Goal: Task Accomplishment & Management: Use online tool/utility

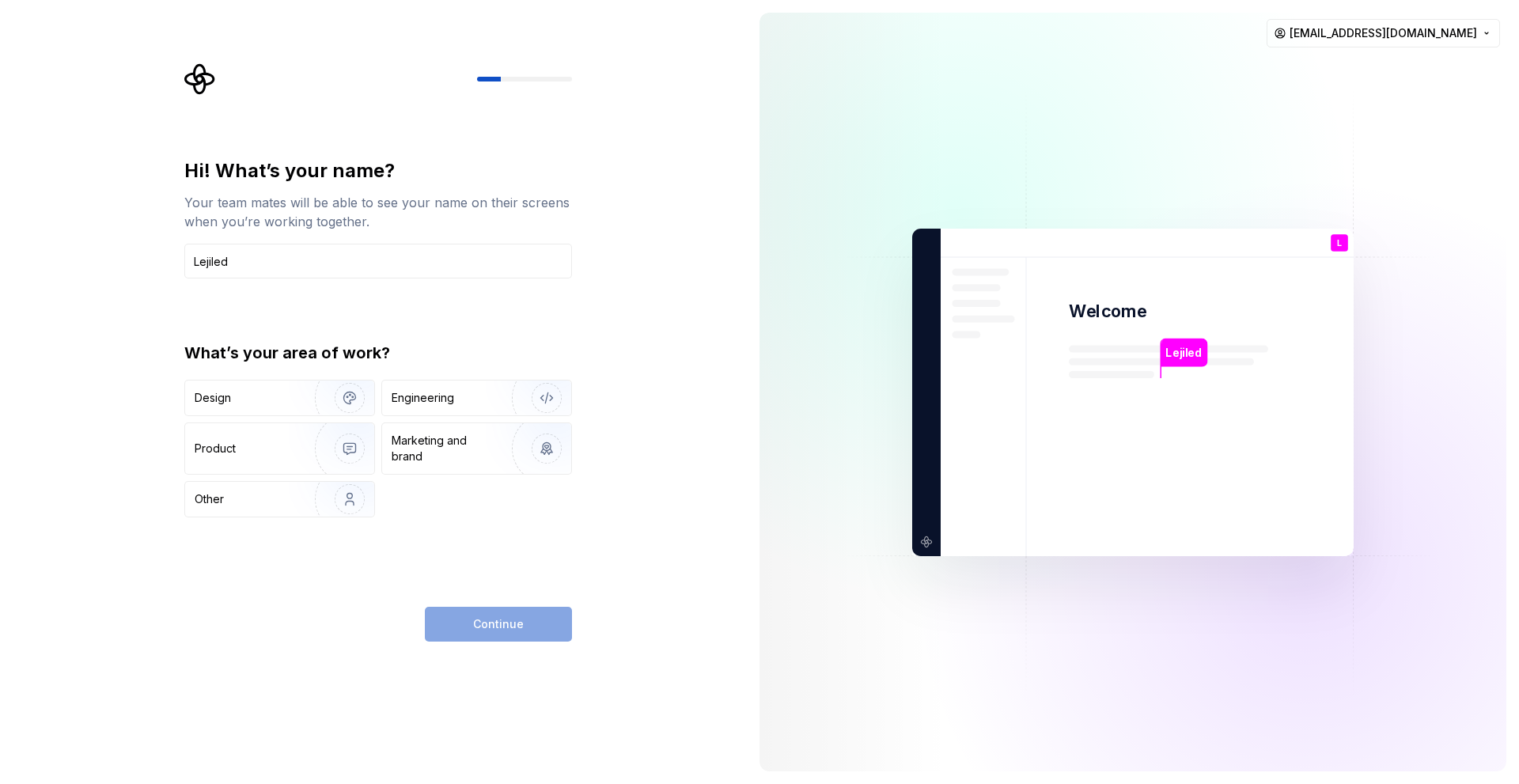
drag, startPoint x: 234, startPoint y: 265, endPoint x: 74, endPoint y: 262, distance: 160.0
click at [74, 262] on div "Hi! What’s your name? Your team mates will be able to see your name on their sc…" at bounding box center [373, 392] width 747 height 784
type input "<"
type input "M Ghazal"
click at [215, 413] on div "Design" at bounding box center [279, 397] width 189 height 35
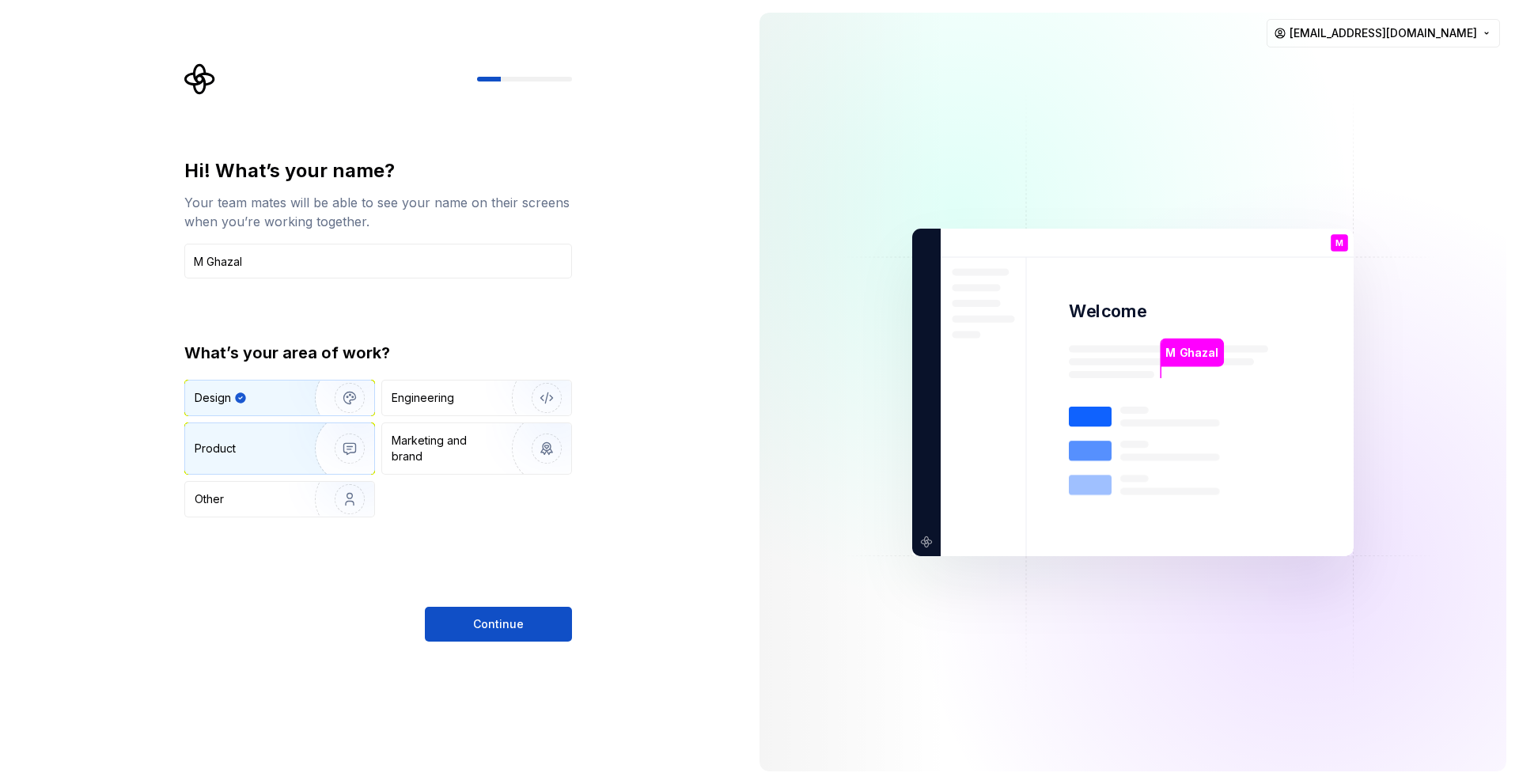
click at [278, 461] on div "Product" at bounding box center [279, 448] width 189 height 51
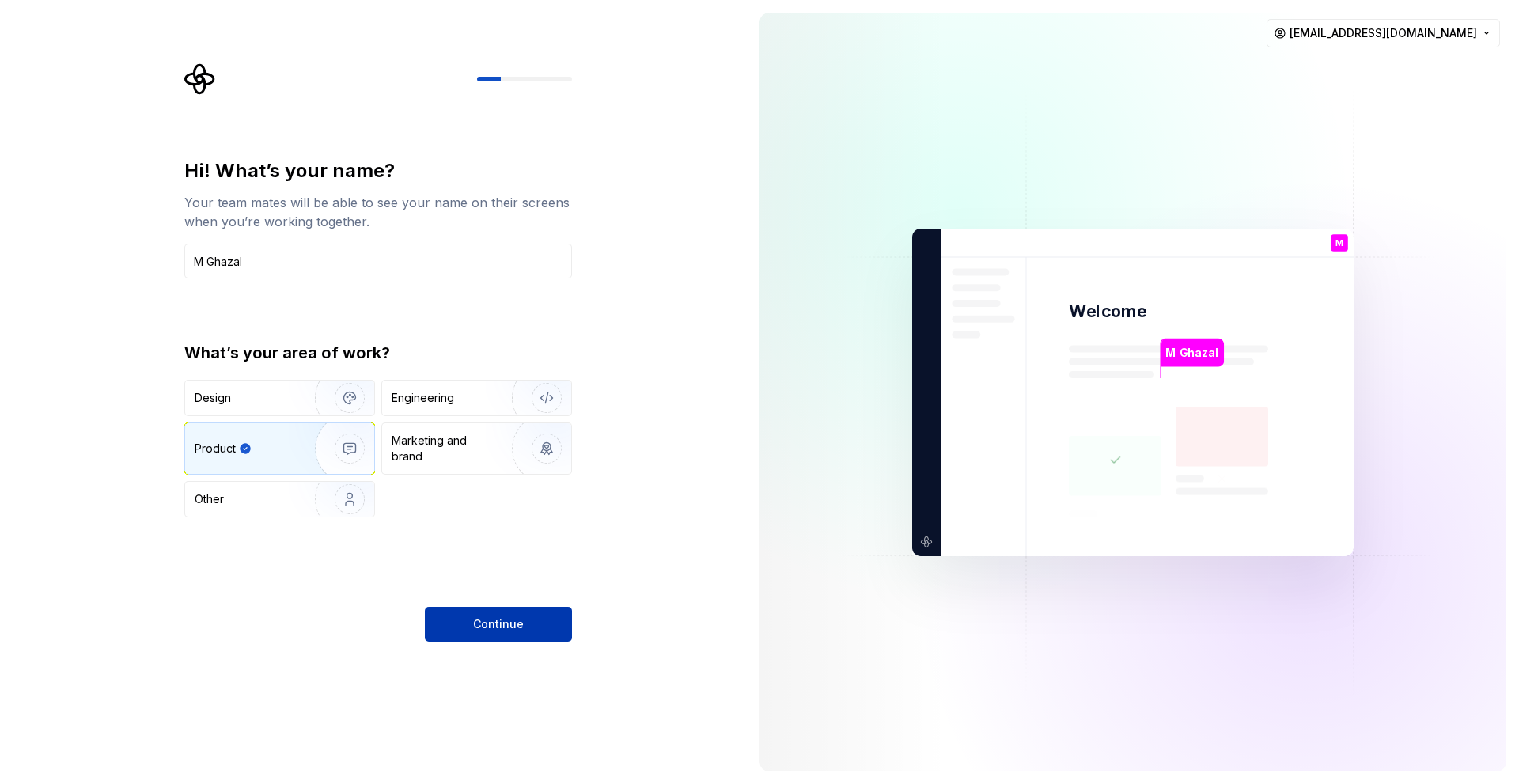
click at [458, 628] on button "Continue" at bounding box center [498, 624] width 147 height 35
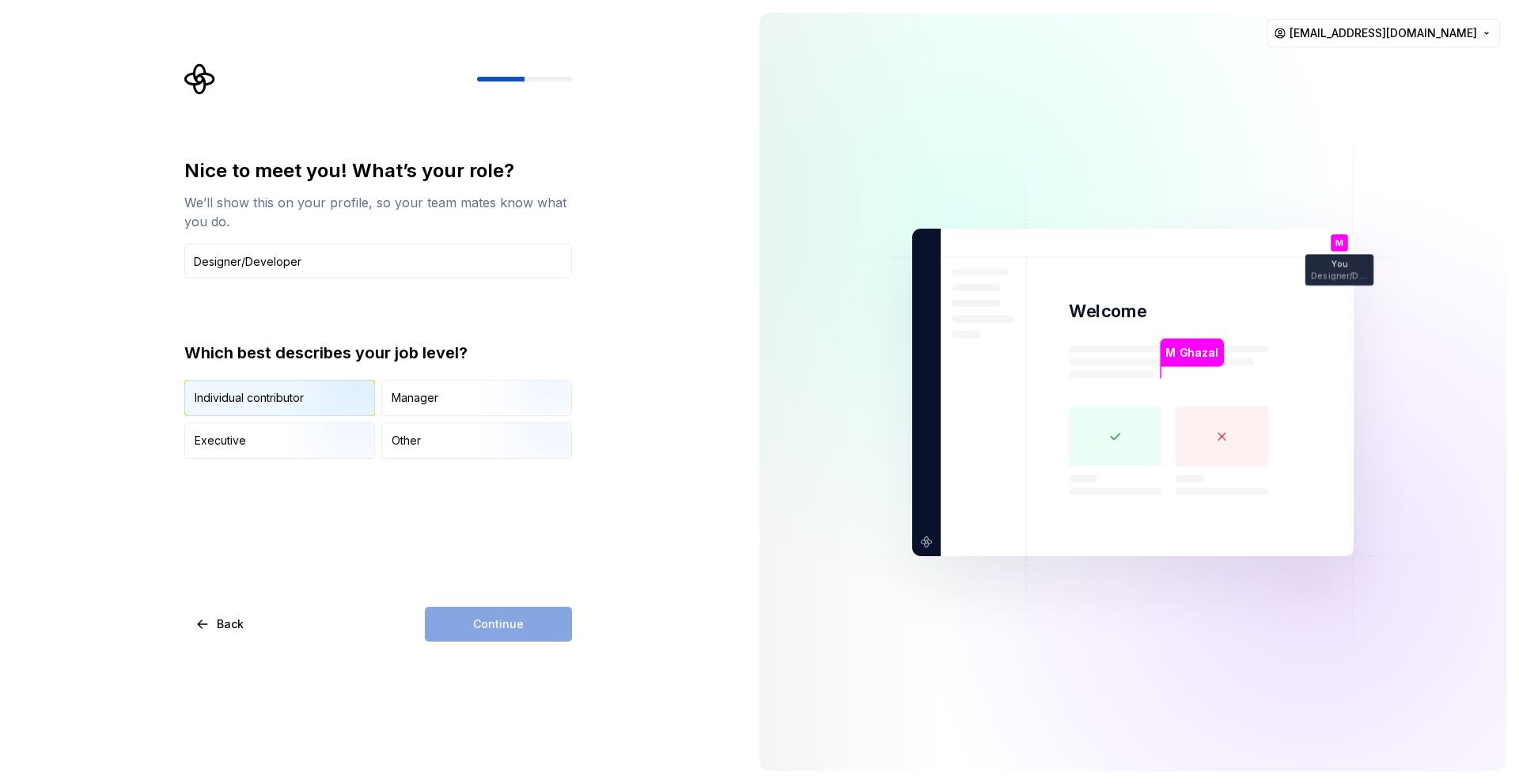
type input "Designer/Developer"
click at [314, 401] on img "button" at bounding box center [336, 417] width 101 height 106
click at [485, 620] on span "Continue" at bounding box center [499, 624] width 51 height 16
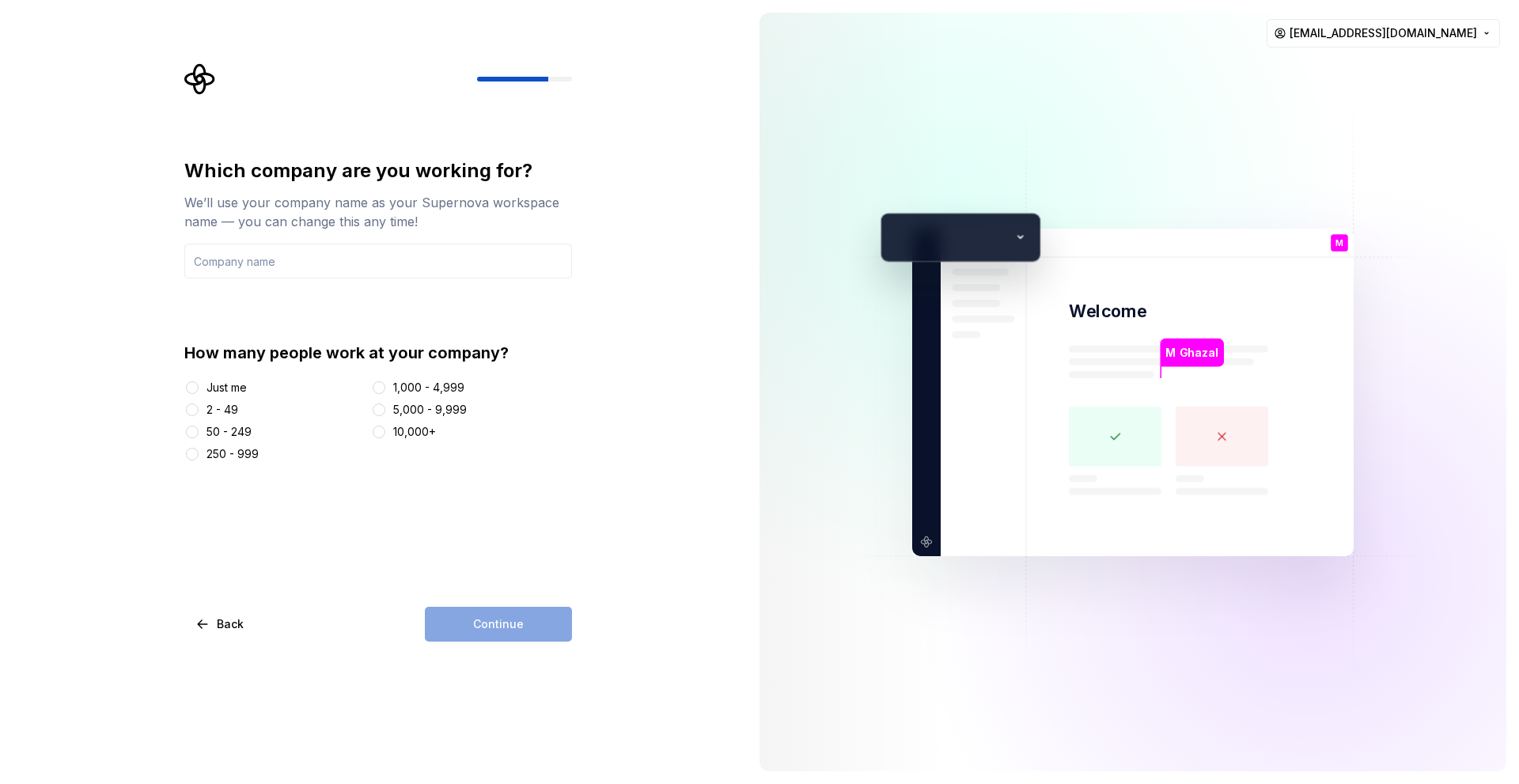
click at [236, 387] on div "Just me" at bounding box center [227, 387] width 41 height 16
click at [199, 387] on button "Just me" at bounding box center [192, 387] width 13 height 13
click at [262, 258] on input "text" at bounding box center [378, 261] width 388 height 35
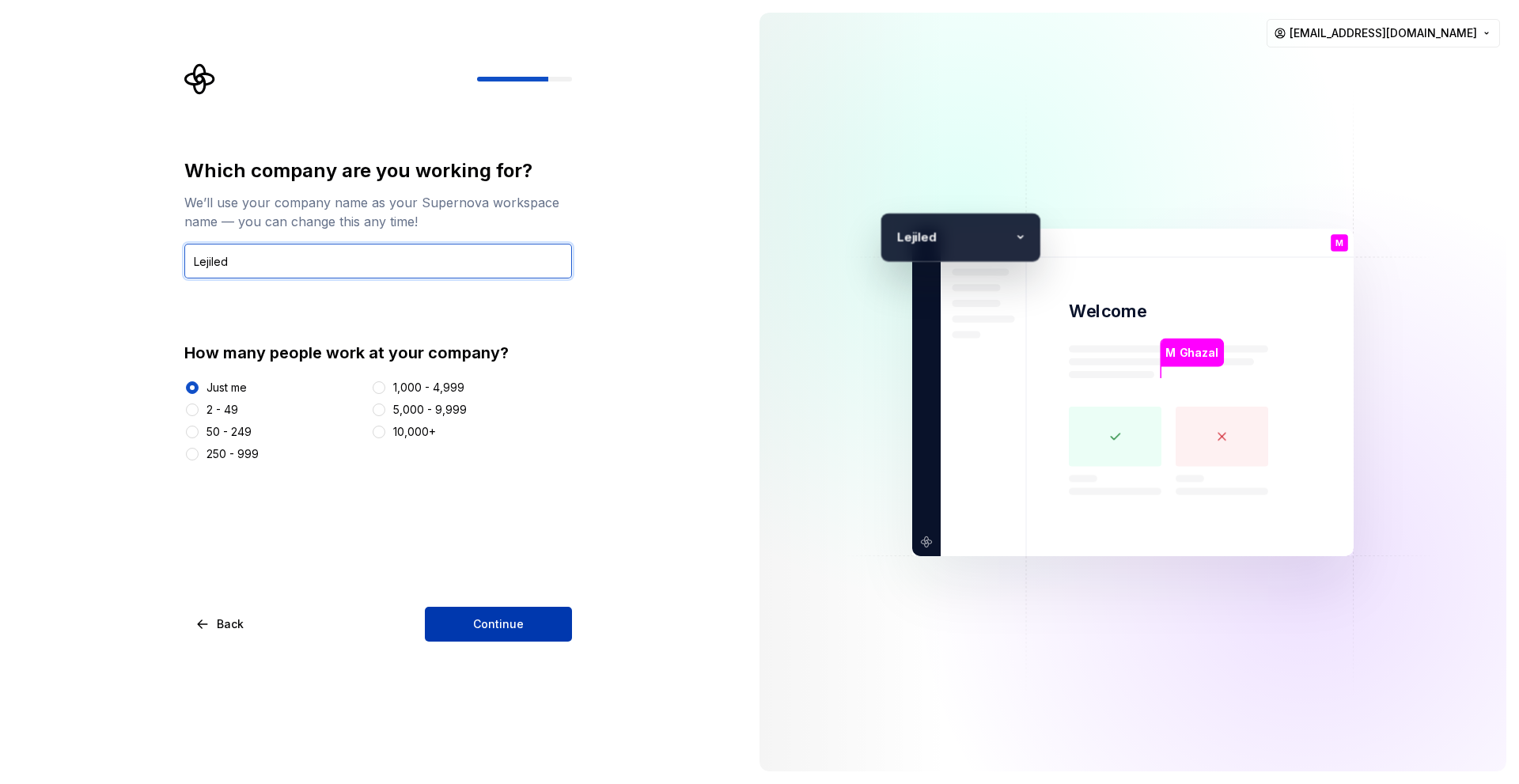
type input "Lejiled"
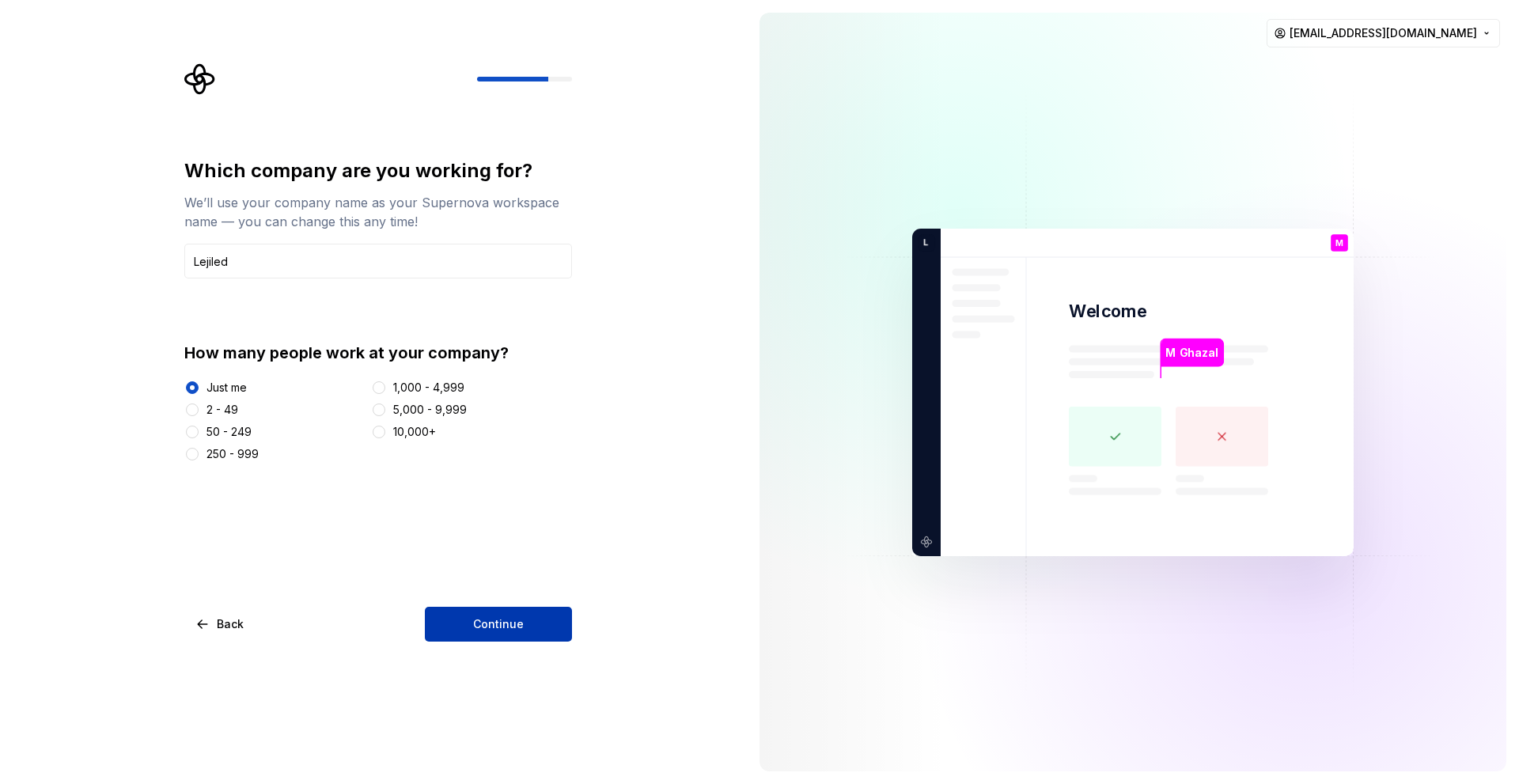
click at [499, 633] on button "Continue" at bounding box center [498, 624] width 147 height 35
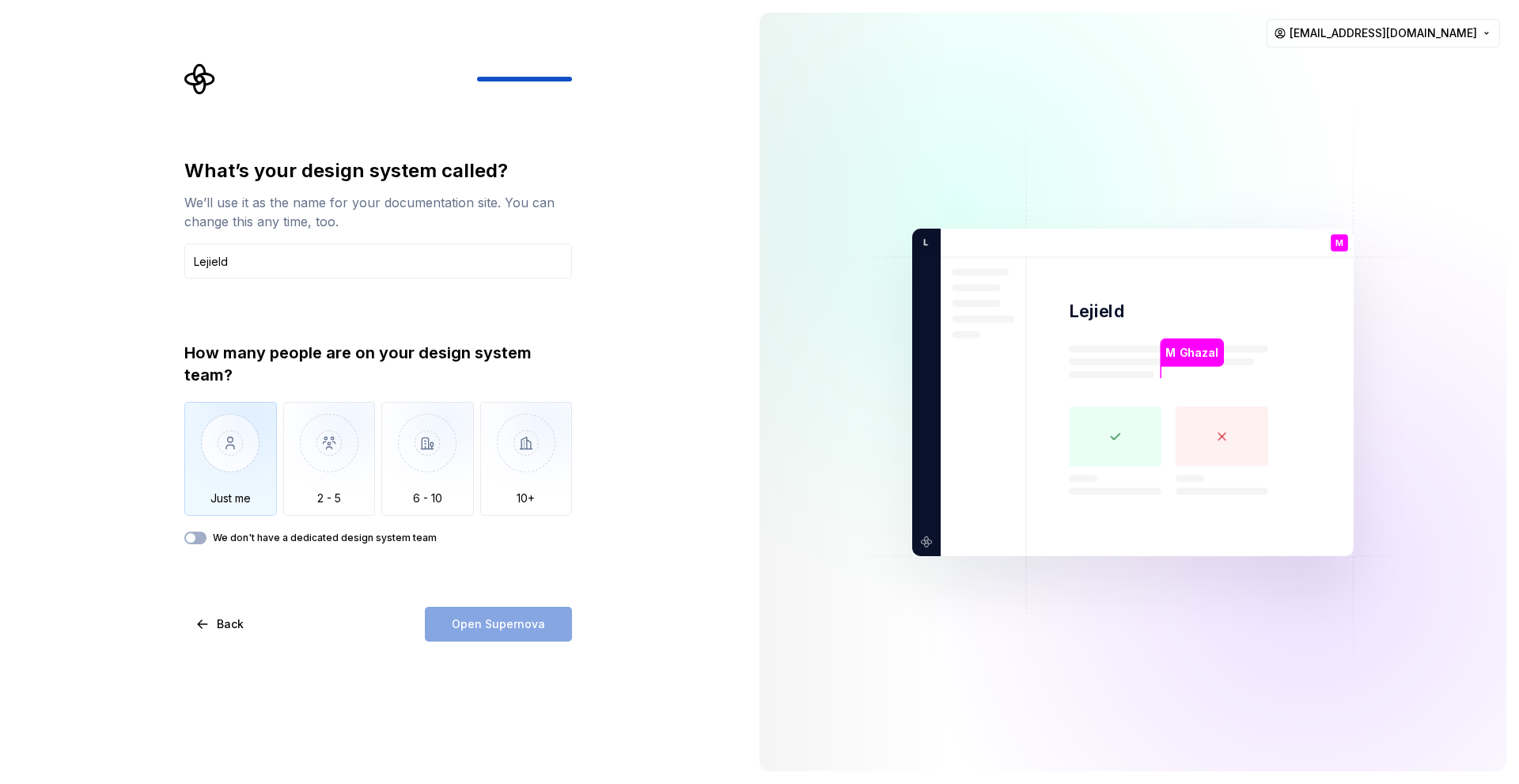
click at [248, 461] on img "button" at bounding box center [230, 454] width 92 height 106
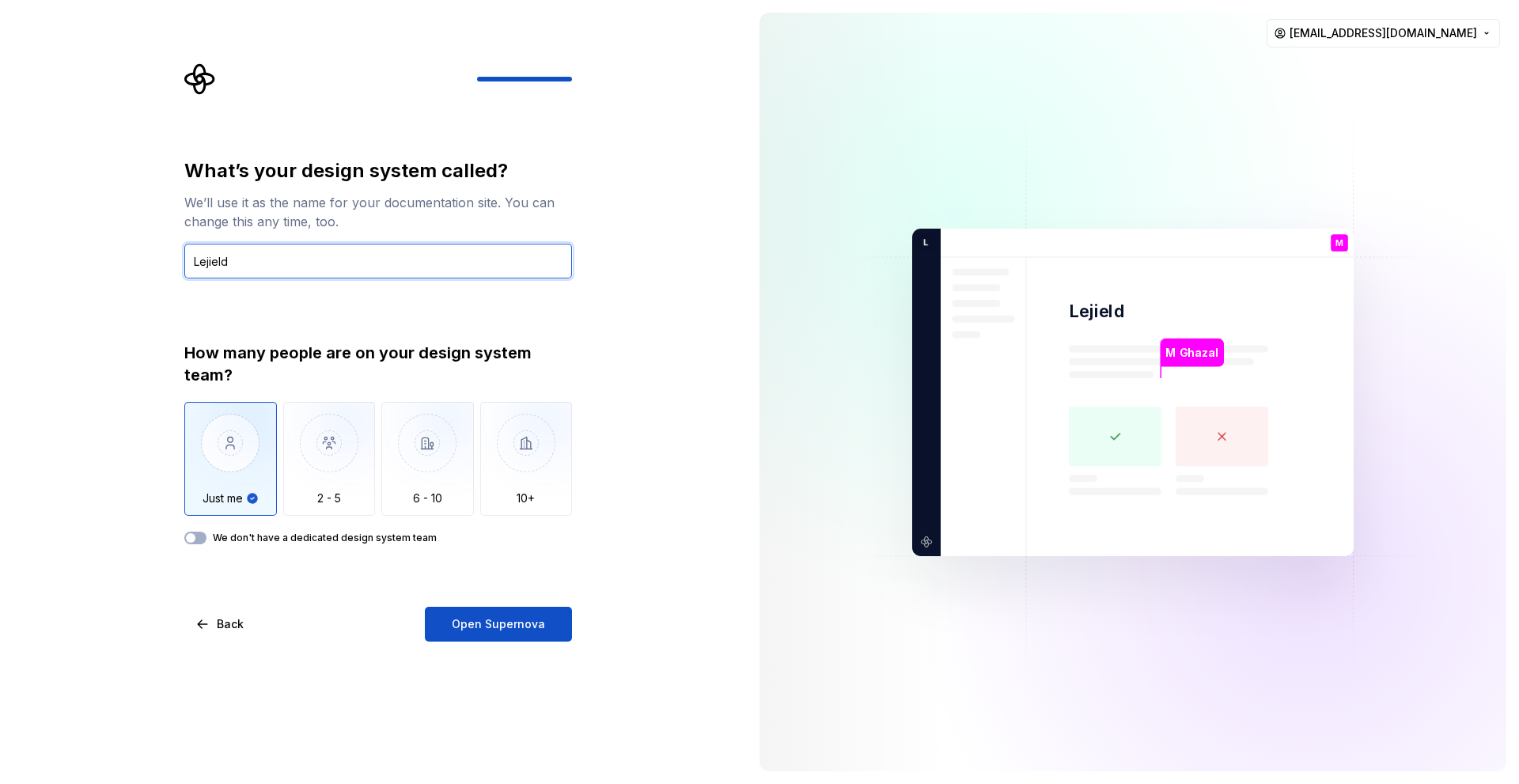
drag, startPoint x: 227, startPoint y: 254, endPoint x: 175, endPoint y: 243, distance: 53.2
click at [175, 243] on div "What’s your design system called? We’ll use it as the name for your documentati…" at bounding box center [383, 352] width 417 height 578
type input "Lejiled"
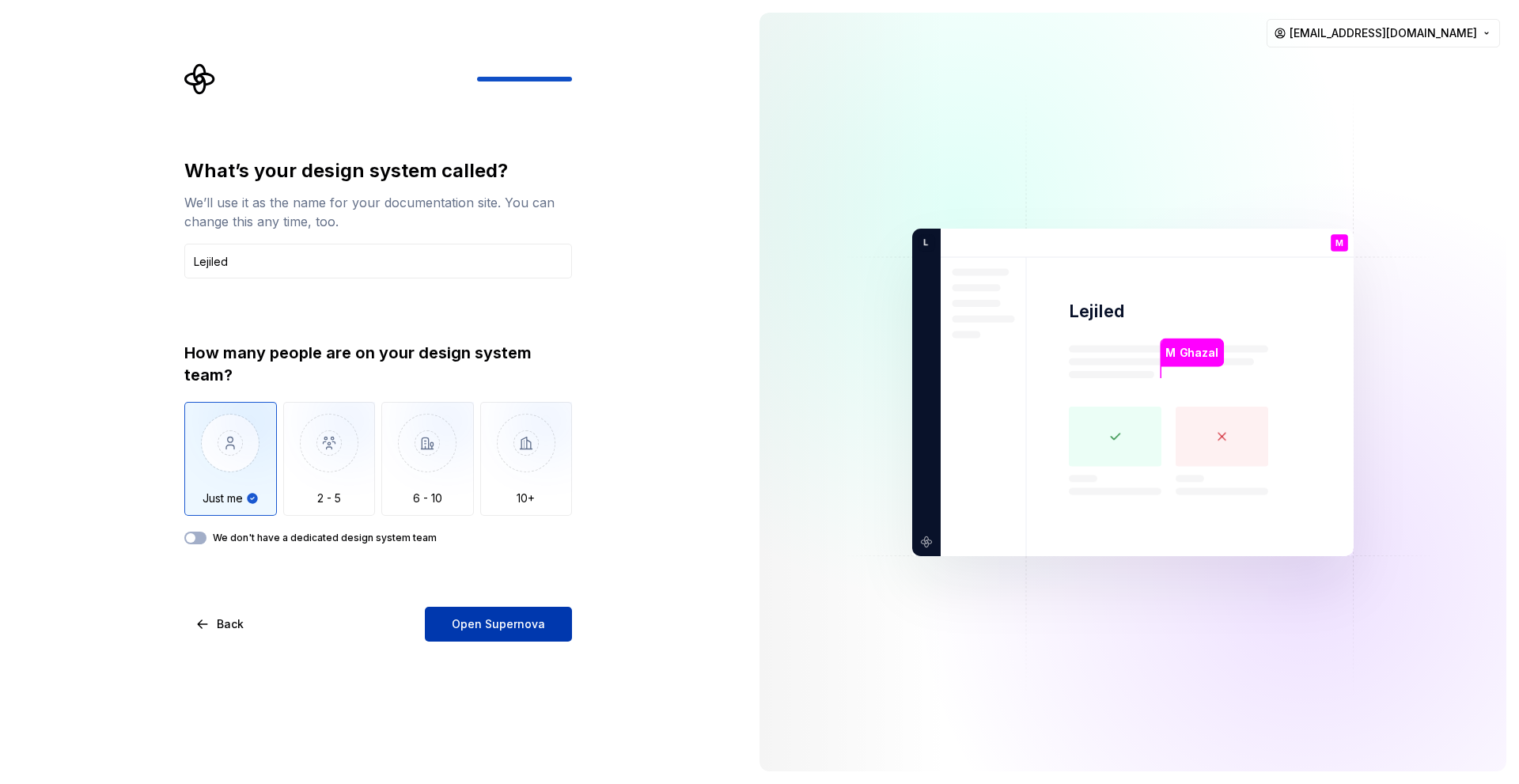
click at [480, 633] on button "Open Supernova" at bounding box center [498, 624] width 147 height 35
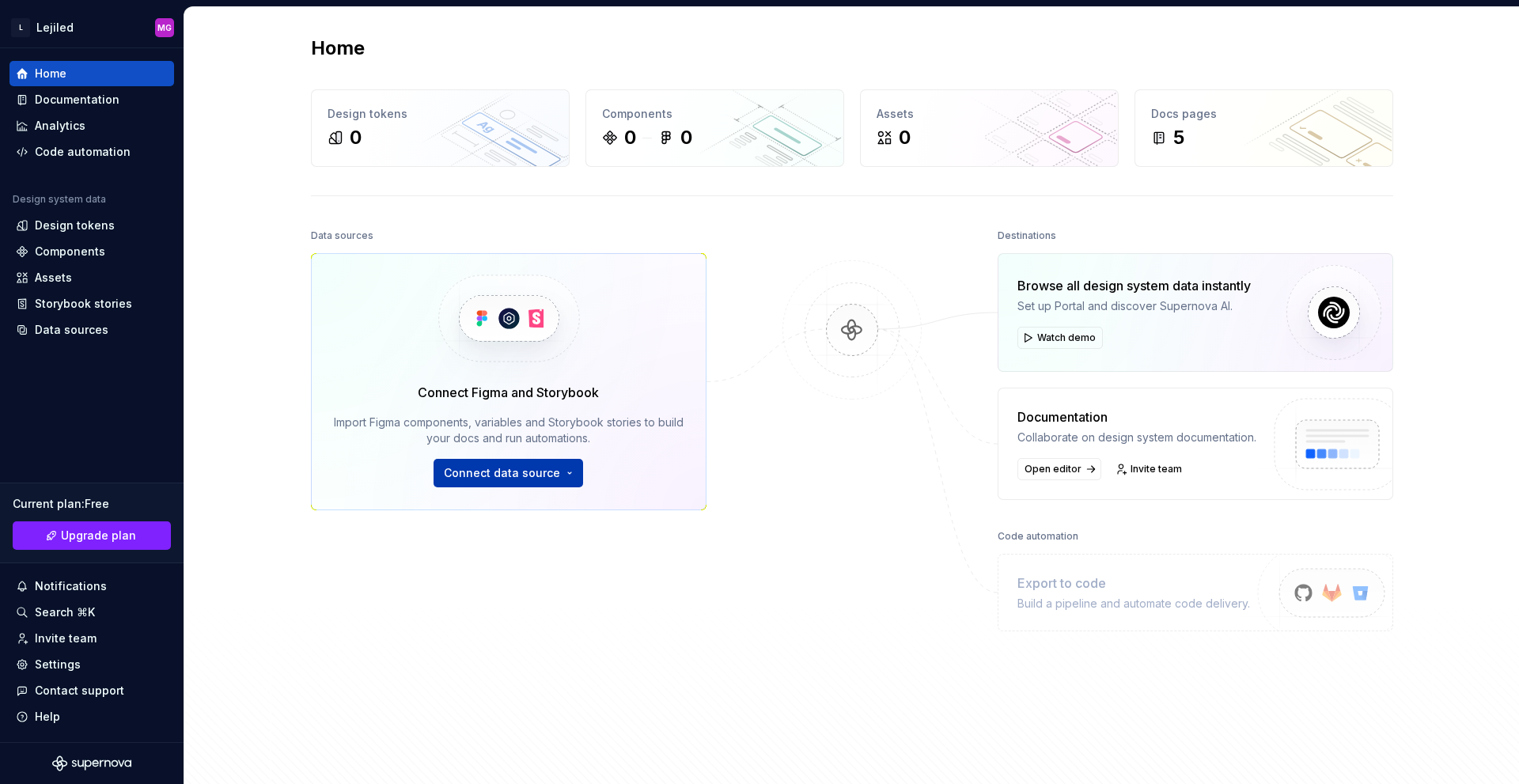
click at [470, 477] on span "Connect data source" at bounding box center [502, 473] width 117 height 16
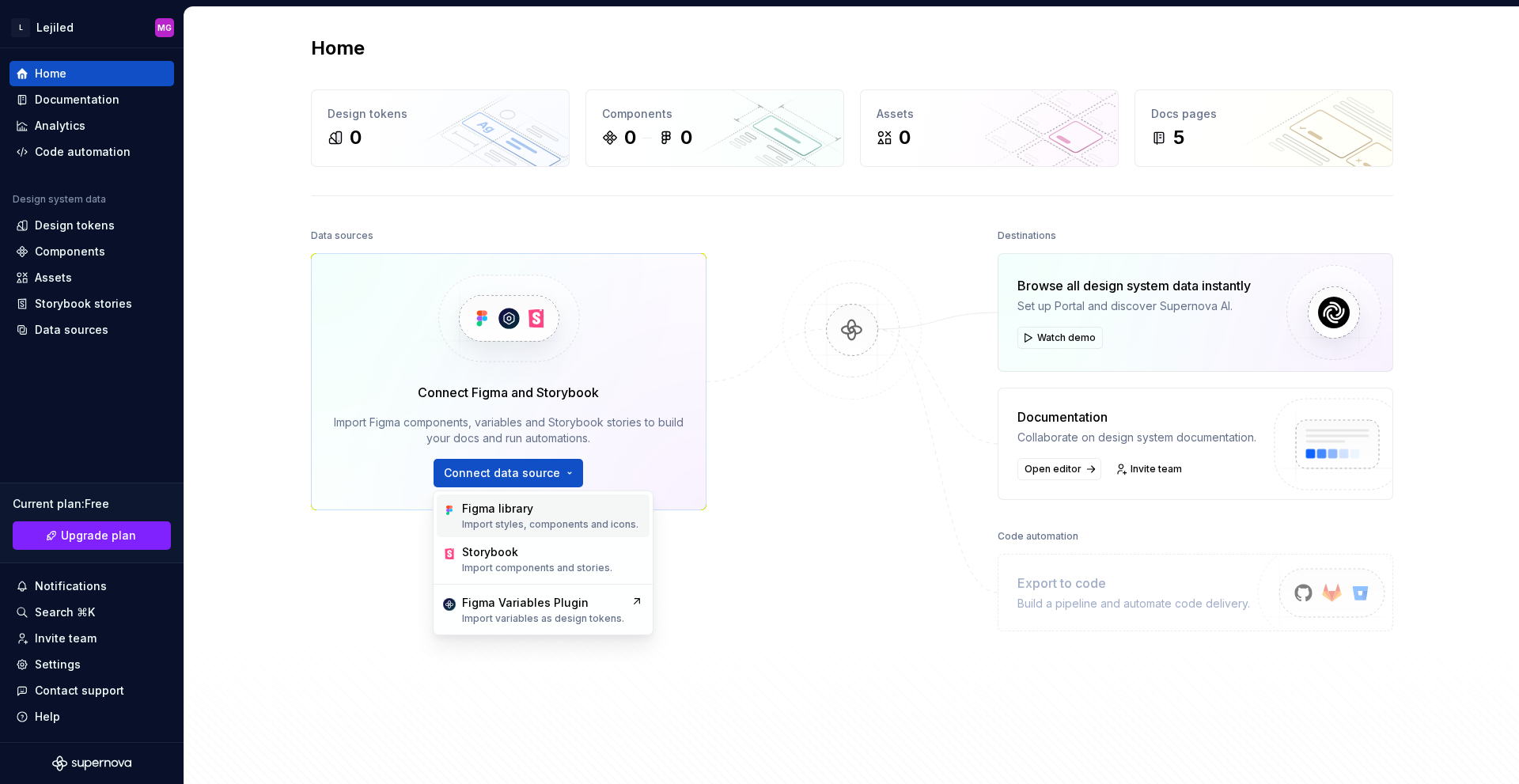
click at [471, 507] on div "Figma library" at bounding box center [497, 509] width 71 height 16
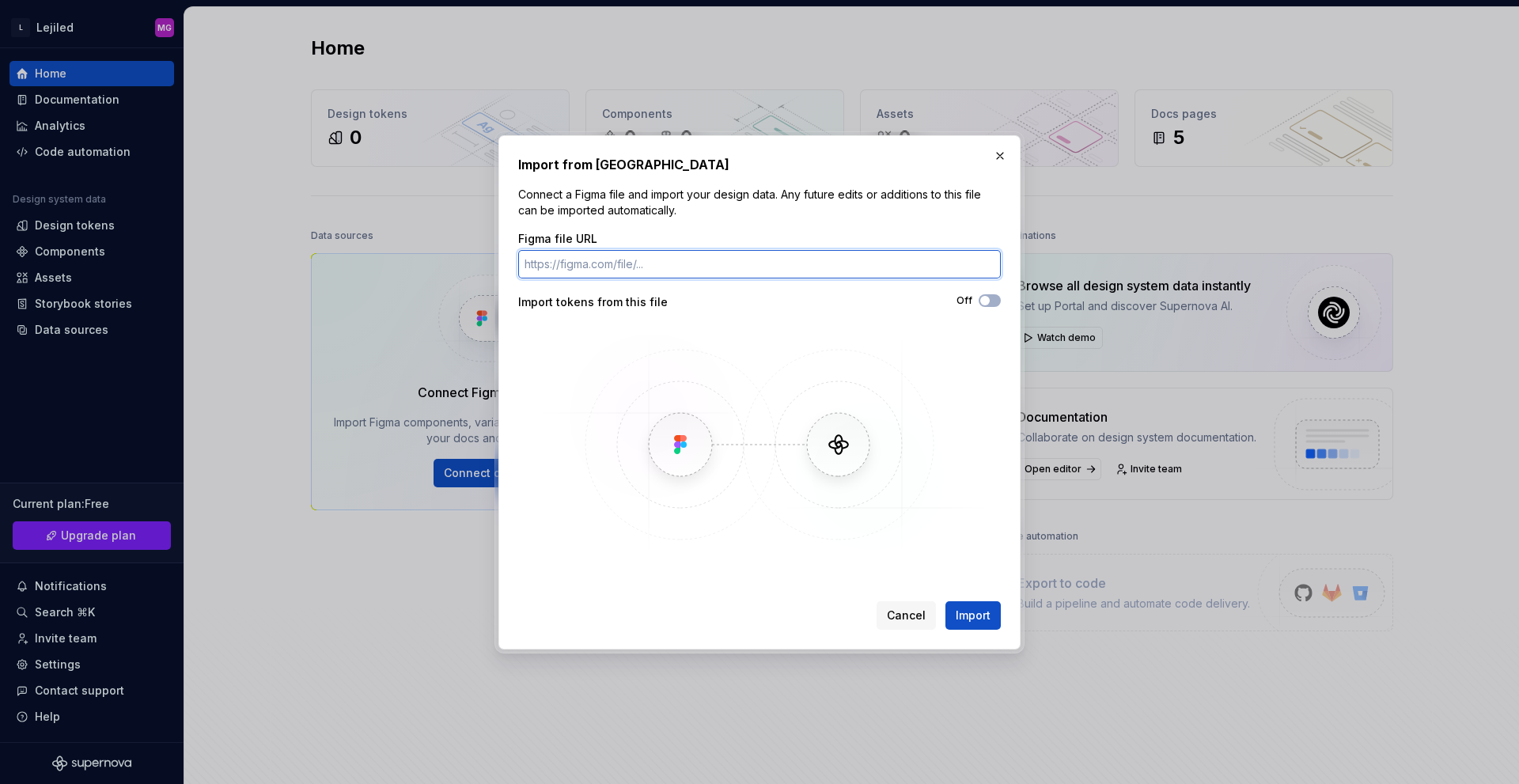
paste input "https://www.figma.com/design/clu5wE8XdY1yxcjlCaF7b8/Lejiled---2025-FInal?node-i…"
type input "https://www.figma.com/design/clu5wE8XdY1yxcjlCaF7b8/Lejiled---2025-FInal?node-i…"
click at [988, 302] on span "button" at bounding box center [985, 300] width 10 height 10
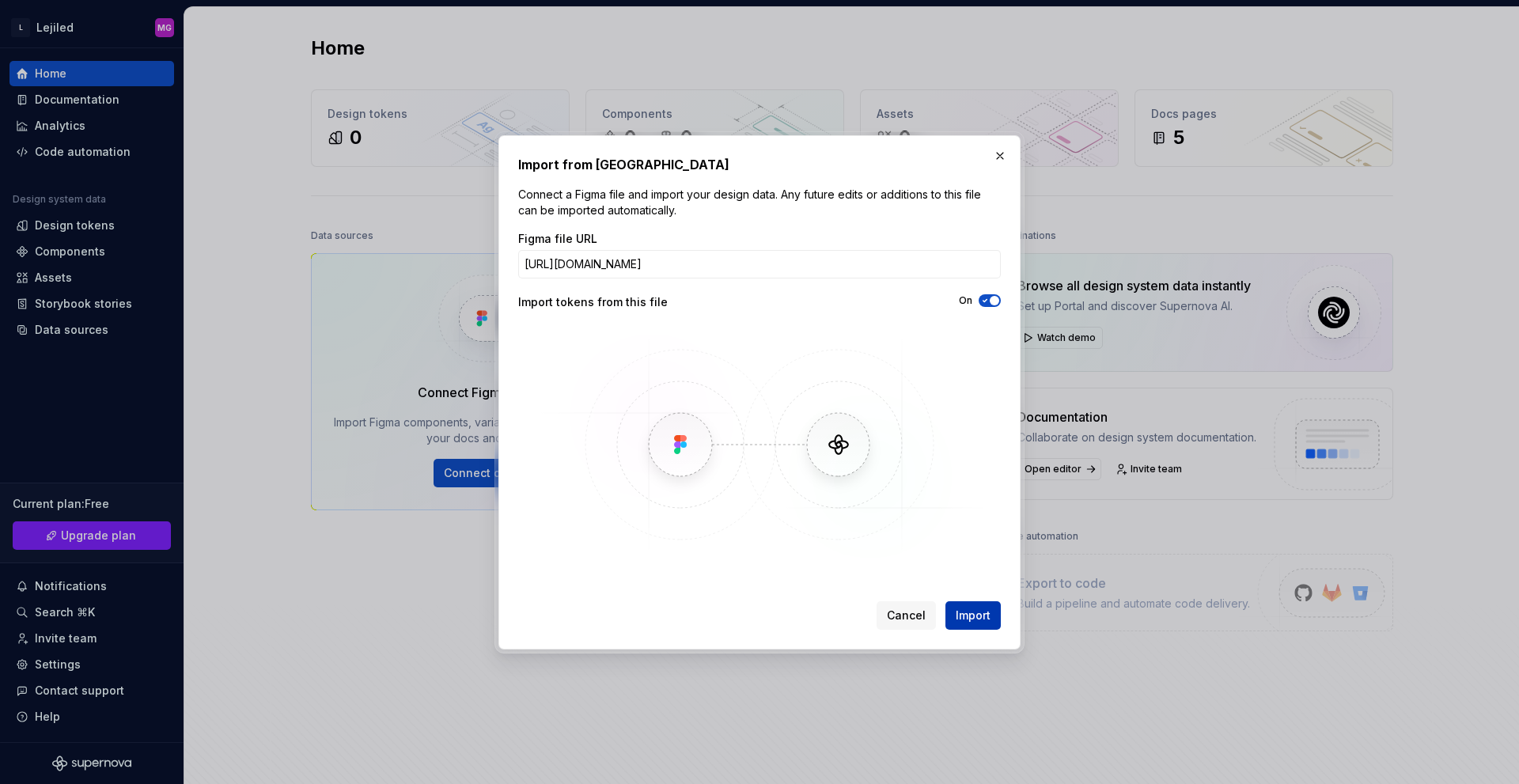
click at [962, 621] on span "Import" at bounding box center [973, 615] width 35 height 16
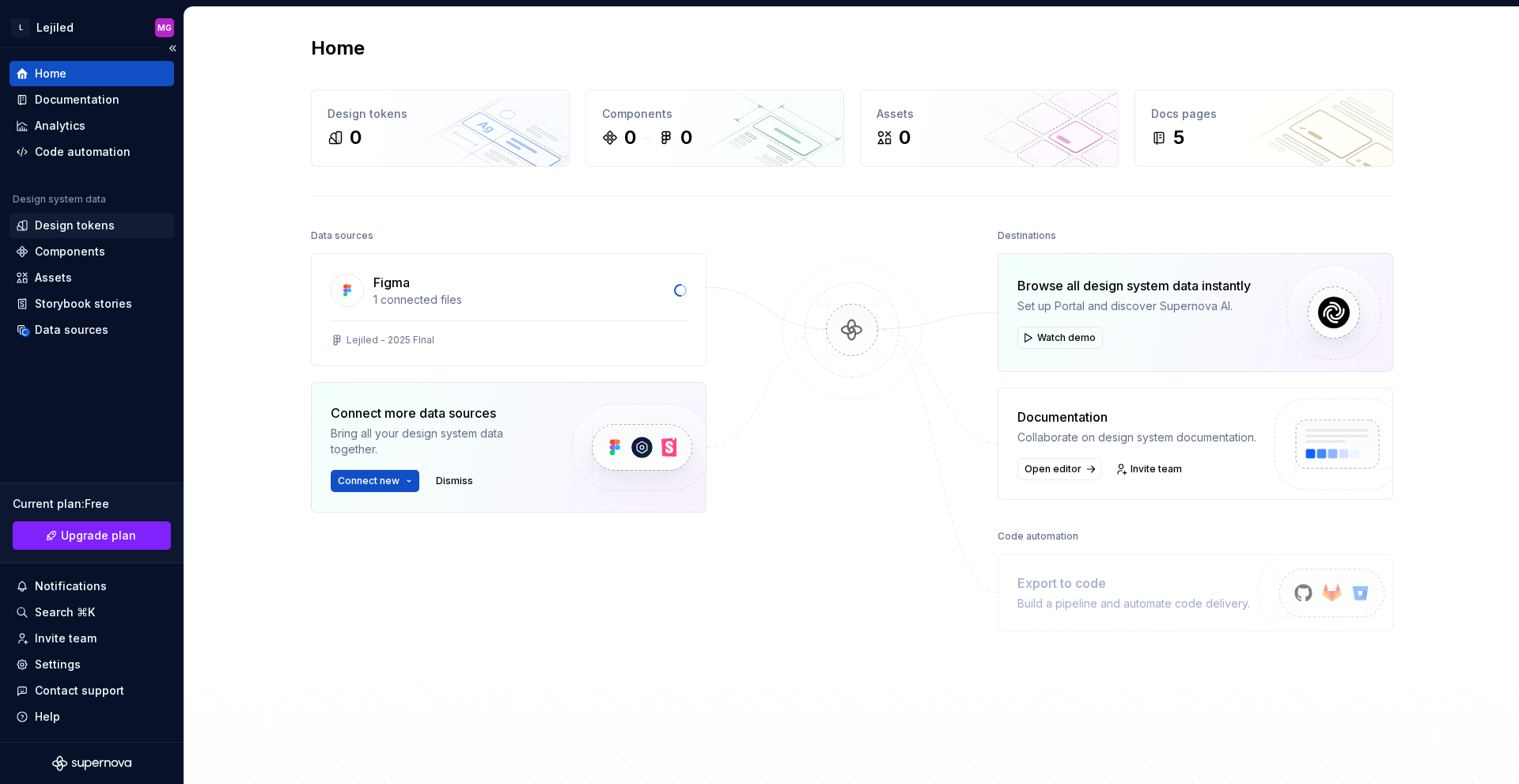
click at [68, 234] on div "Design tokens" at bounding box center [92, 226] width 164 height 25
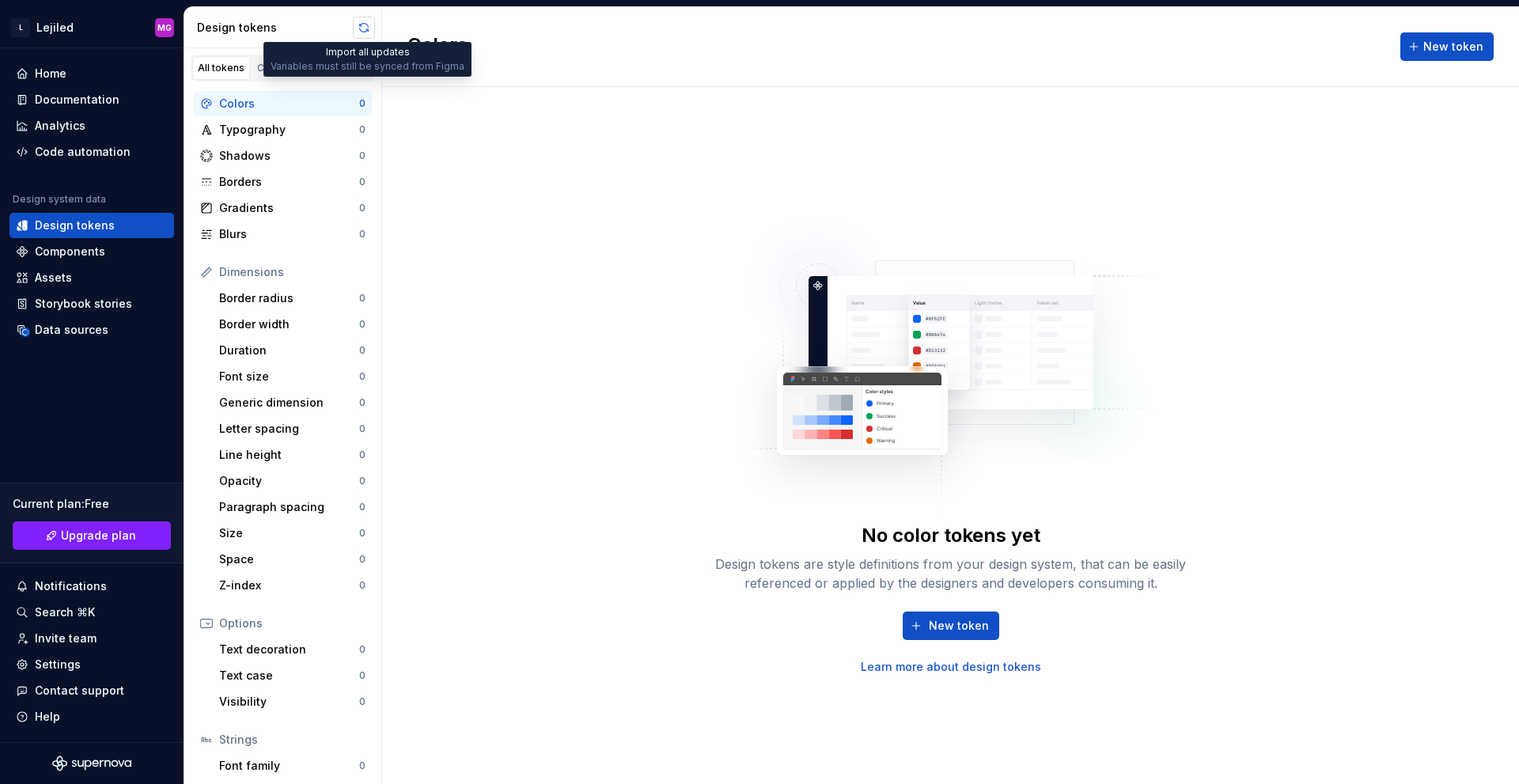
click at [365, 24] on button "button" at bounding box center [364, 27] width 23 height 23
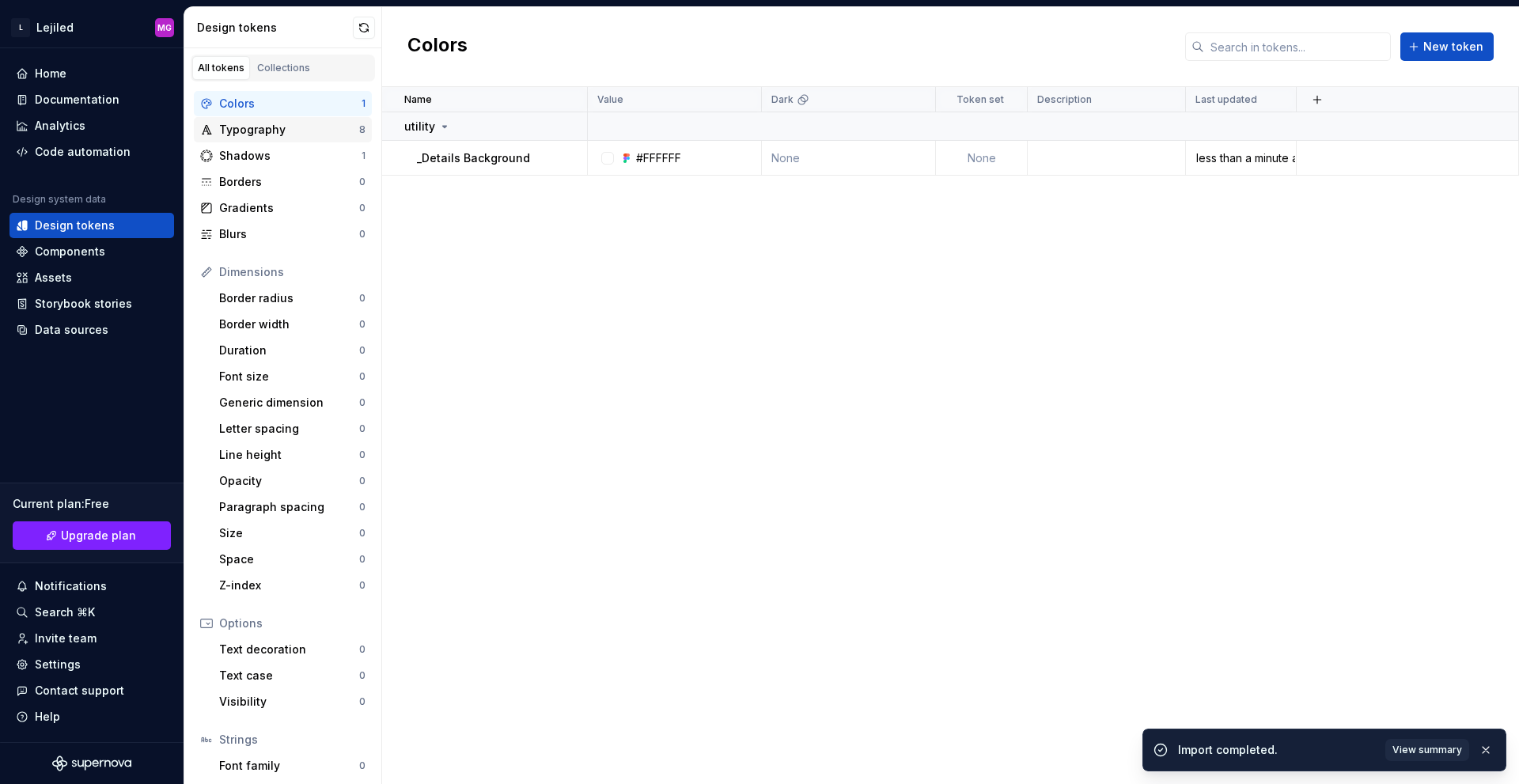
click at [277, 126] on div "Typography" at bounding box center [289, 130] width 140 height 16
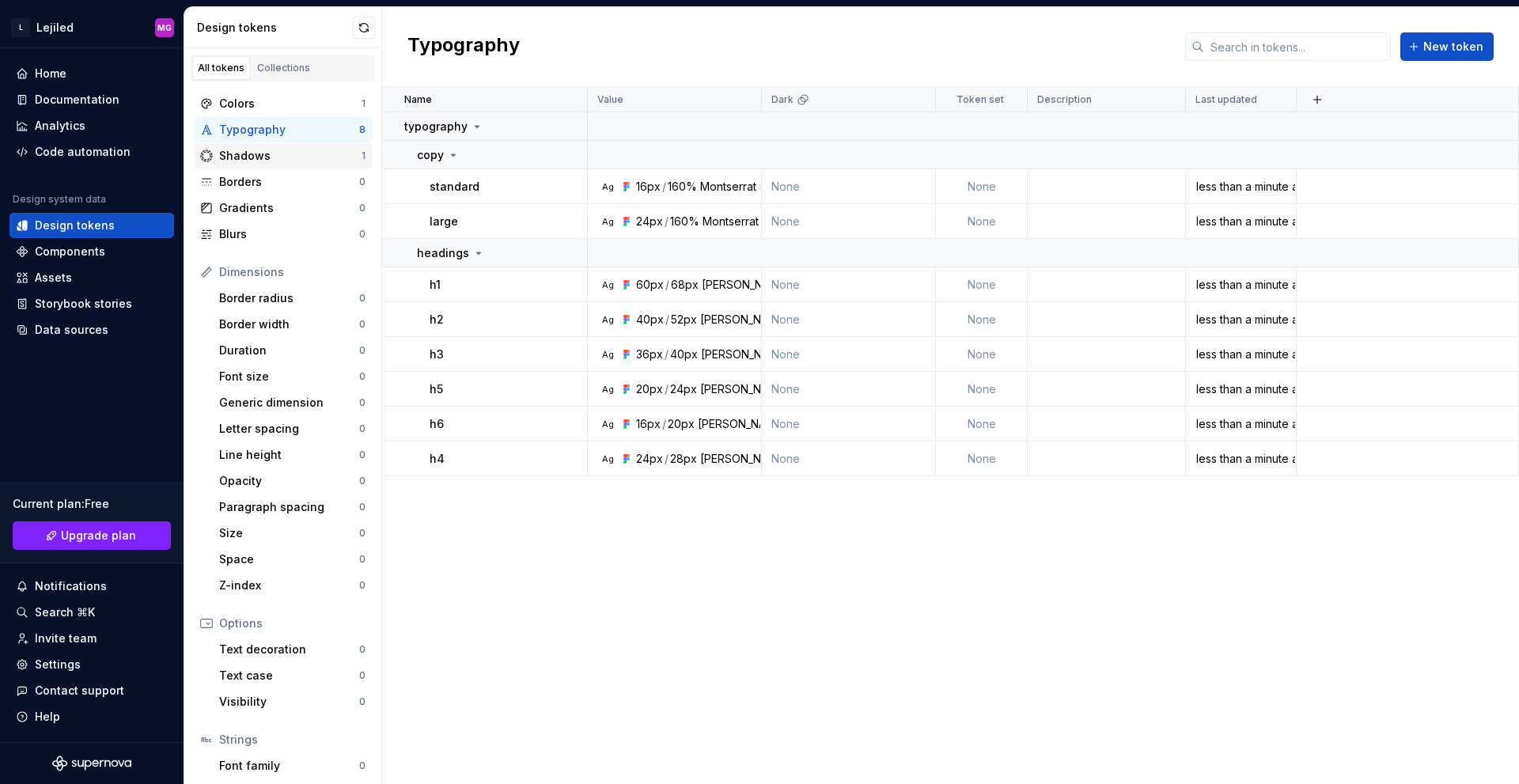
click at [260, 162] on div "Shadows" at bounding box center [291, 156] width 143 height 16
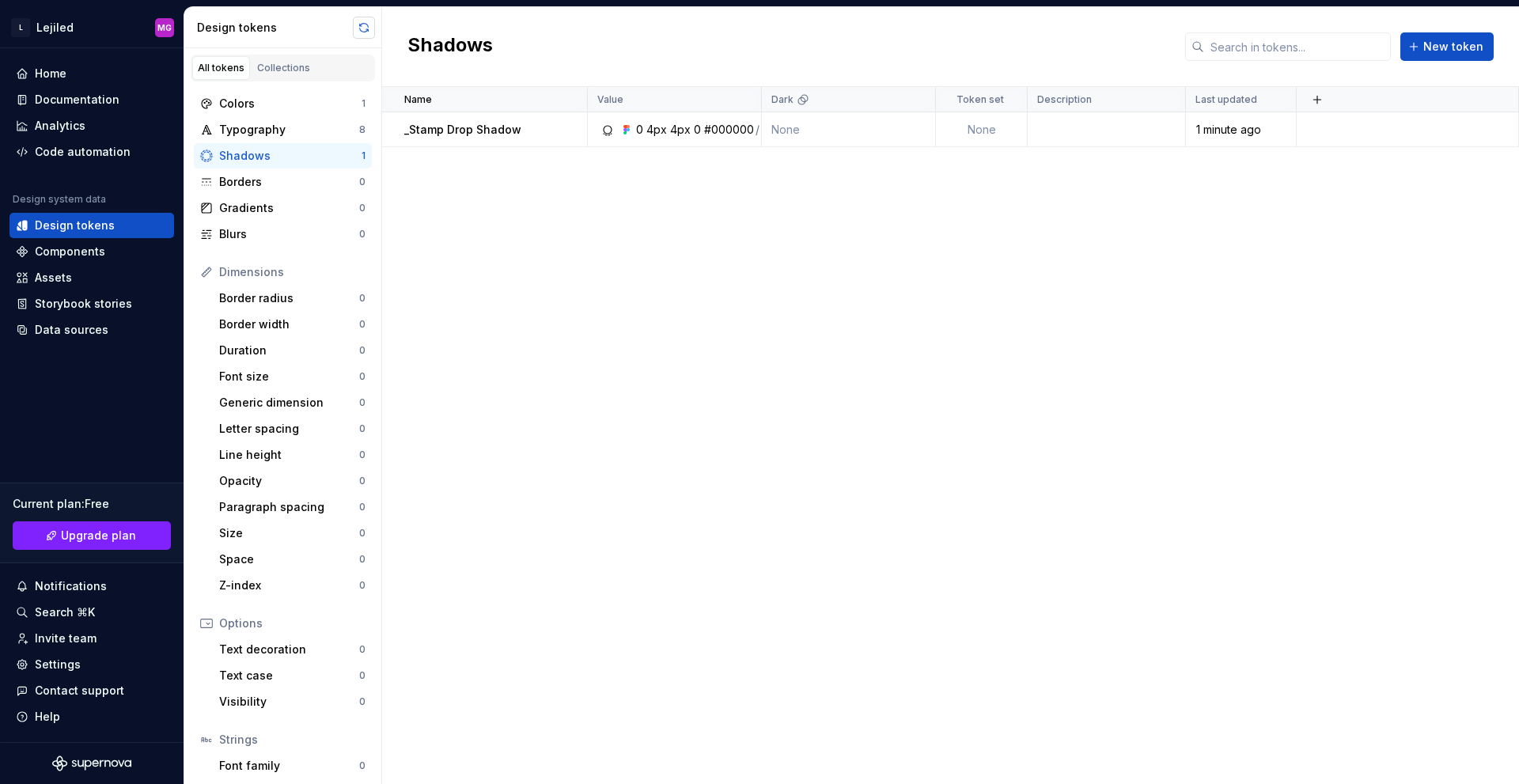
click at [371, 23] on button "button" at bounding box center [364, 27] width 23 height 23
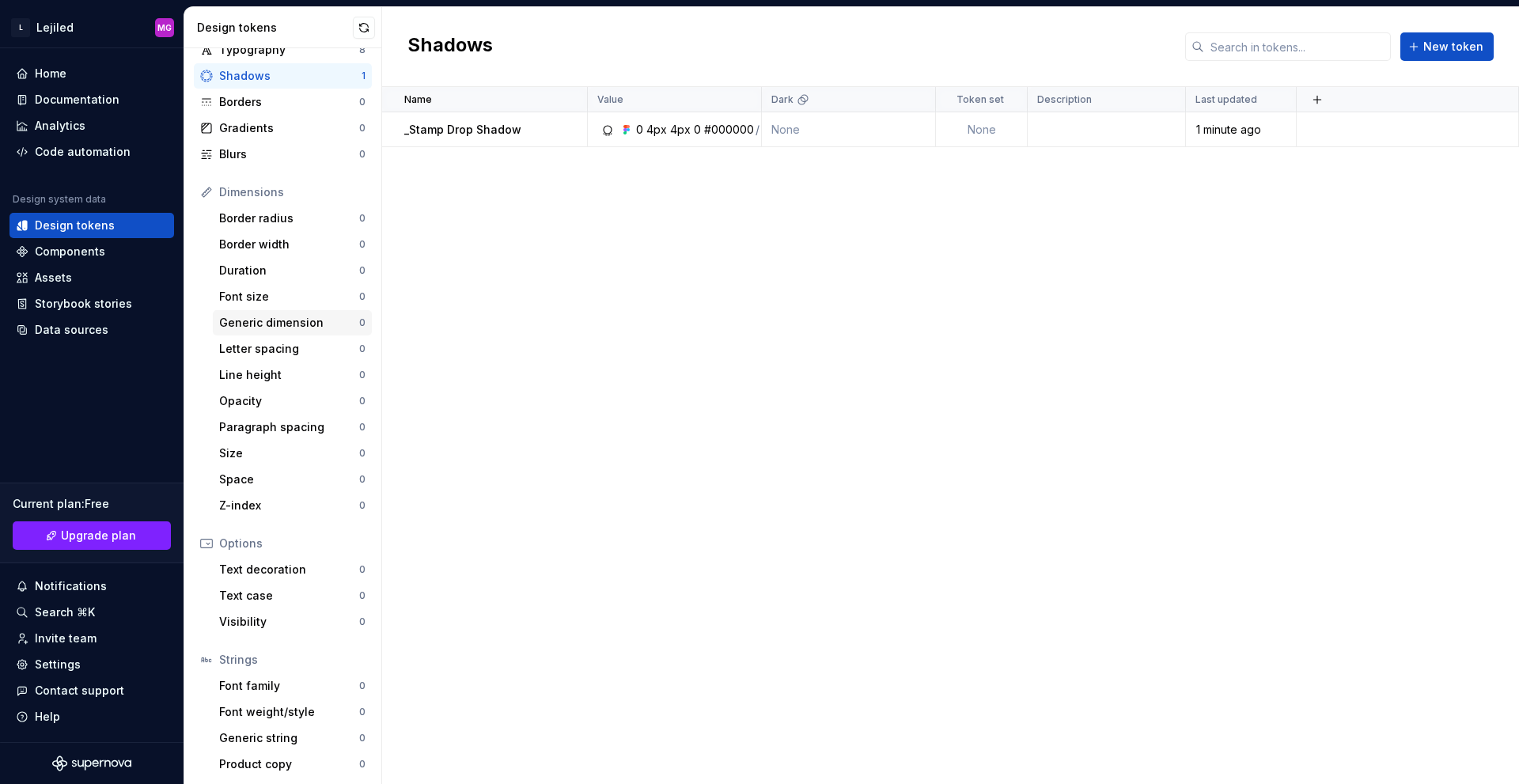
scroll to position [82, 0]
click at [94, 253] on div "Components" at bounding box center [70, 252] width 70 height 16
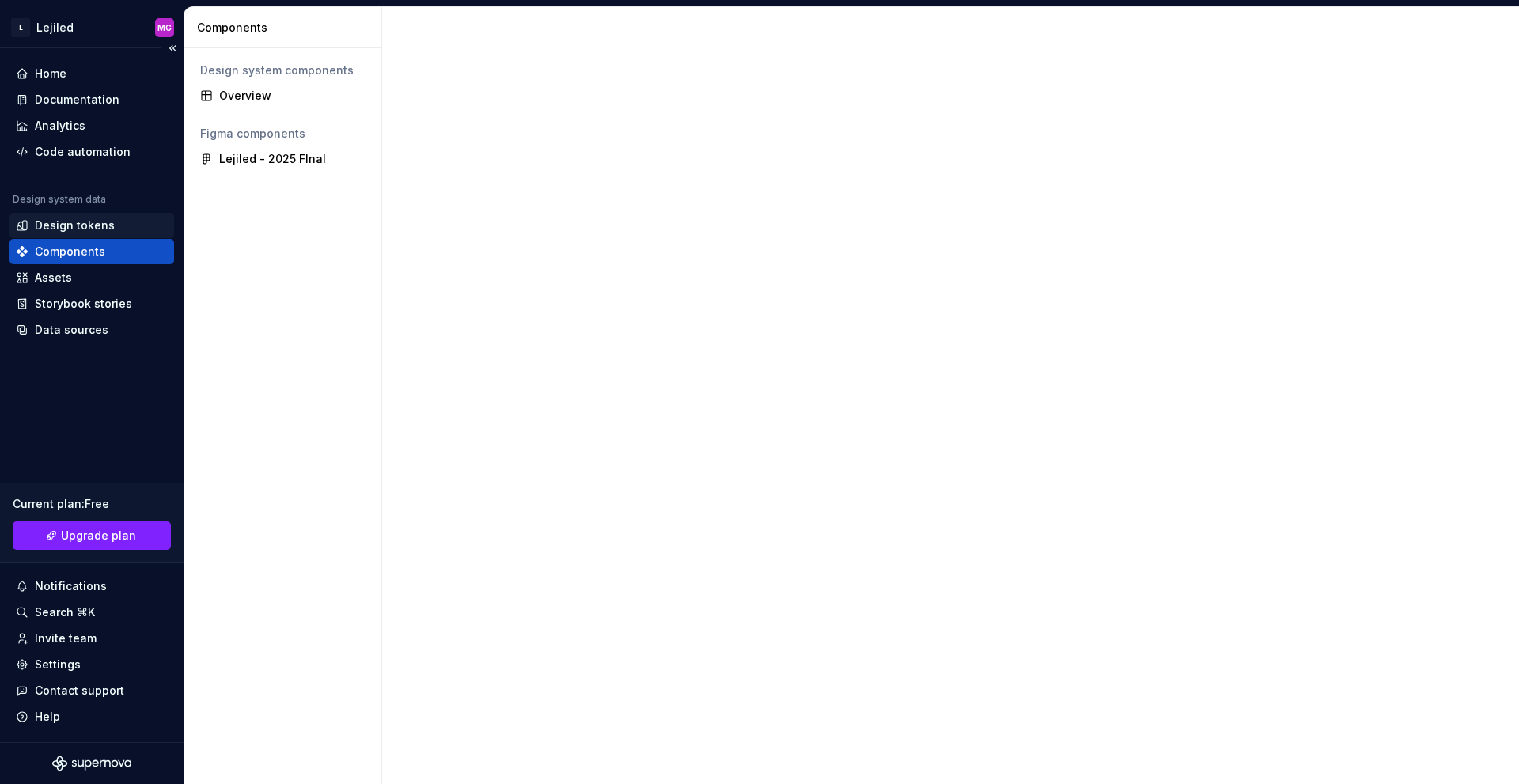
click at [84, 230] on div "Design tokens" at bounding box center [75, 226] width 80 height 16
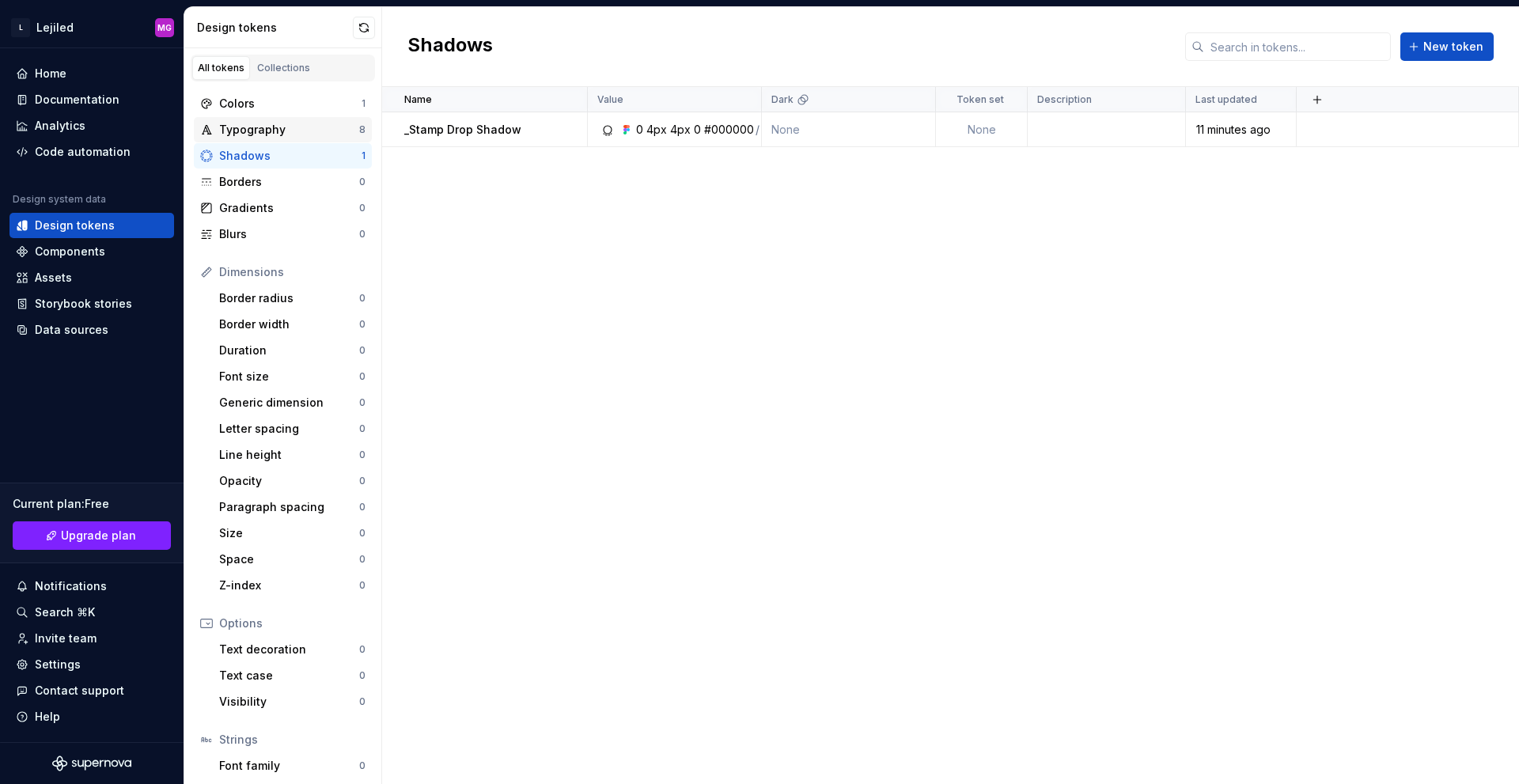
click at [277, 126] on div "Typography" at bounding box center [289, 130] width 140 height 16
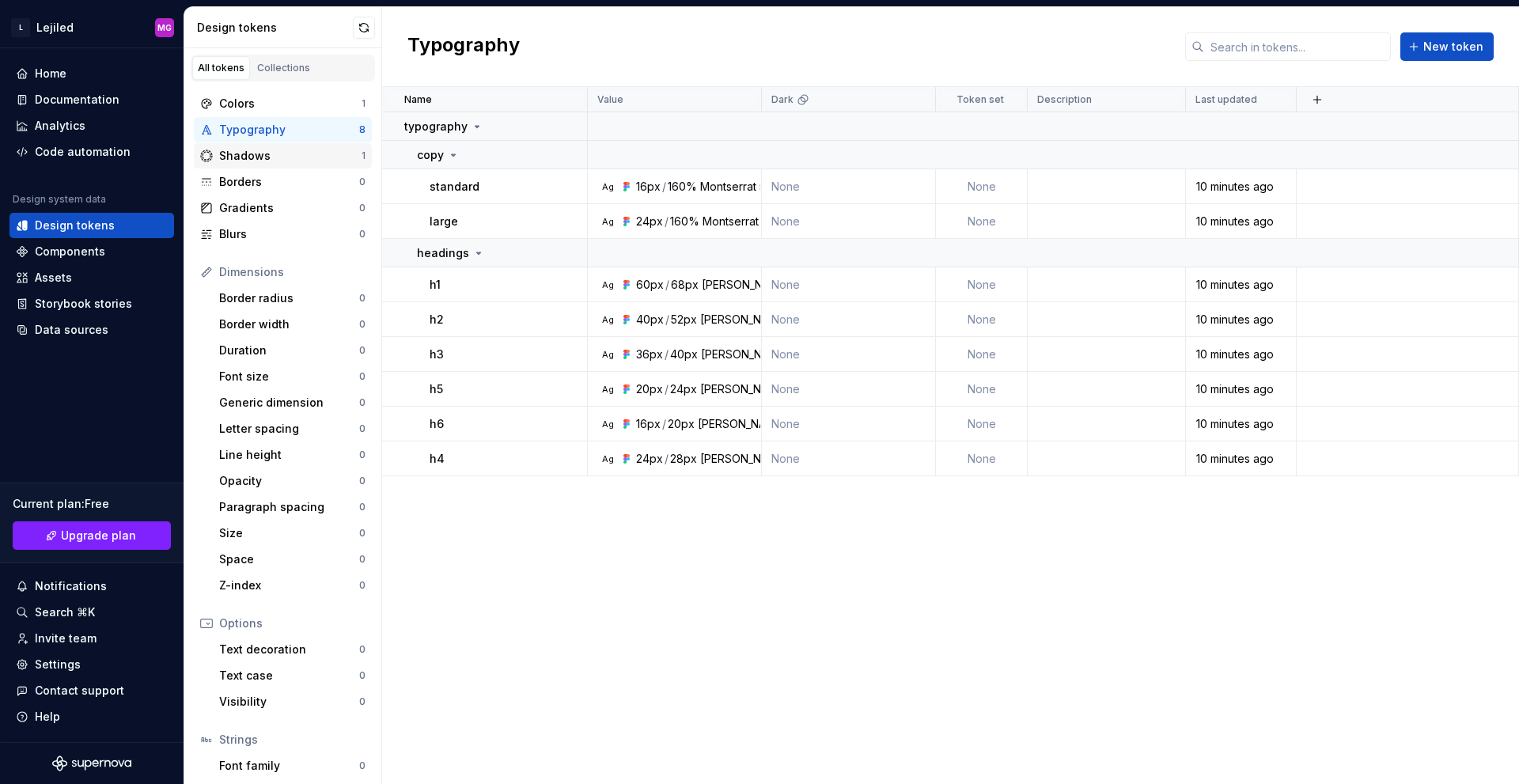
click at [244, 159] on div "Shadows" at bounding box center [291, 156] width 143 height 16
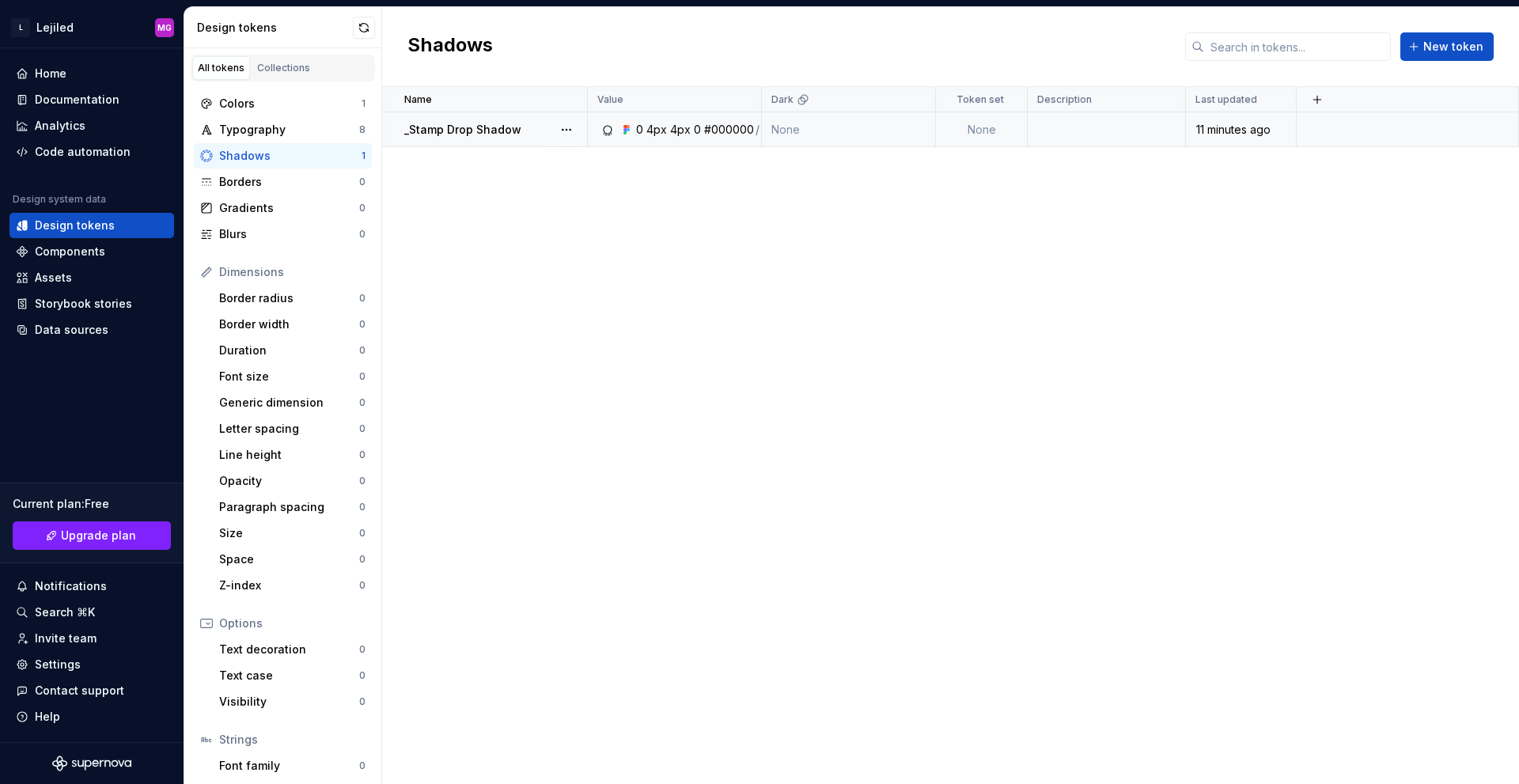
click at [465, 126] on p "_Stamp Drop Shadow" at bounding box center [463, 130] width 117 height 16
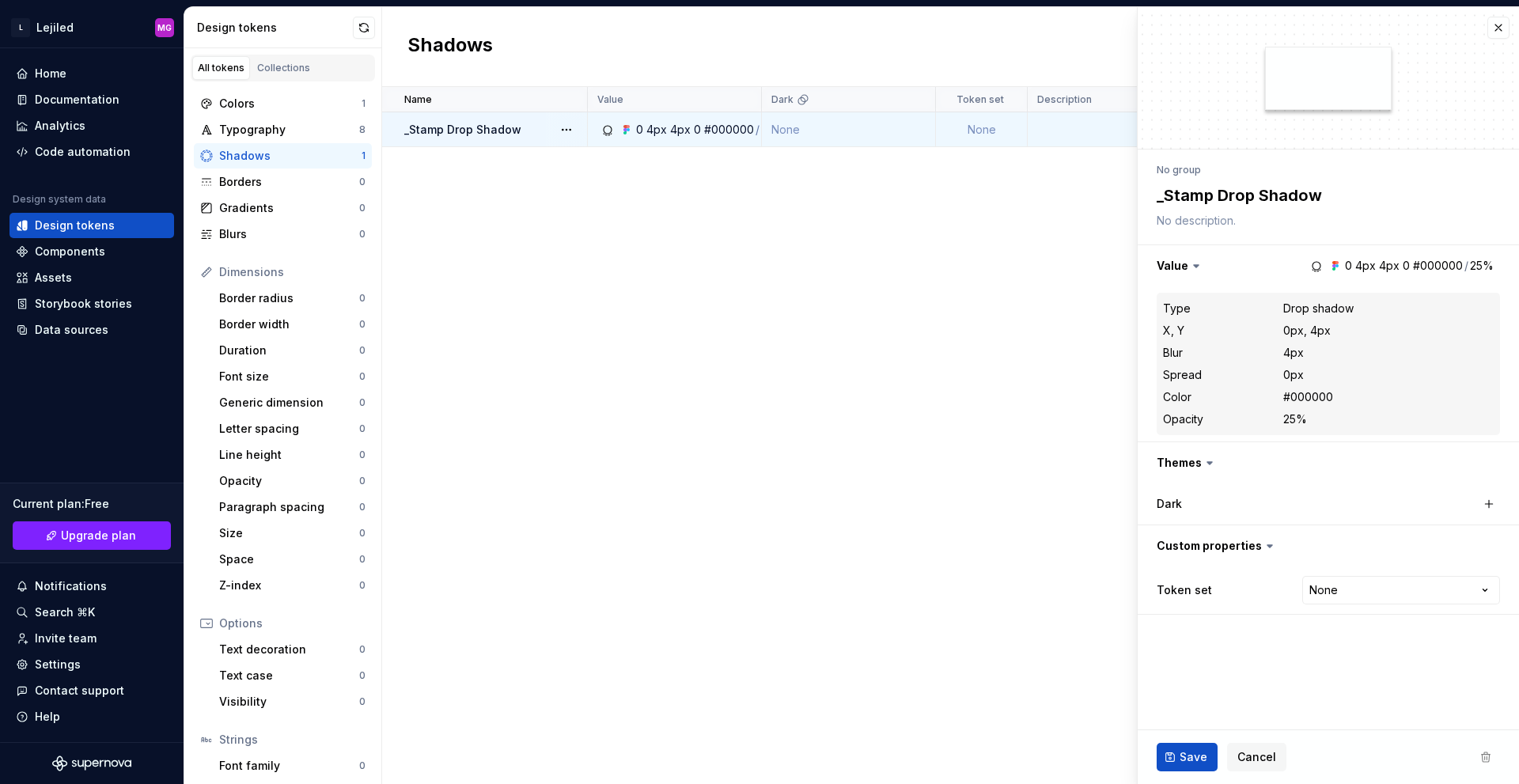
type textarea "*"
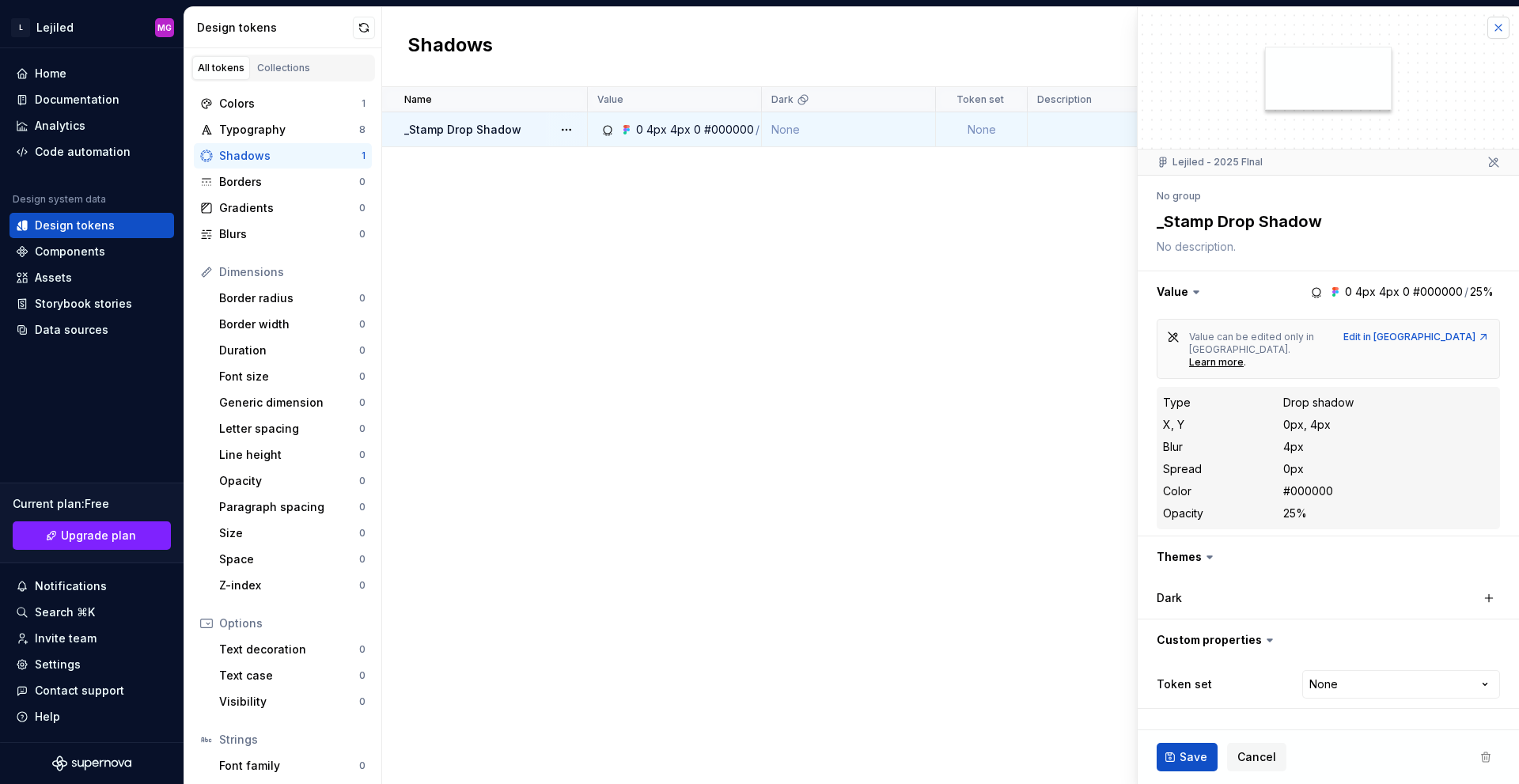
click at [1492, 30] on button "button" at bounding box center [1498, 27] width 23 height 23
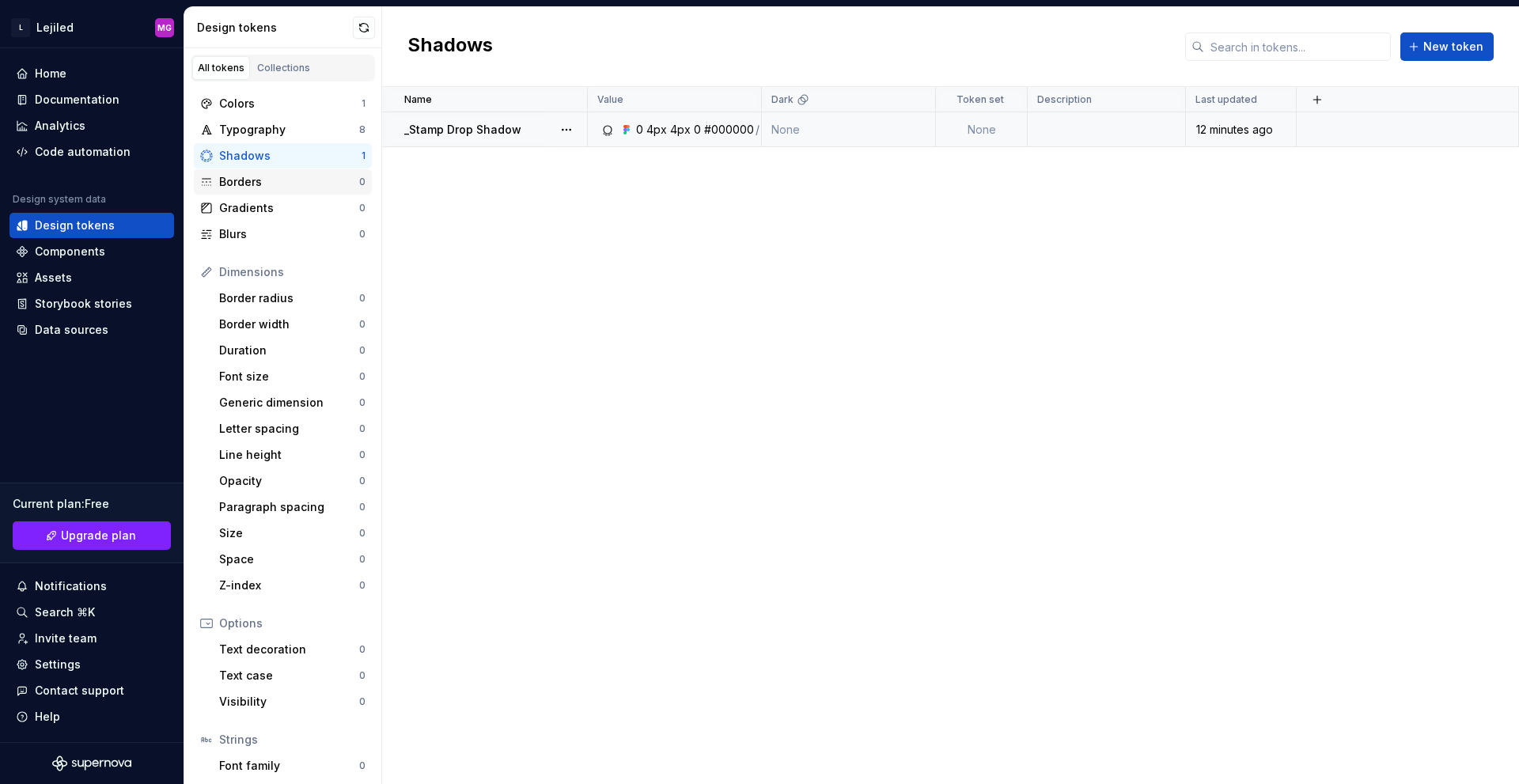
click at [232, 187] on div "Borders" at bounding box center [289, 182] width 140 height 16
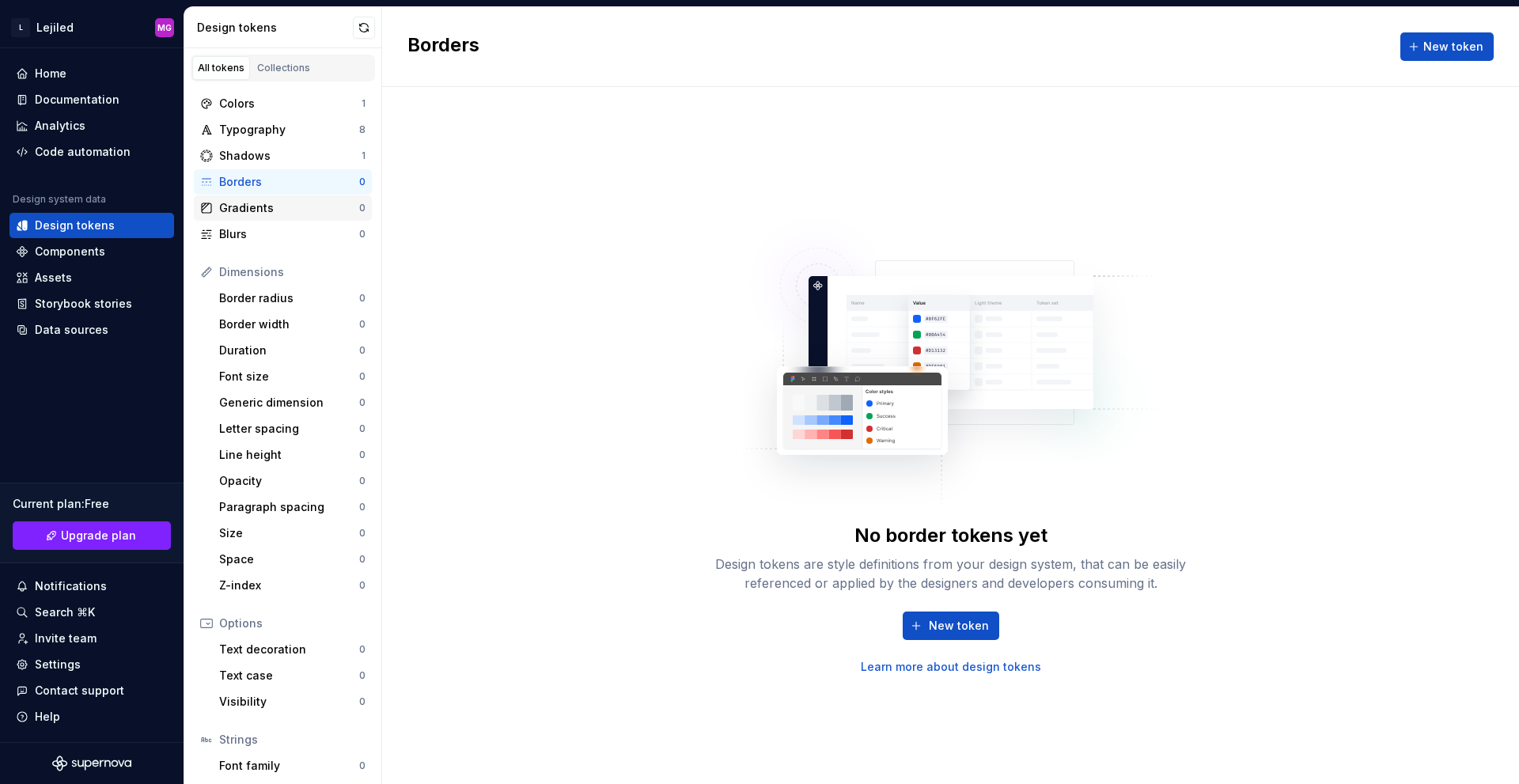
click at [243, 213] on div "Gradients" at bounding box center [289, 209] width 140 height 16
click at [247, 232] on div "Blurs" at bounding box center [289, 234] width 140 height 16
click at [368, 28] on button "button" at bounding box center [364, 27] width 23 height 23
click at [287, 112] on div "Colors 1" at bounding box center [283, 104] width 178 height 25
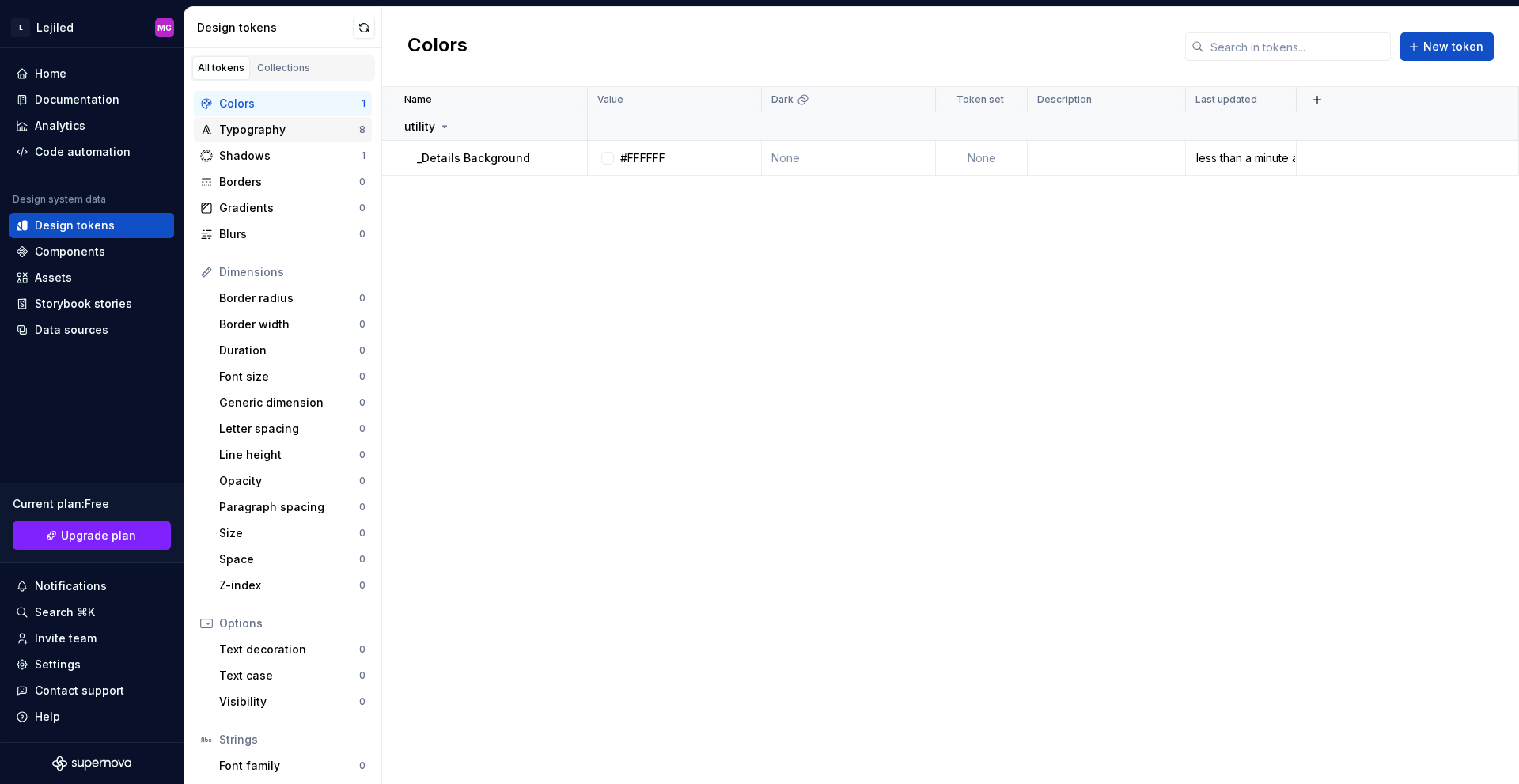
click at [283, 130] on div "Typography" at bounding box center [289, 130] width 140 height 16
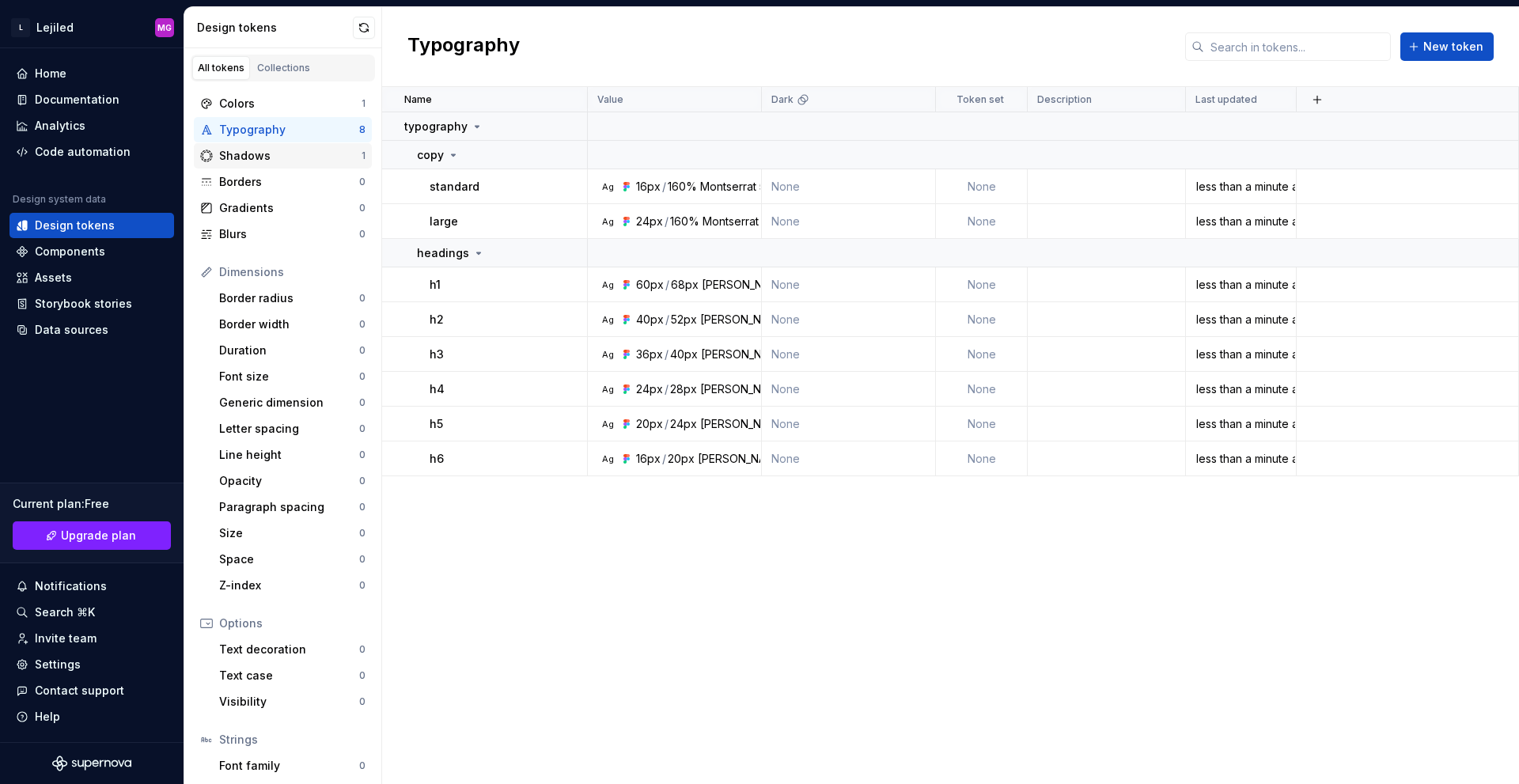
click at [314, 153] on div "Shadows" at bounding box center [291, 156] width 143 height 16
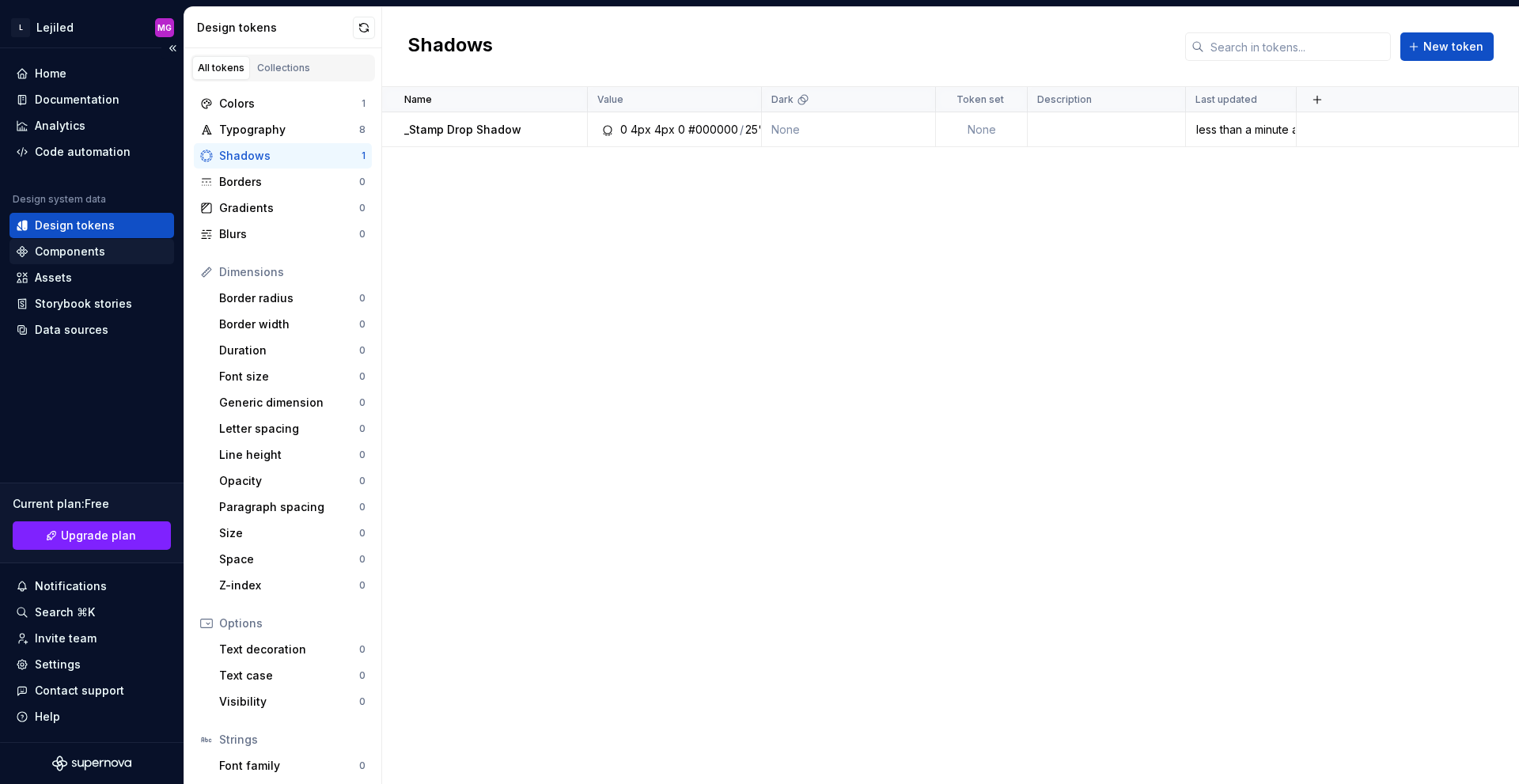
click at [69, 252] on div "Components" at bounding box center [70, 252] width 70 height 16
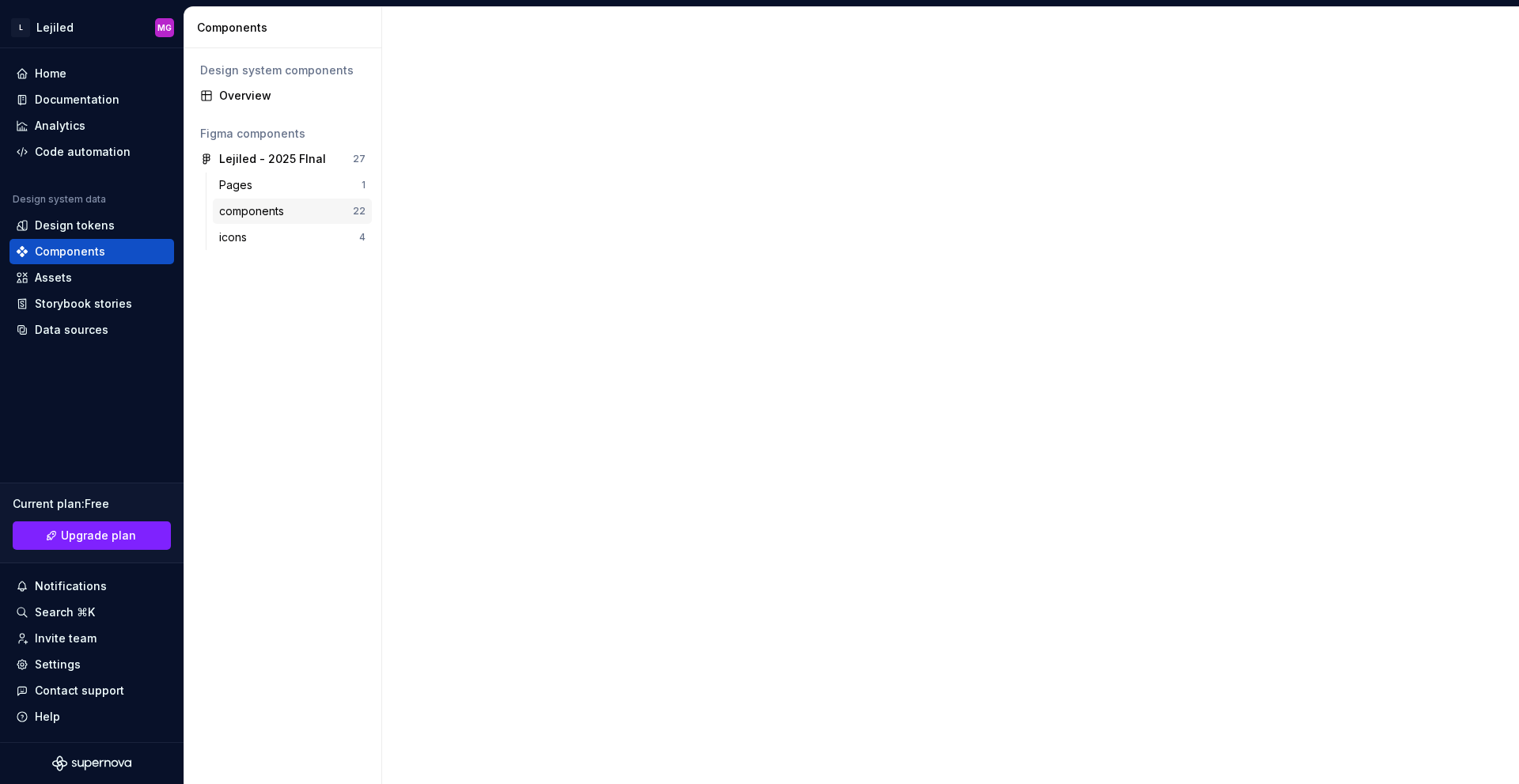
click at [258, 214] on div "components" at bounding box center [255, 211] width 71 height 16
click at [272, 220] on div "components 22" at bounding box center [293, 211] width 159 height 25
click at [268, 191] on div "Pages" at bounding box center [291, 185] width 143 height 16
click at [271, 156] on div "Lejiled - 2025 FInal" at bounding box center [273, 159] width 107 height 16
click at [304, 153] on div "Lejiled - 2025 FInal" at bounding box center [273, 159] width 107 height 16
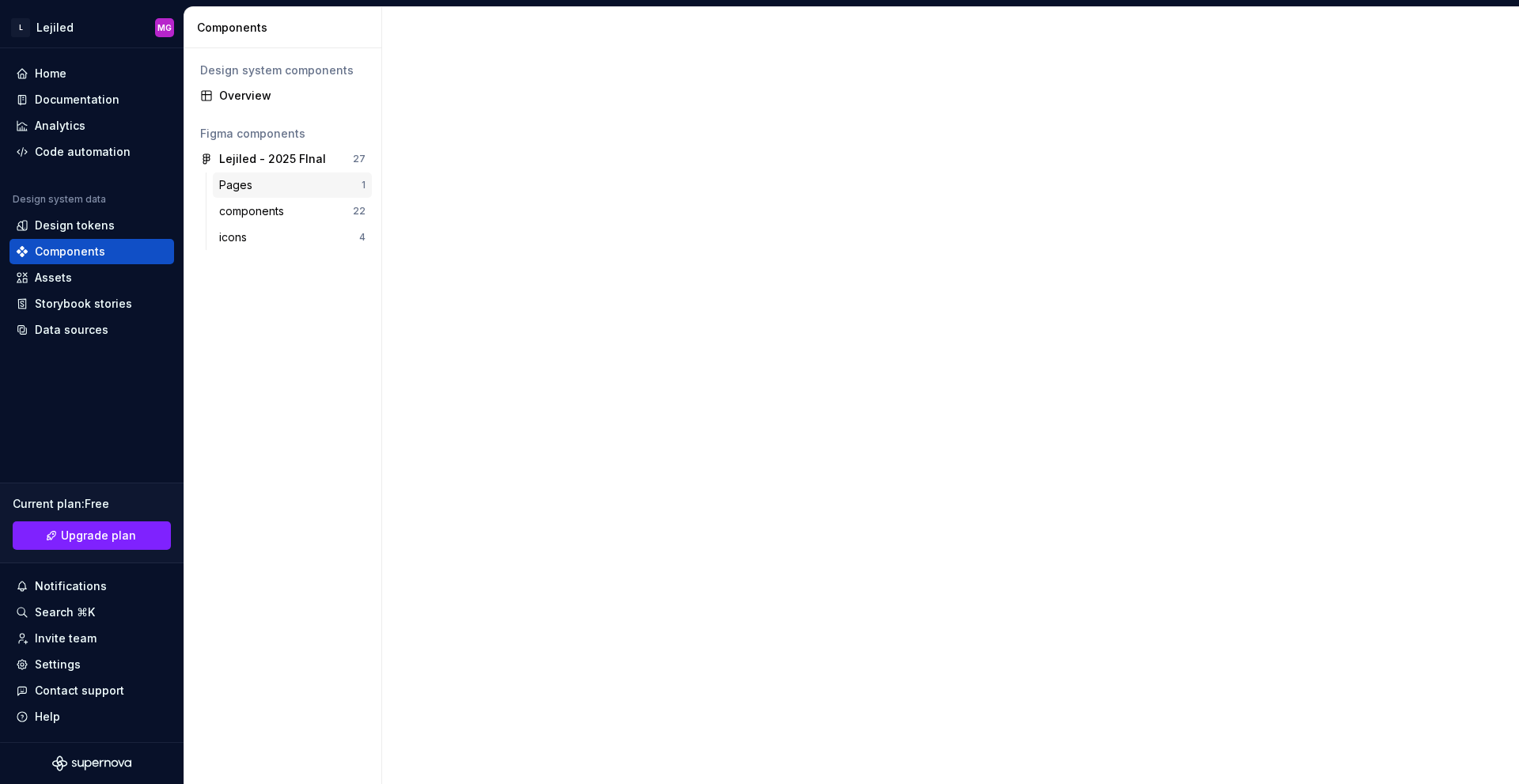
click at [270, 178] on div "Pages" at bounding box center [291, 185] width 143 height 16
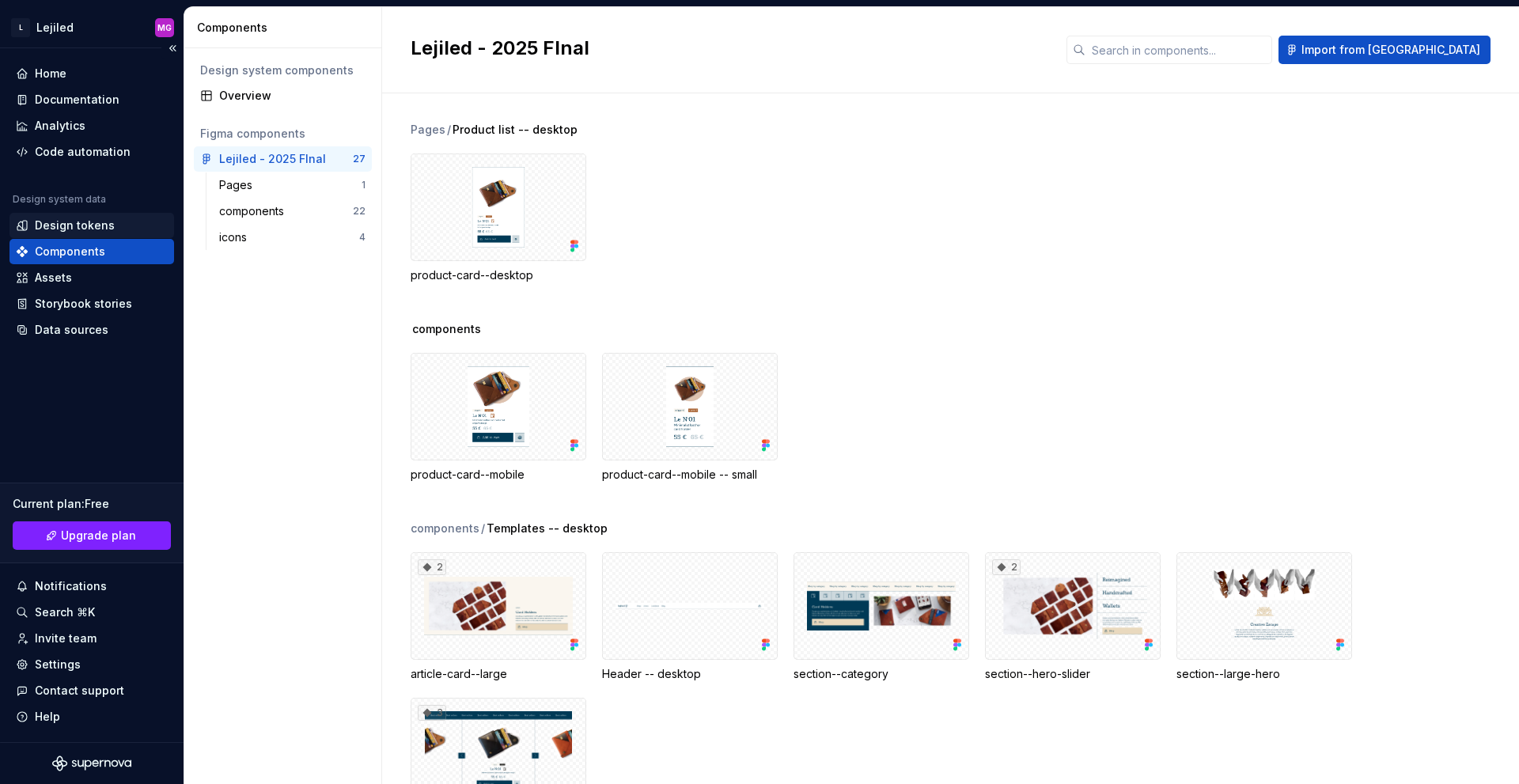
click at [86, 219] on div "Design tokens" at bounding box center [75, 226] width 80 height 16
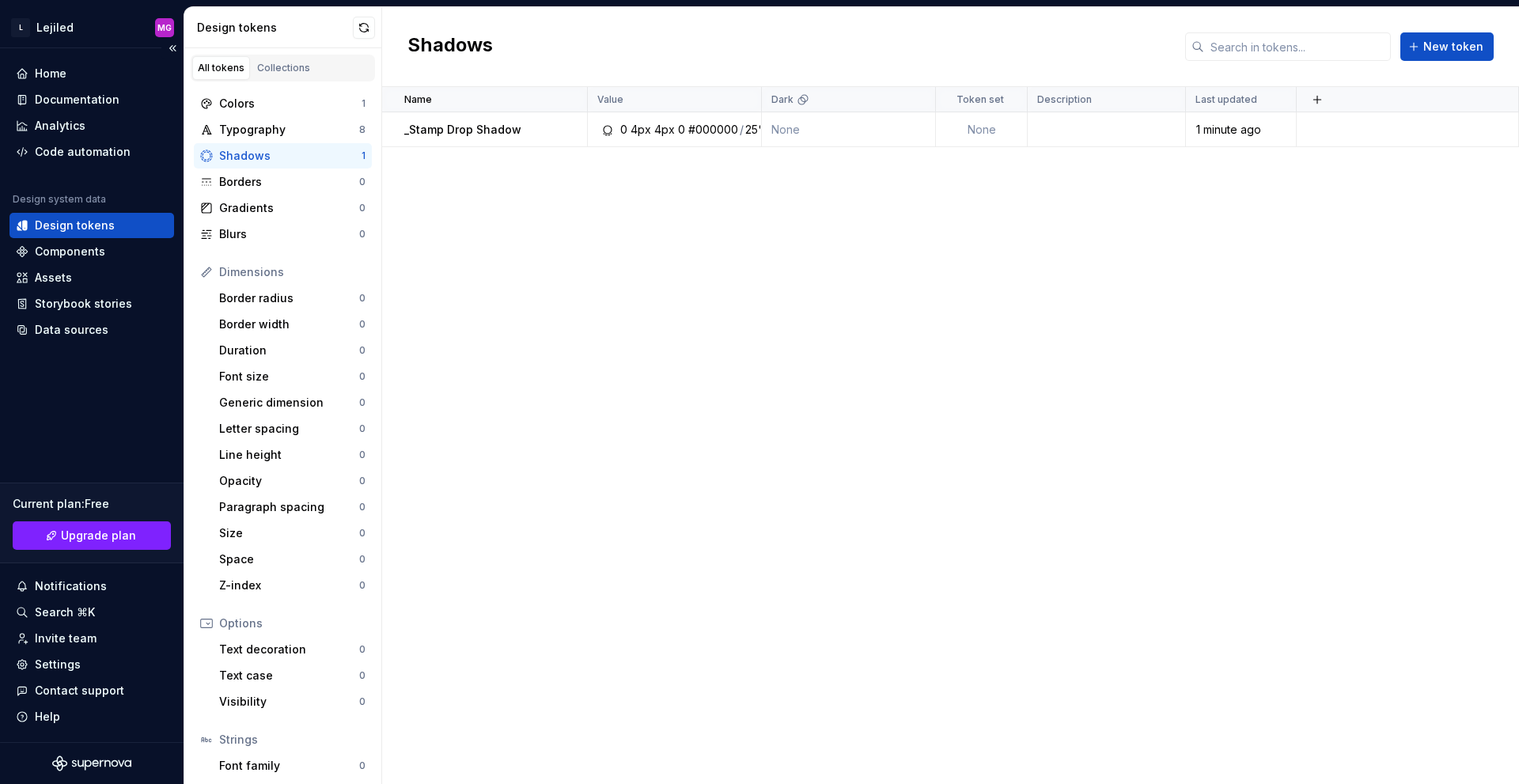
click at [64, 238] on div "Design tokens" at bounding box center [92, 226] width 164 height 25
click at [50, 243] on div "Components" at bounding box center [92, 251] width 164 height 25
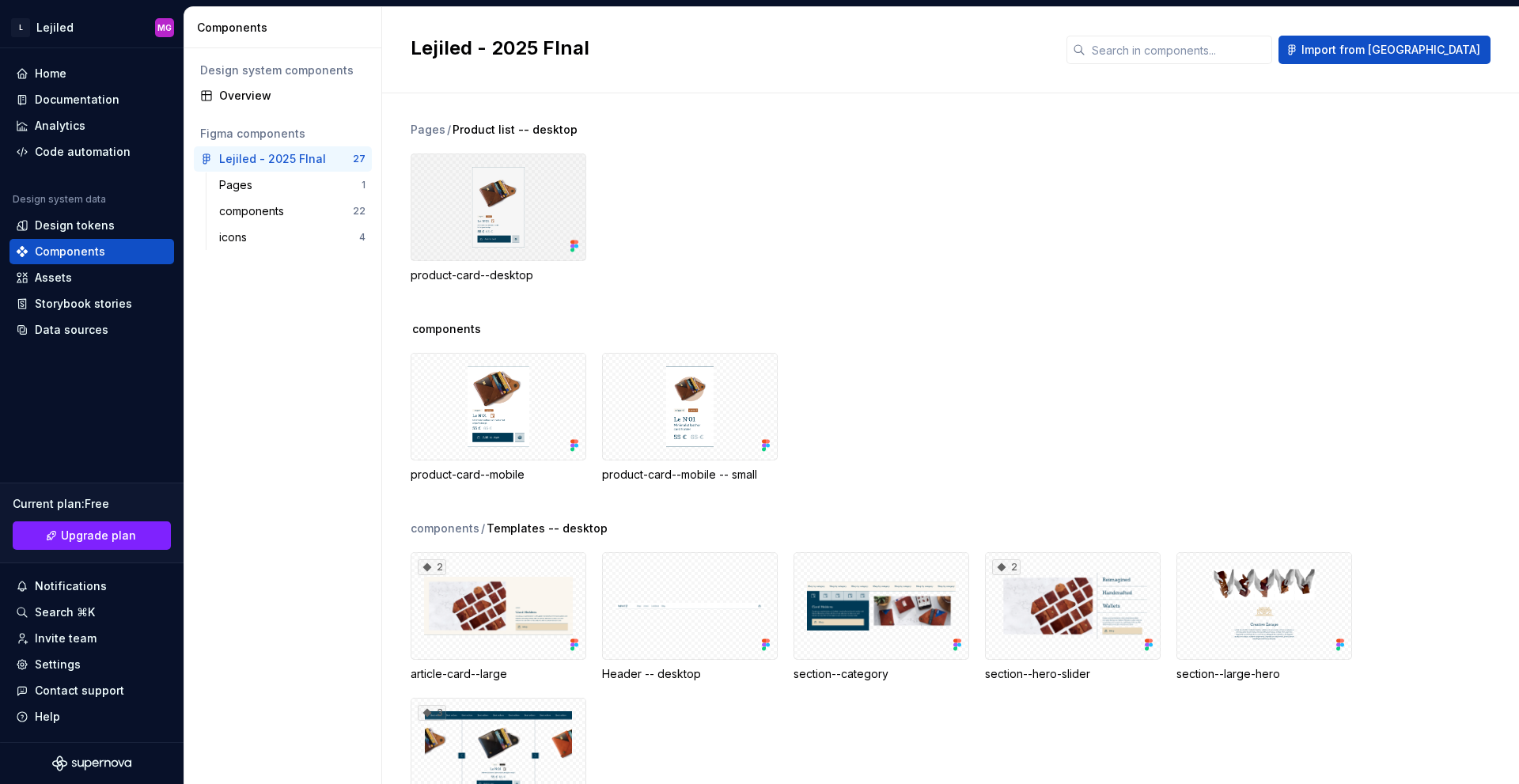
click at [484, 221] on div at bounding box center [498, 207] width 175 height 107
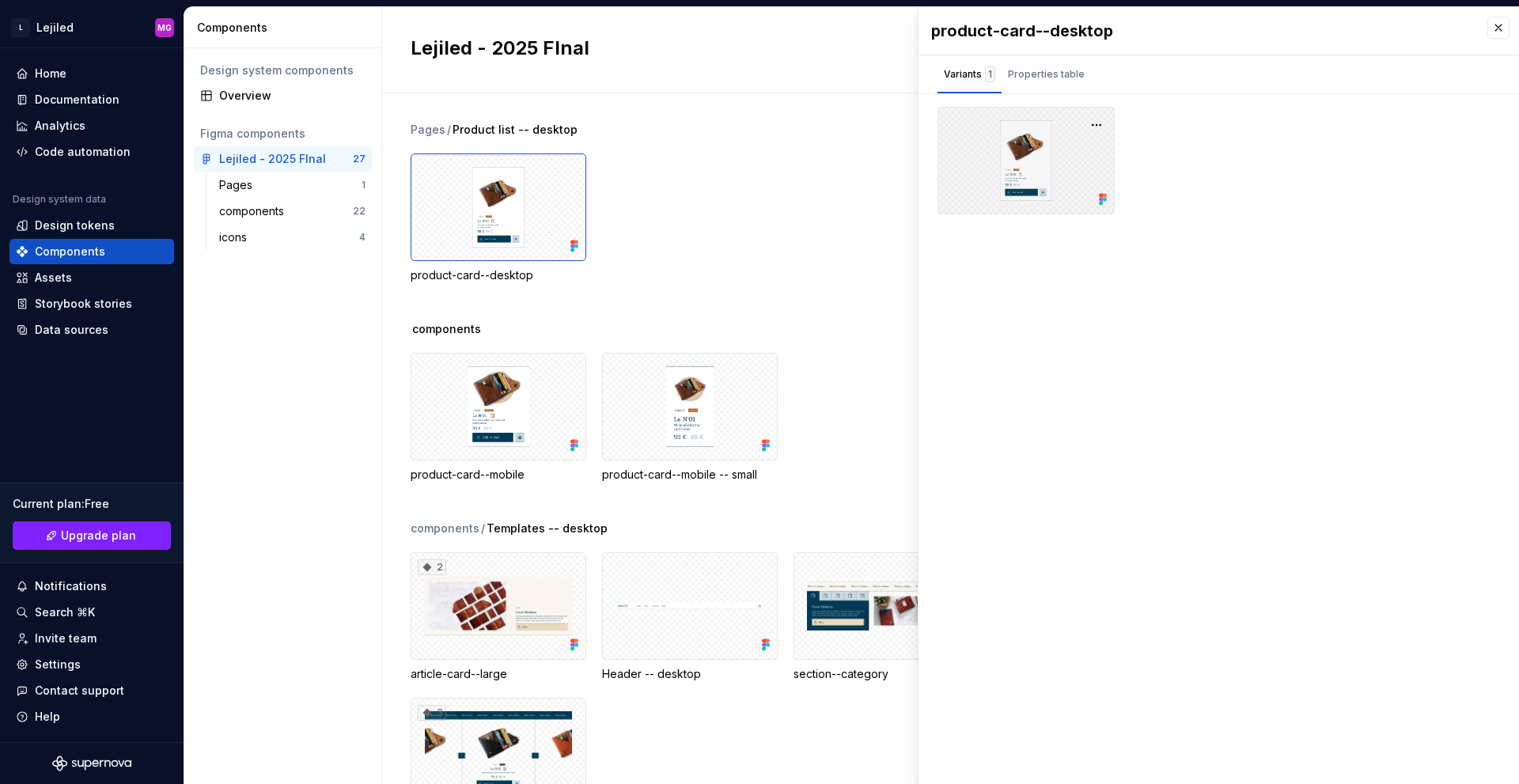
click at [1020, 148] on div at bounding box center [1027, 160] width 177 height 107
click at [1092, 129] on button "button" at bounding box center [1096, 125] width 23 height 23
click at [1008, 302] on div "product-card--desktop Variants 1 Properties table Property Values Default Figma…" at bounding box center [1219, 396] width 601 height 777
click at [87, 224] on div "Design tokens" at bounding box center [75, 226] width 80 height 16
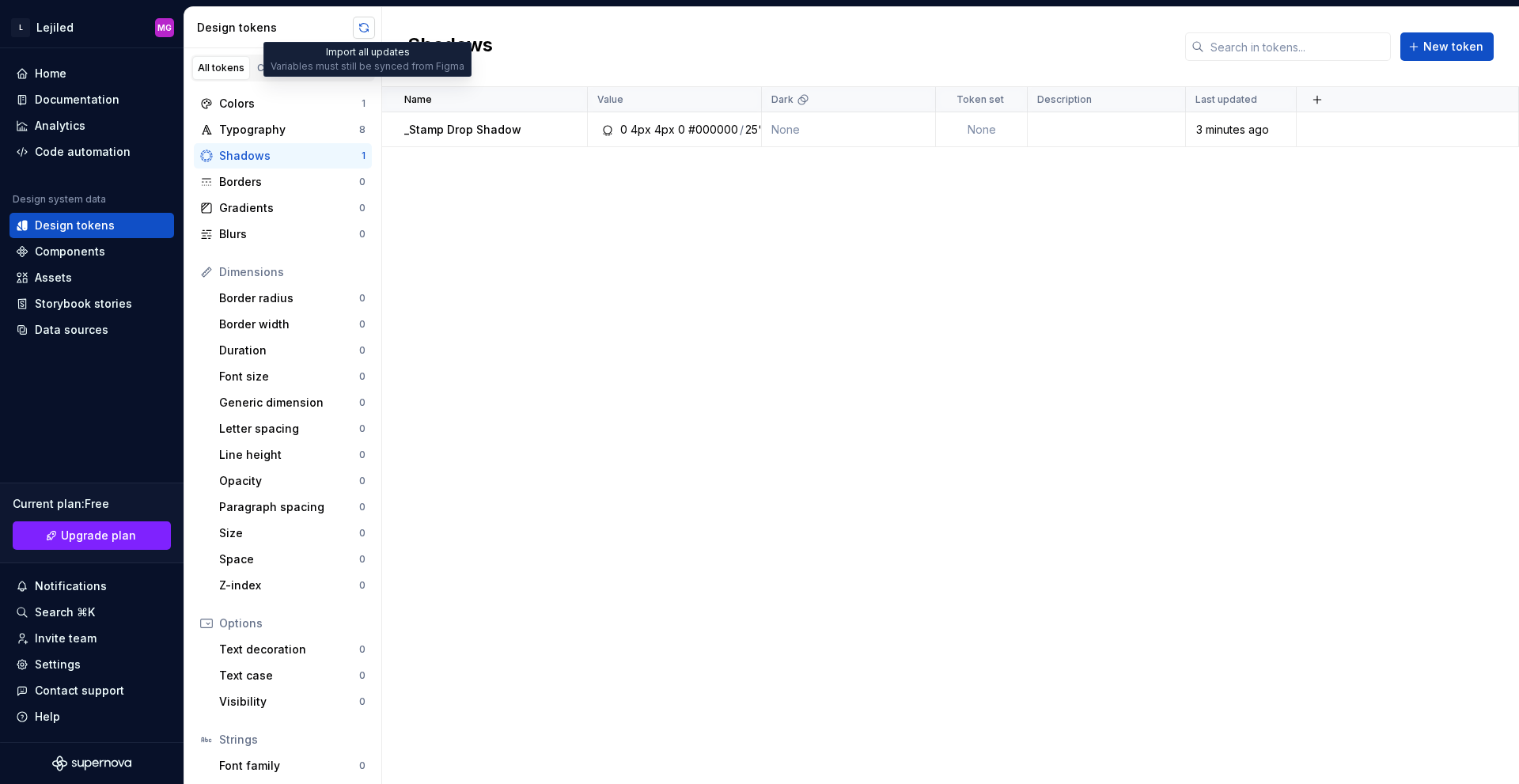
click at [366, 25] on button "button" at bounding box center [364, 27] width 23 height 23
click at [270, 104] on div "Colors" at bounding box center [291, 104] width 143 height 16
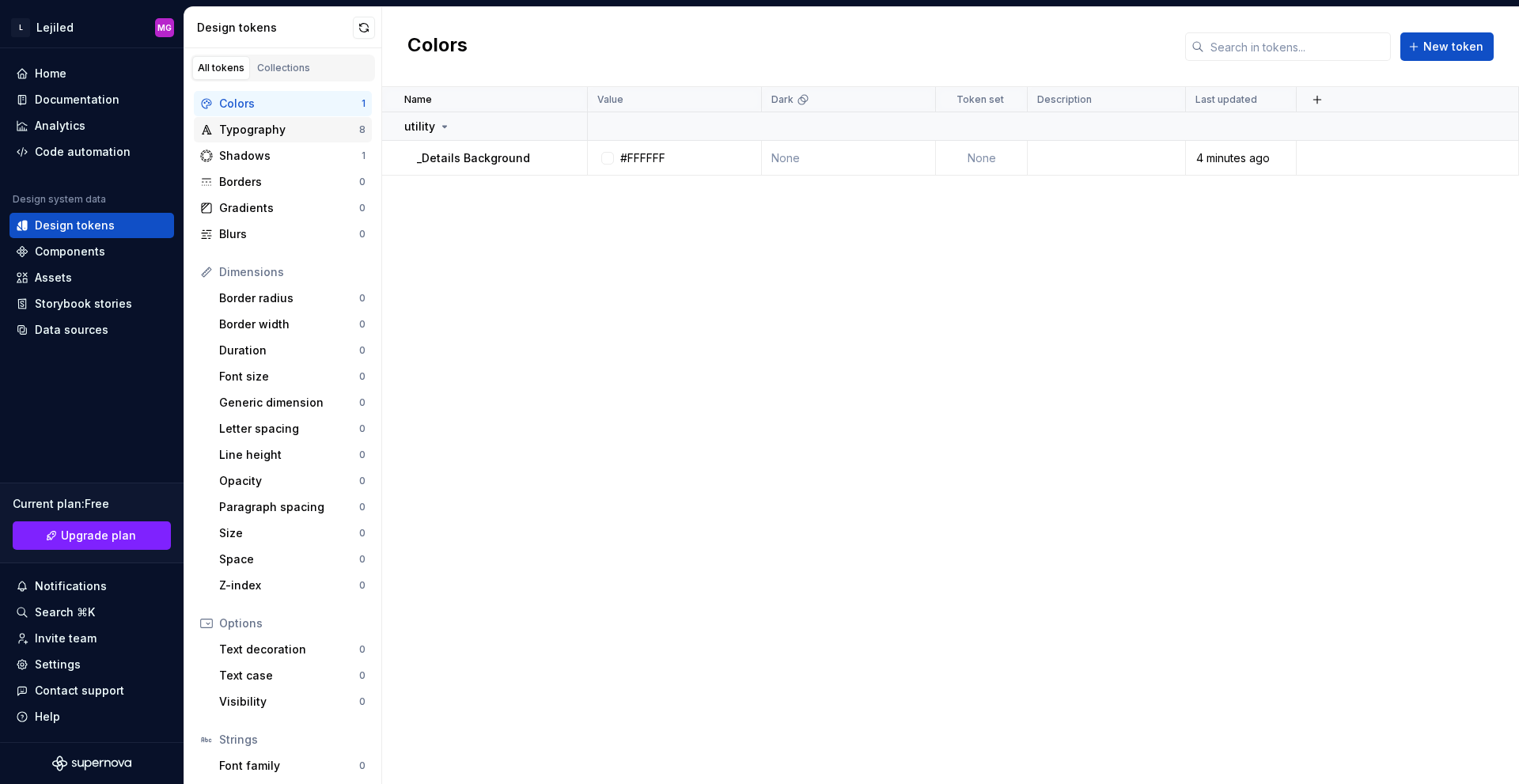
click at [278, 125] on div "Typography" at bounding box center [289, 130] width 140 height 16
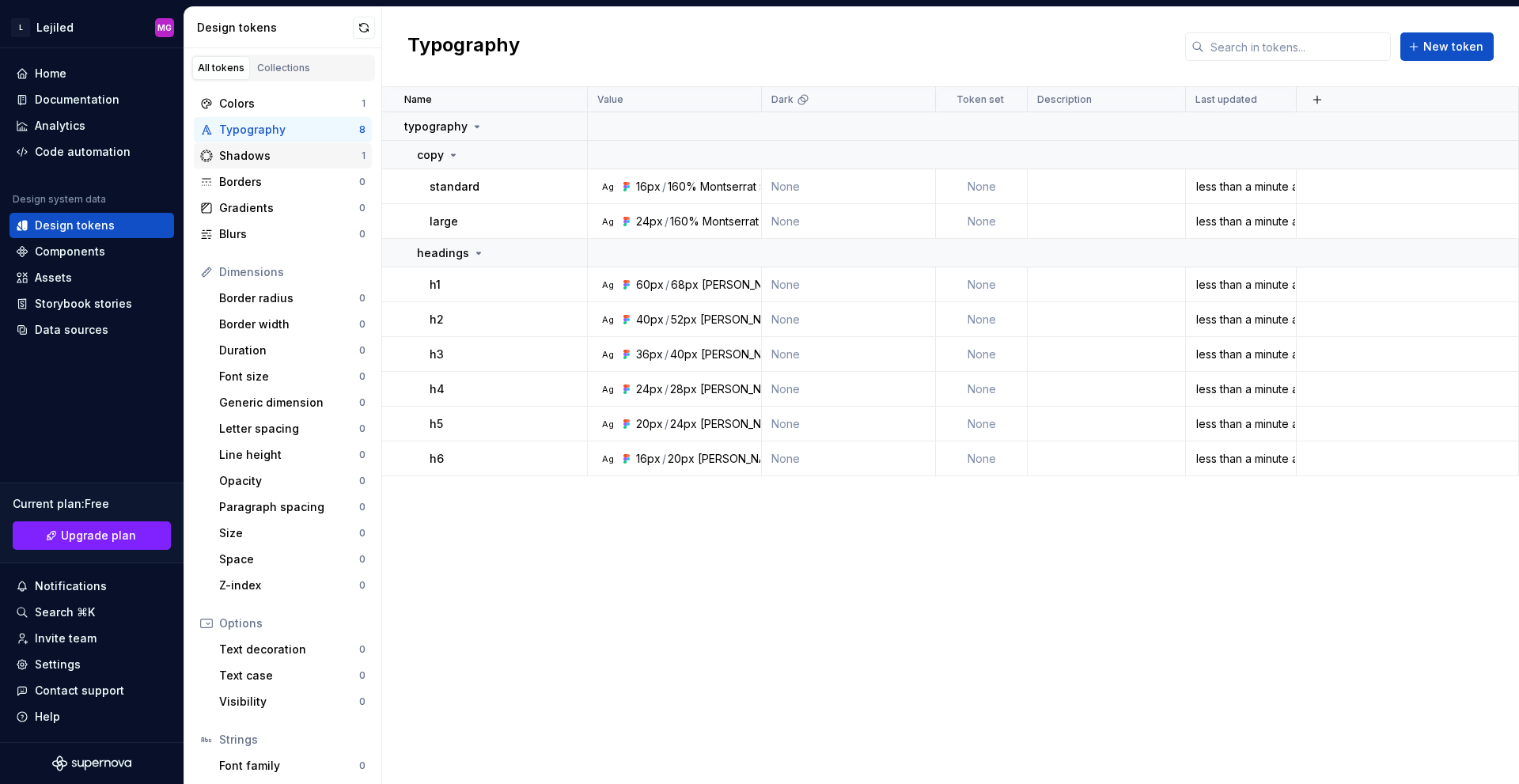
click at [283, 149] on div "Shadows" at bounding box center [291, 156] width 143 height 16
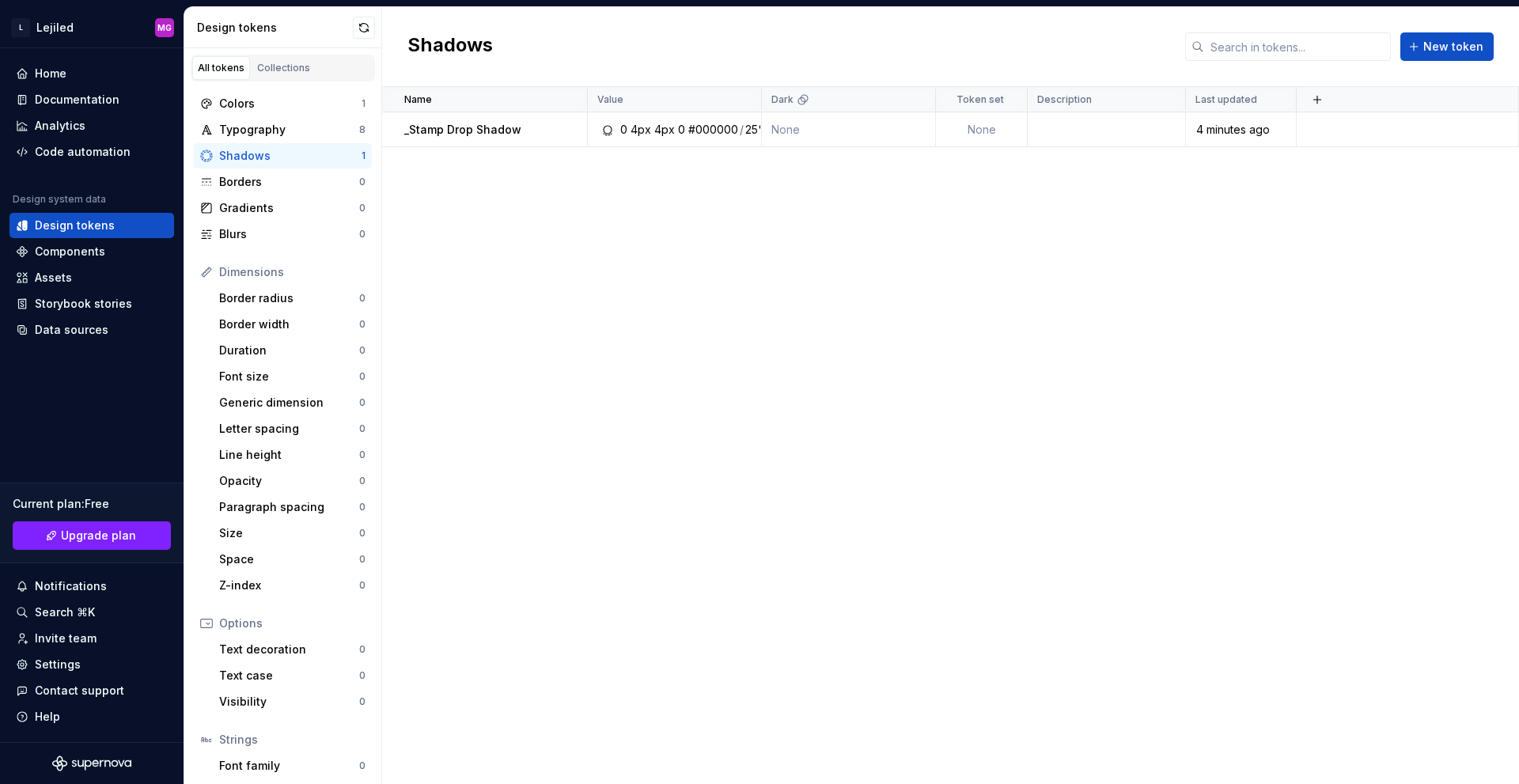
click at [283, 251] on div "Colors 1 Typography 8 Shadows 1 Borders 0 Gradients 0 Blurs 0 Dimensions Border…" at bounding box center [283, 473] width 197 height 785
click at [280, 295] on div "Border radius" at bounding box center [289, 298] width 140 height 16
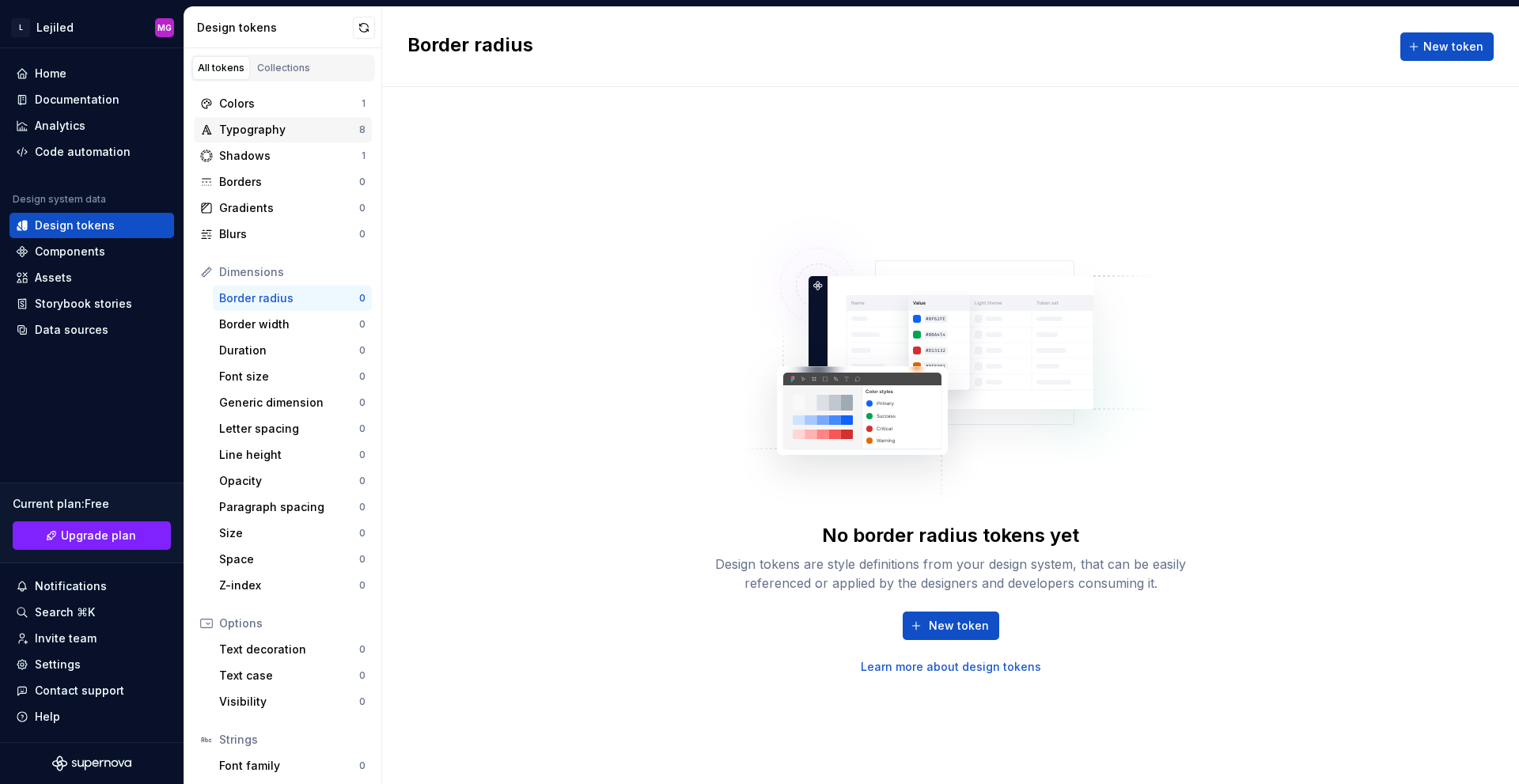
click at [289, 124] on div "Typography" at bounding box center [289, 130] width 140 height 16
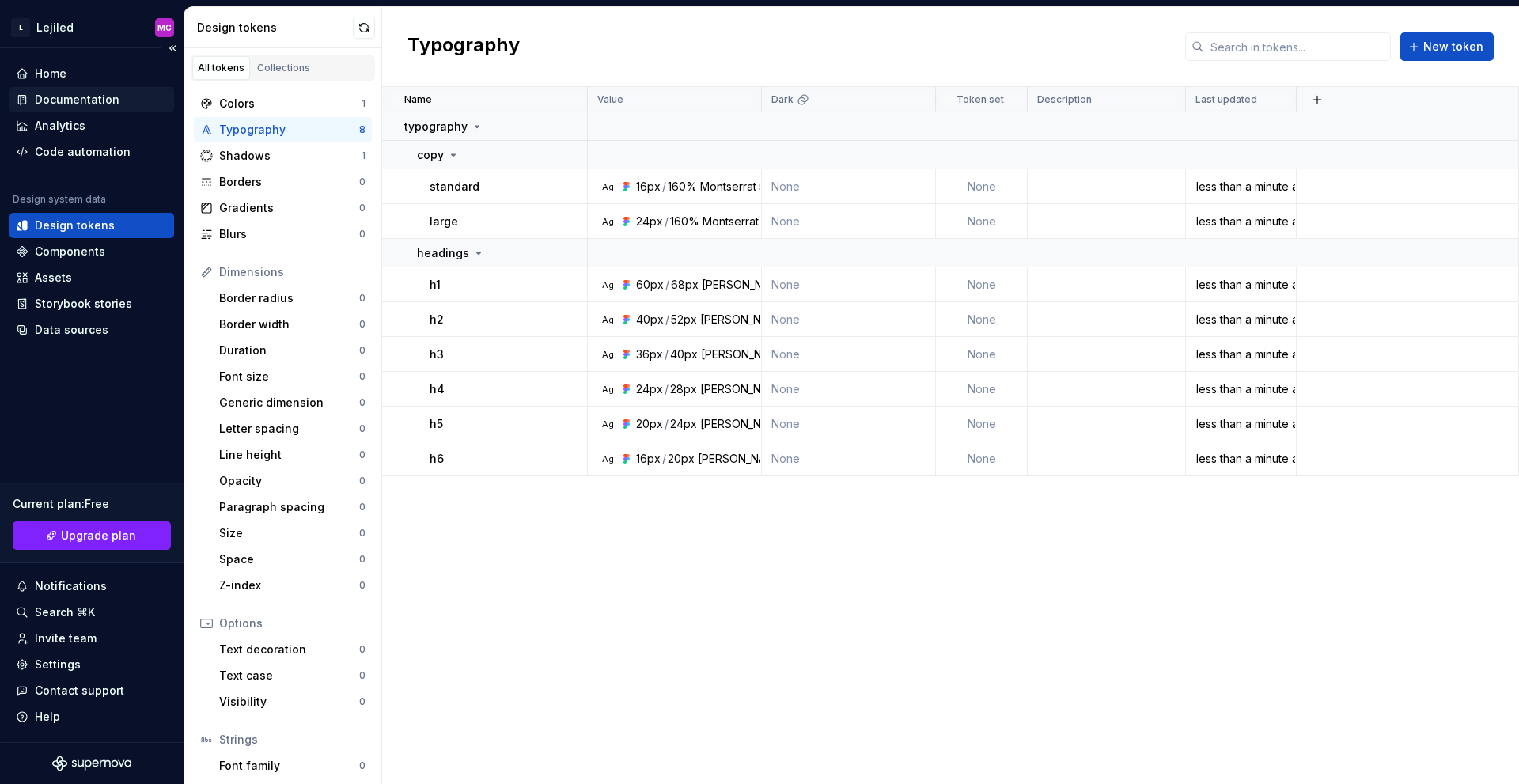
click at [78, 98] on div "Documentation" at bounding box center [78, 100] width 85 height 16
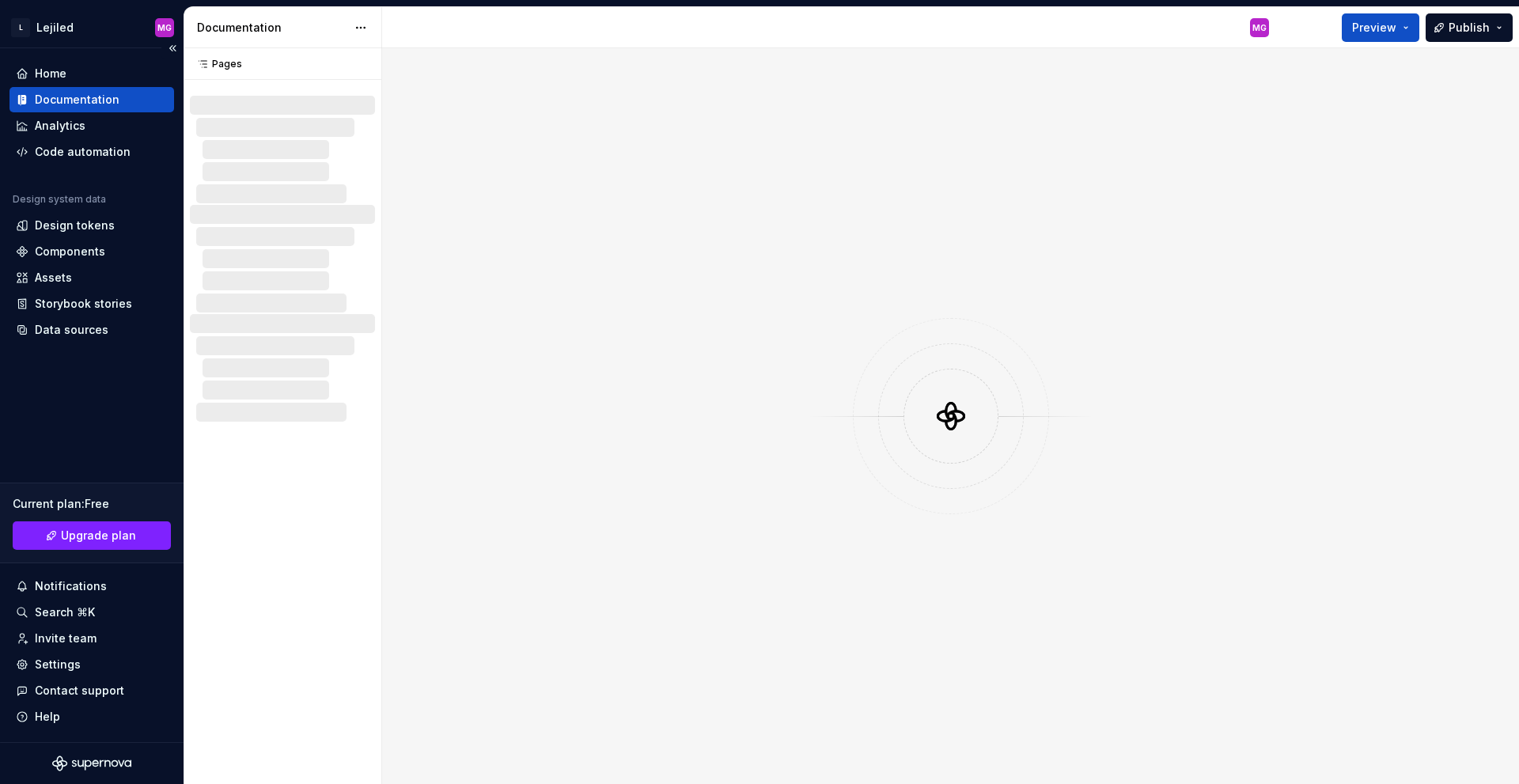
click at [58, 290] on div "Design system data Design tokens Components Assets Storybook stories Data sourc…" at bounding box center [92, 267] width 164 height 149
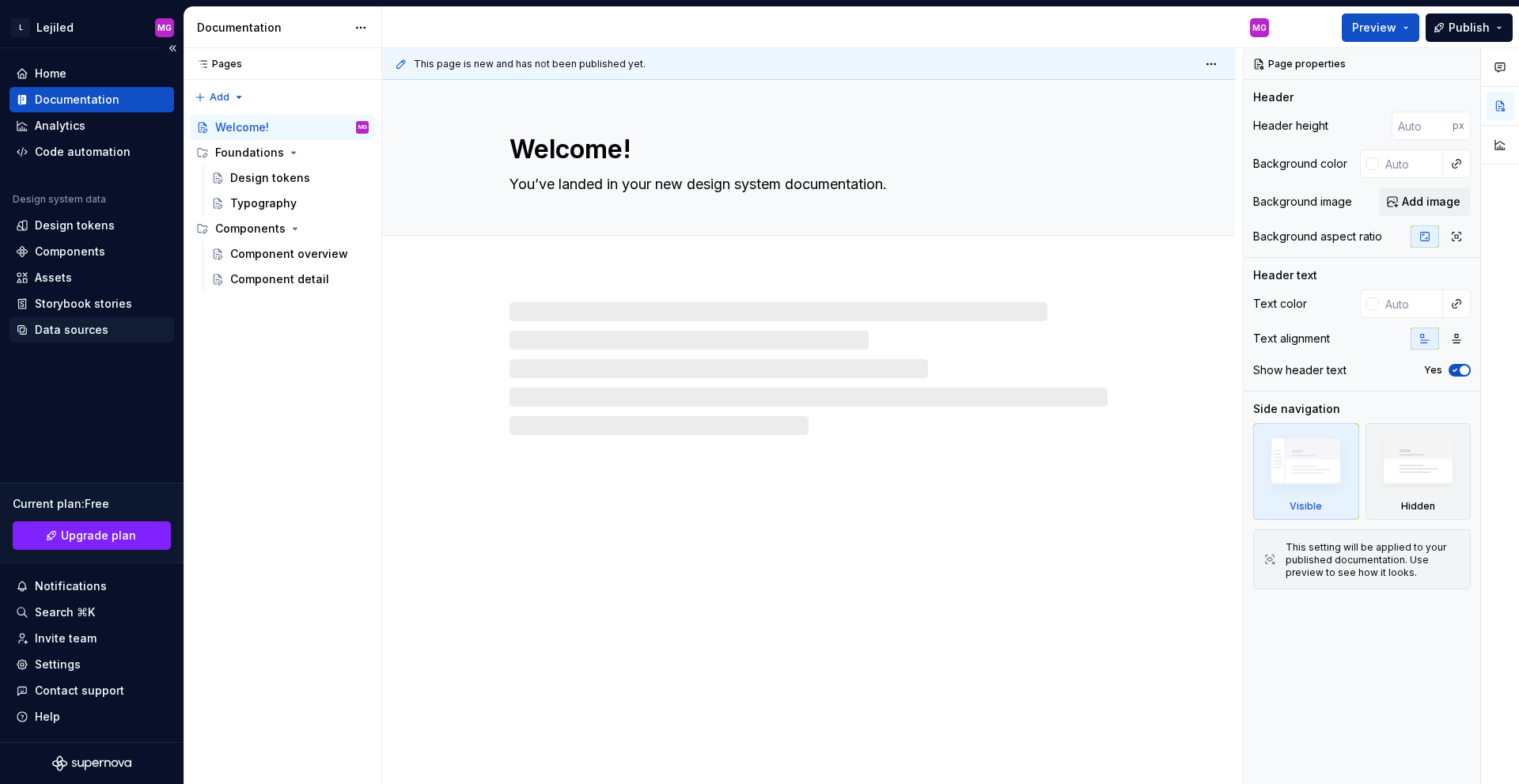
click at [58, 331] on div "Data sources" at bounding box center [71, 330] width 73 height 16
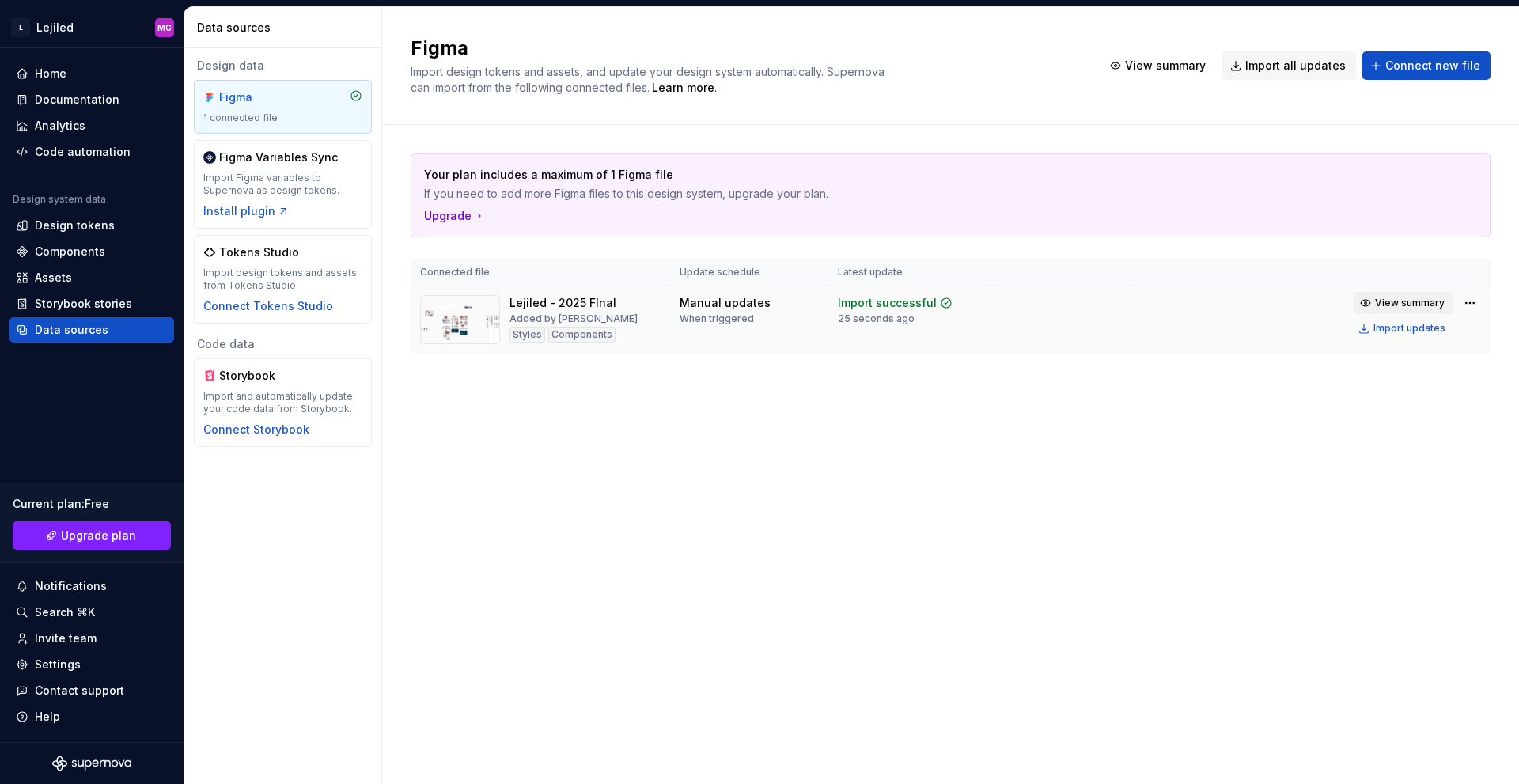
click at [1403, 303] on span "View summary" at bounding box center [1410, 303] width 70 height 13
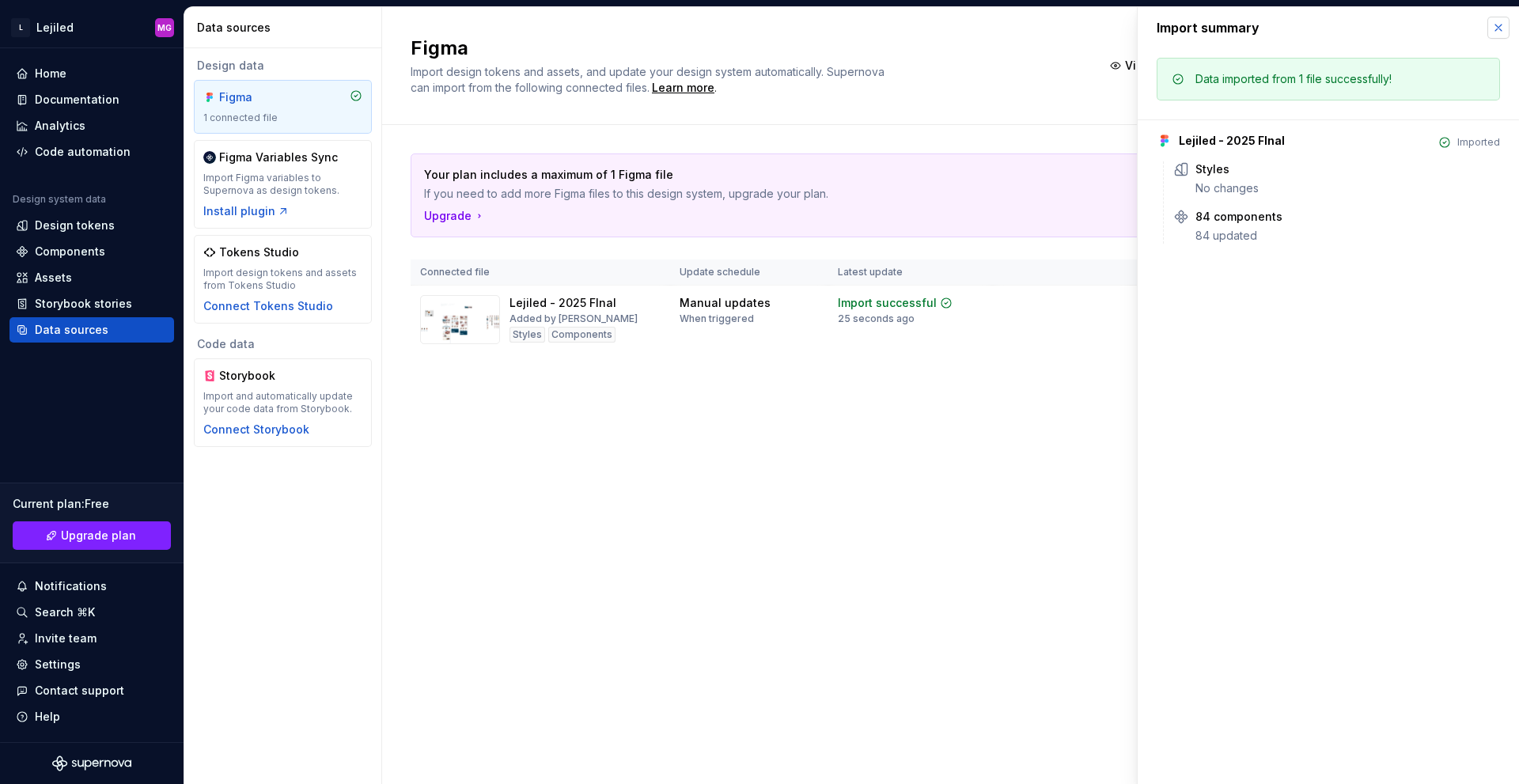
click at [1498, 30] on button "button" at bounding box center [1498, 27] width 23 height 23
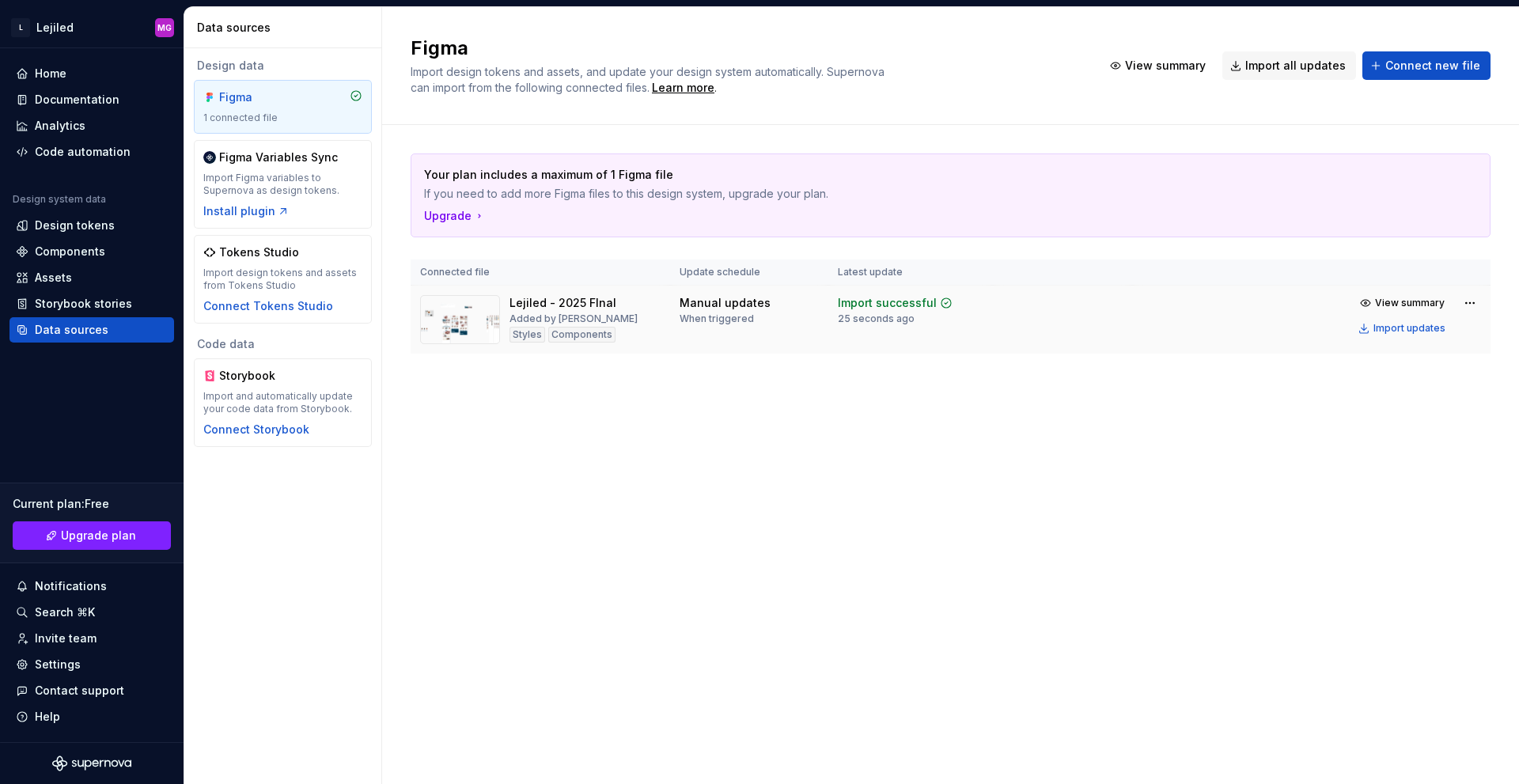
click at [642, 322] on div "Lejiled - 2025 FInal Added by M [PERSON_NAME] Components" at bounding box center [540, 320] width 240 height 49
click at [1383, 331] on div "Import updates" at bounding box center [1410, 328] width 72 height 13
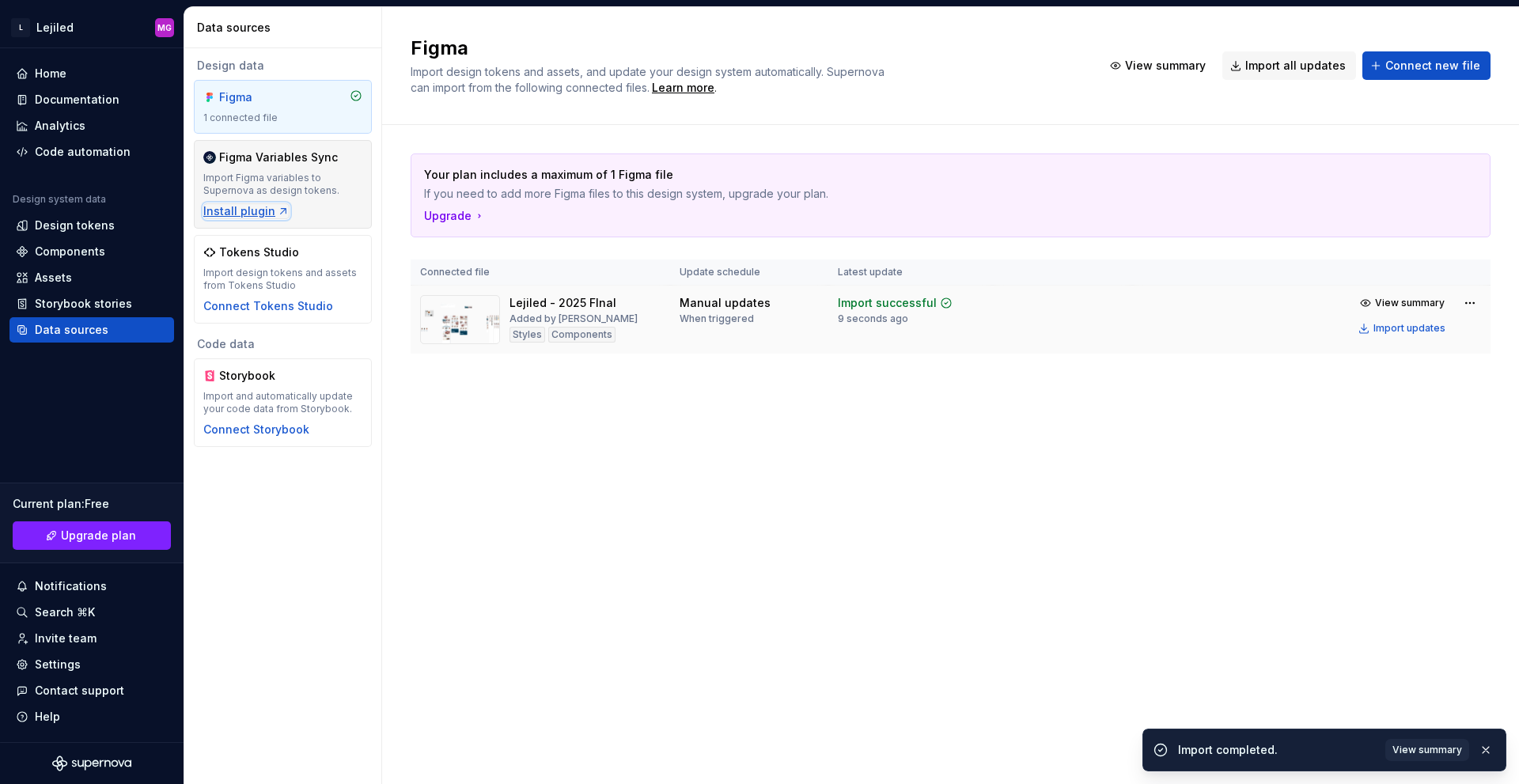
click at [248, 211] on div "Install plugin" at bounding box center [246, 211] width 86 height 16
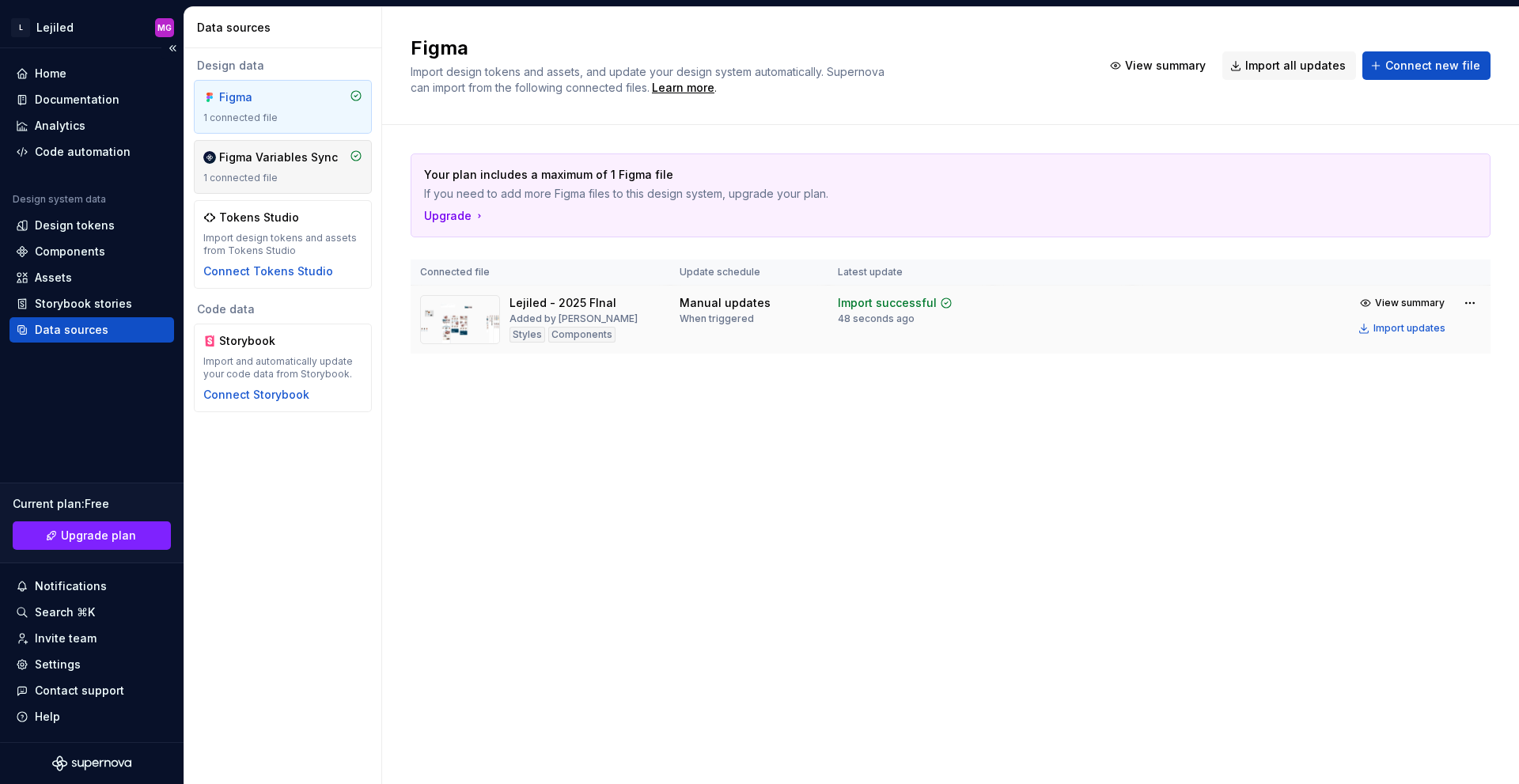
click at [93, 203] on div "Design system data" at bounding box center [59, 200] width 93 height 13
click at [87, 221] on div "Design tokens" at bounding box center [75, 226] width 80 height 16
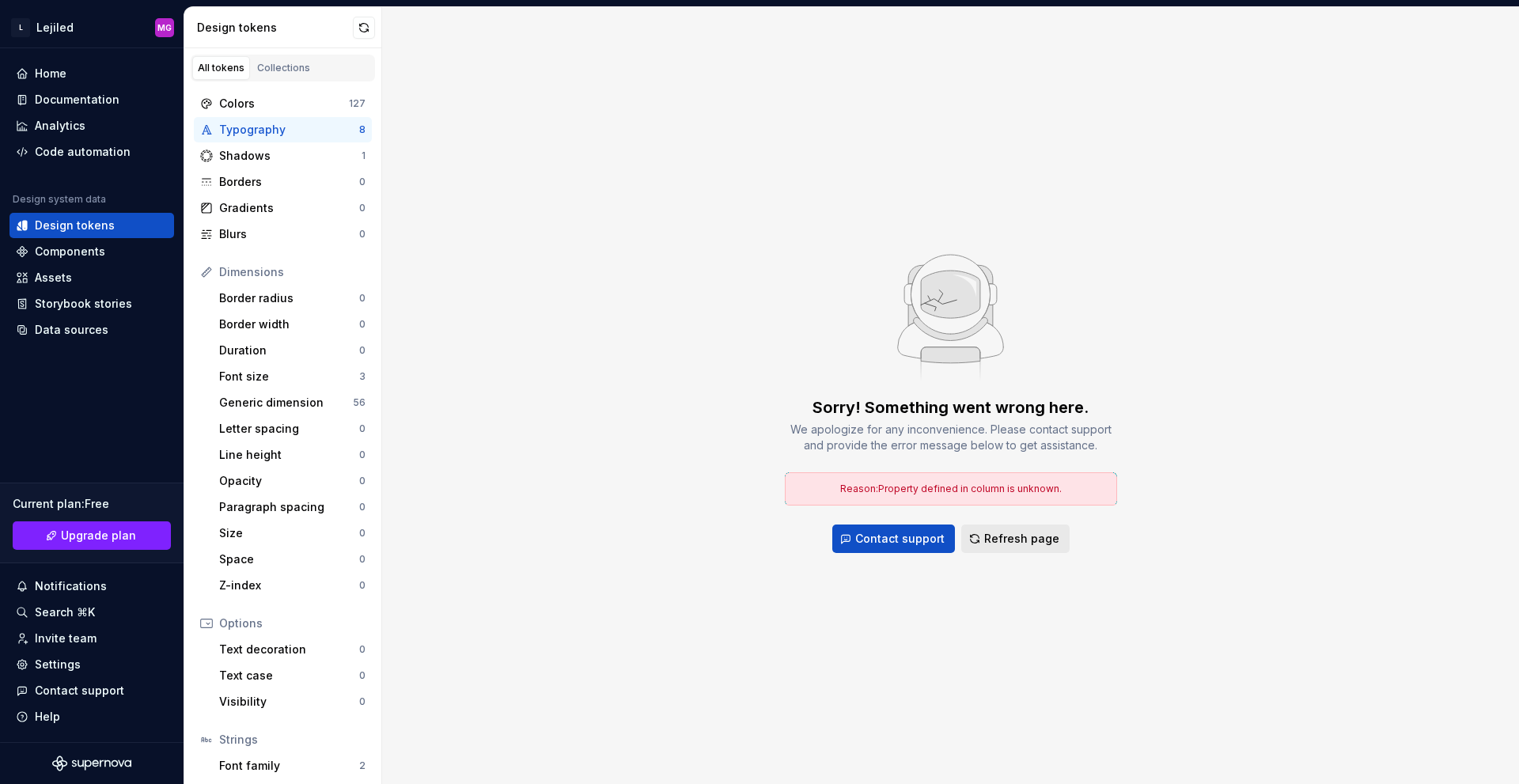
click at [994, 537] on span "Refresh page" at bounding box center [1021, 539] width 75 height 16
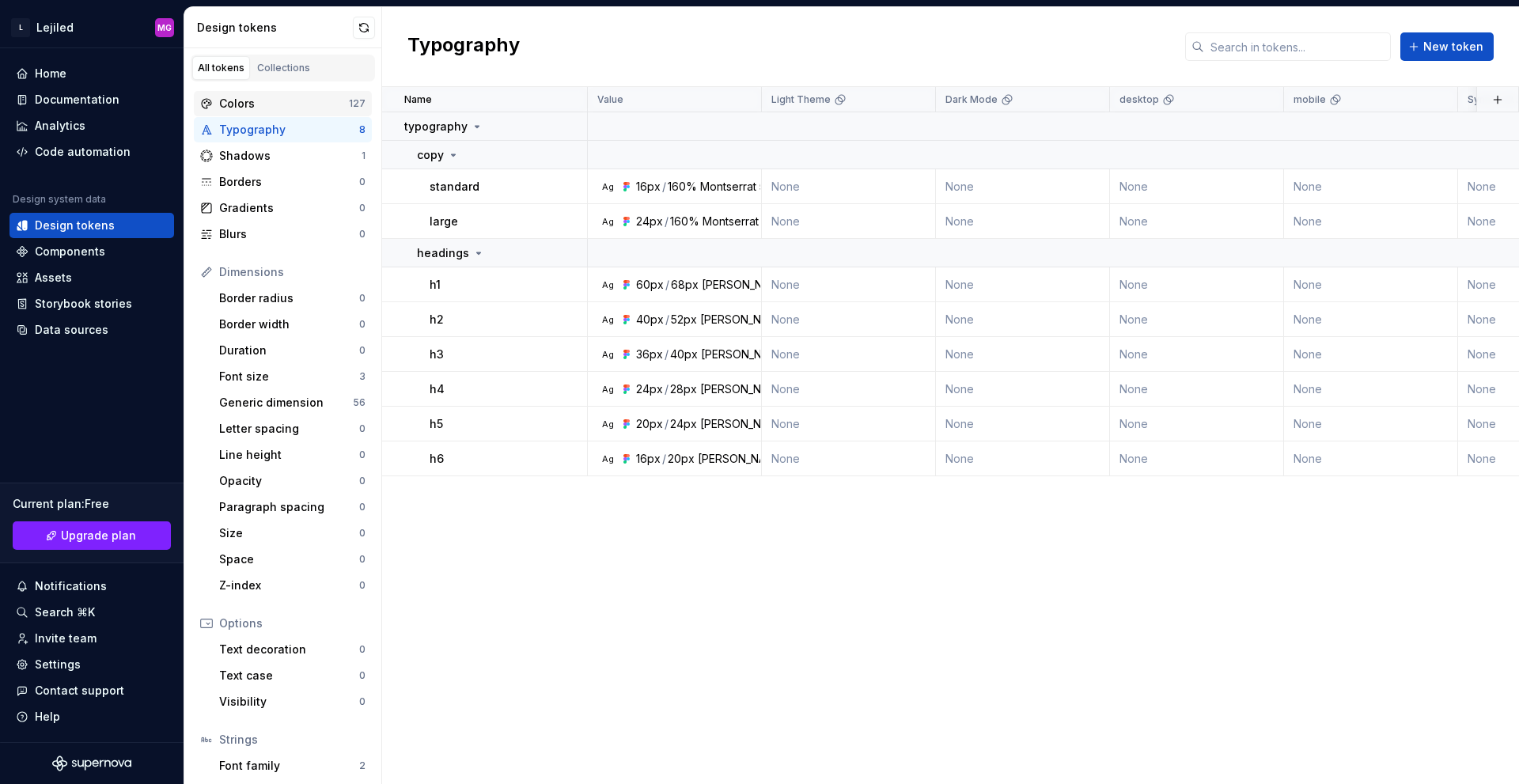
click at [260, 107] on div "Colors" at bounding box center [285, 104] width 130 height 16
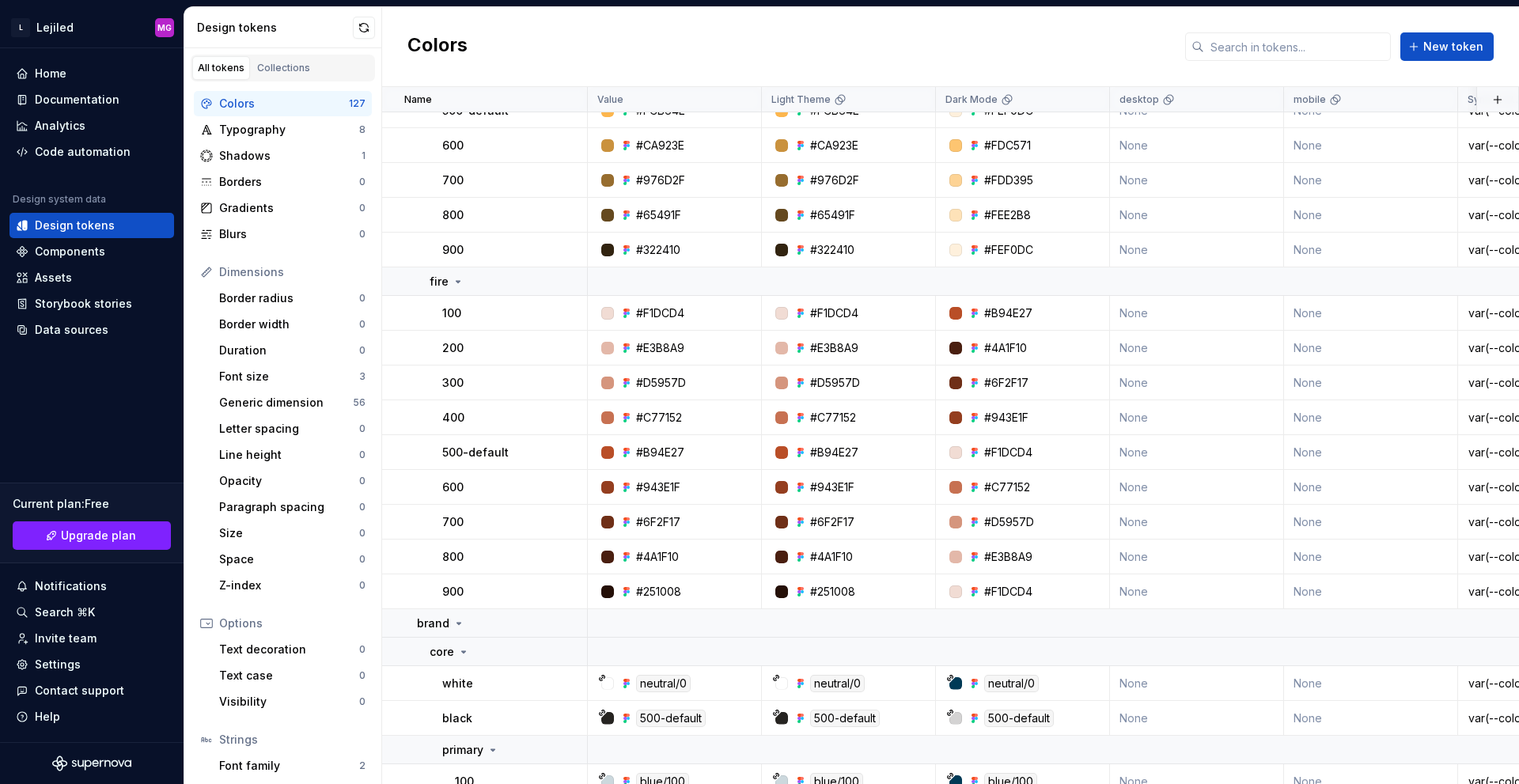
scroll to position [2689, 0]
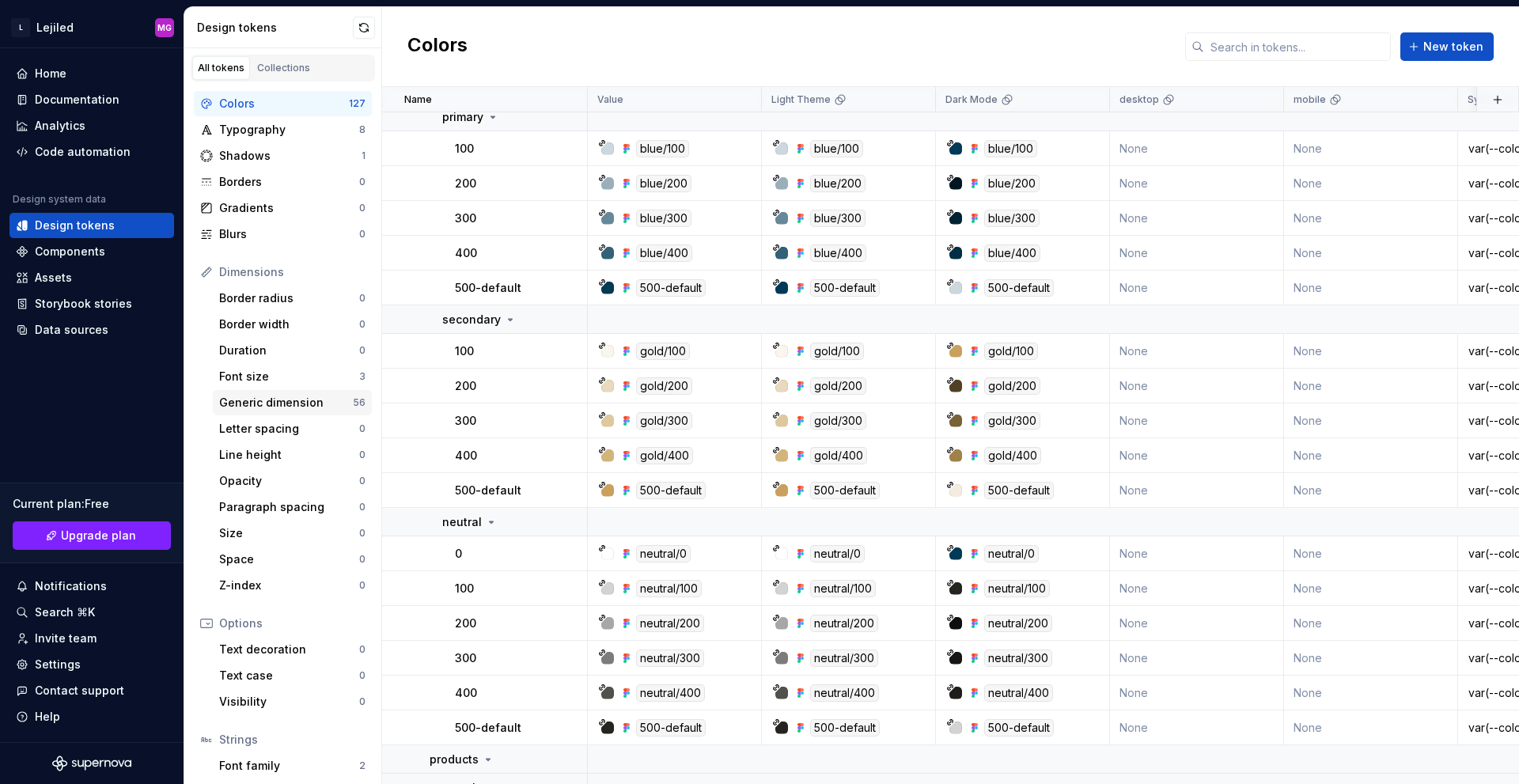
click at [282, 411] on div "Generic dimension 56" at bounding box center [293, 403] width 159 height 25
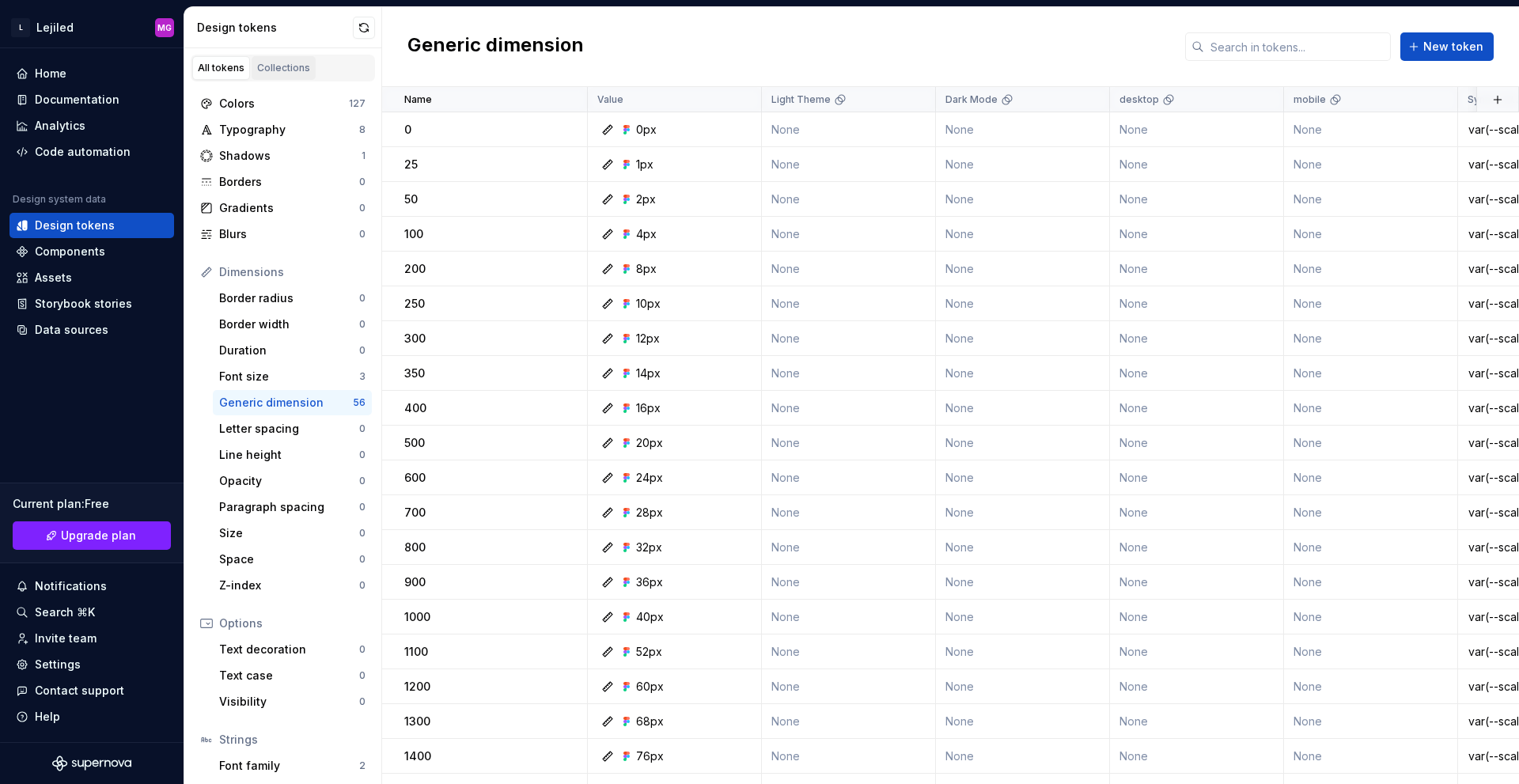
click at [294, 70] on div "Collections" at bounding box center [284, 68] width 53 height 13
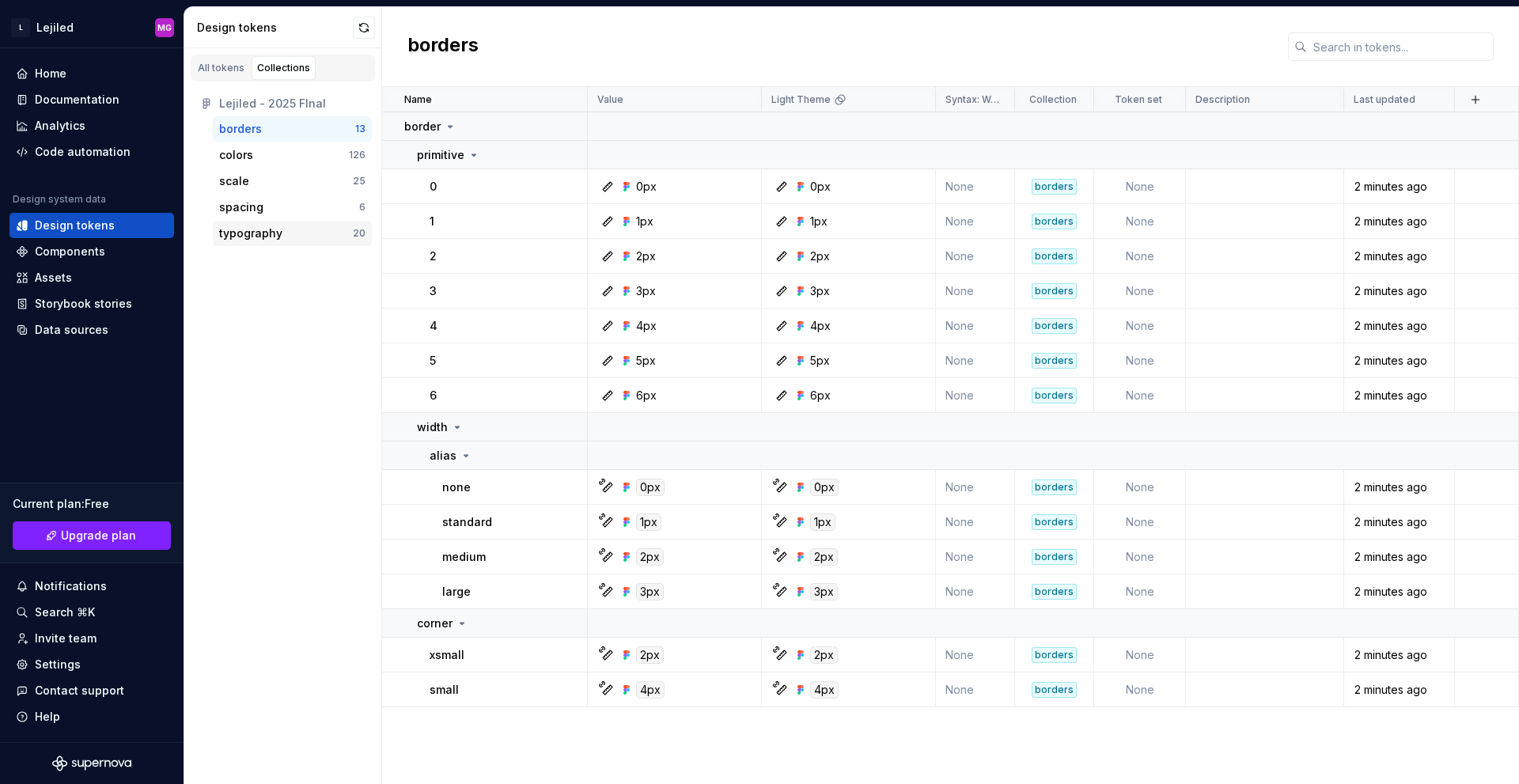
click at [245, 242] on div "typography 20" at bounding box center [293, 233] width 159 height 25
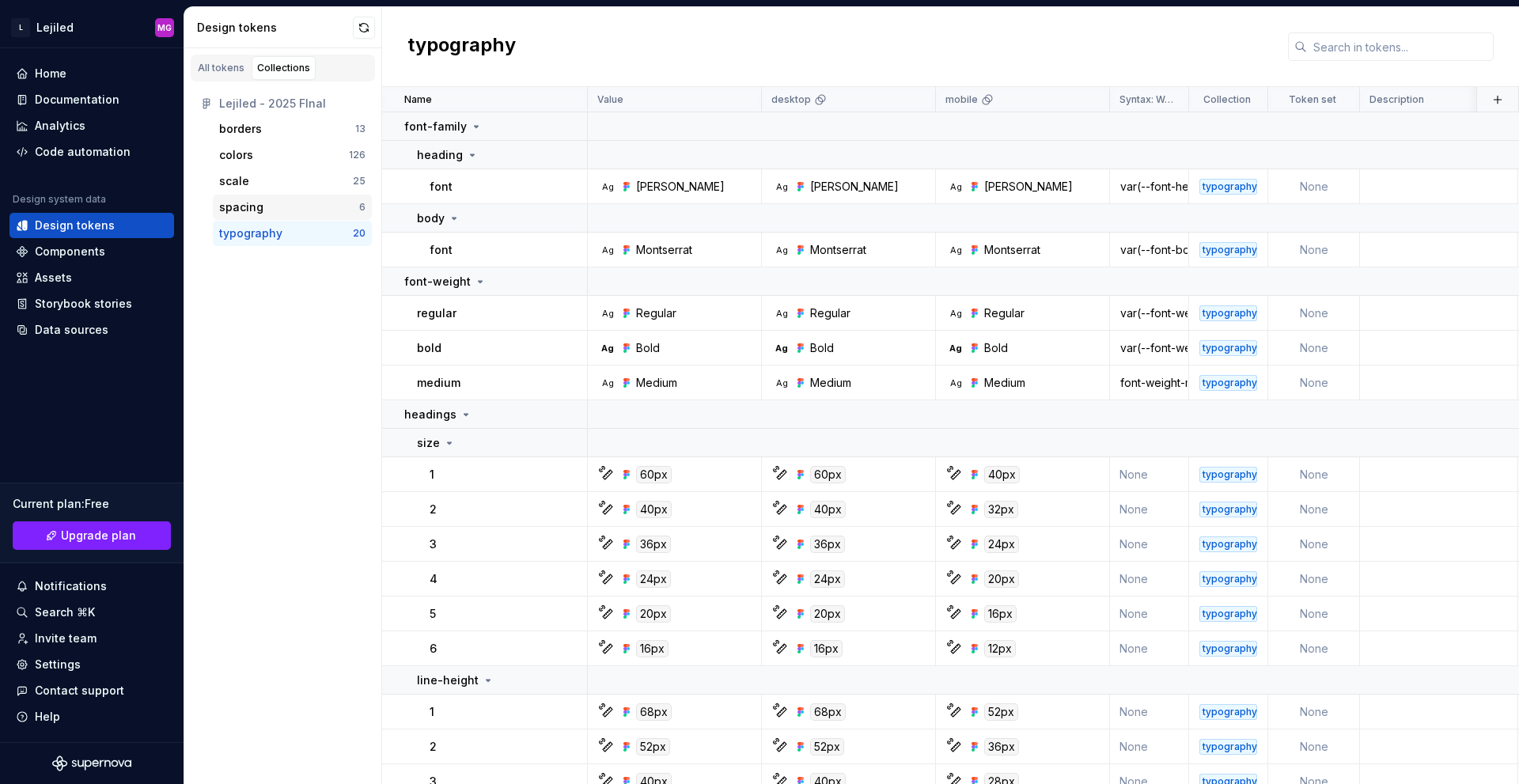
click at [270, 209] on div "spacing" at bounding box center [289, 208] width 140 height 16
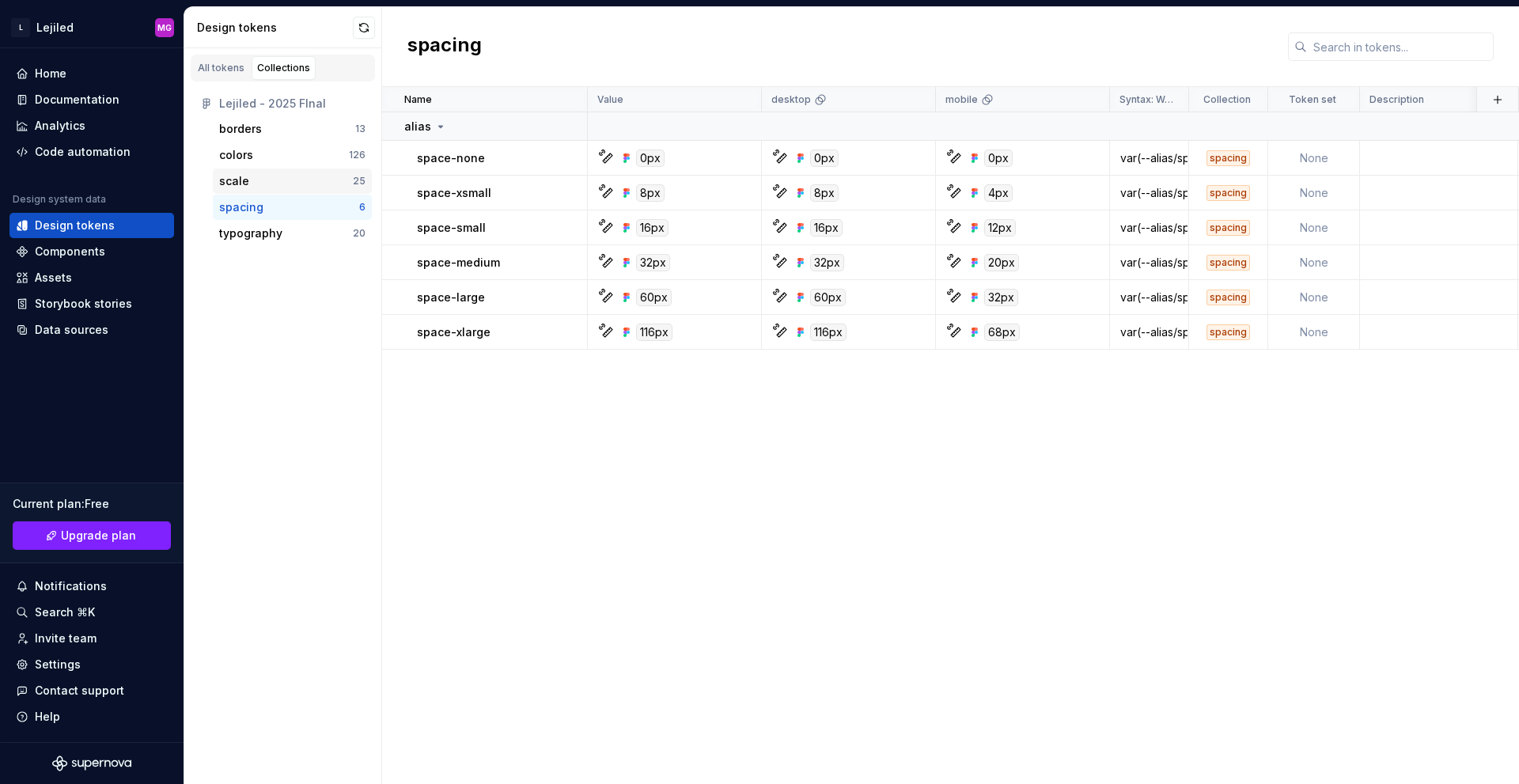
click at [264, 175] on div "scale" at bounding box center [286, 182] width 134 height 16
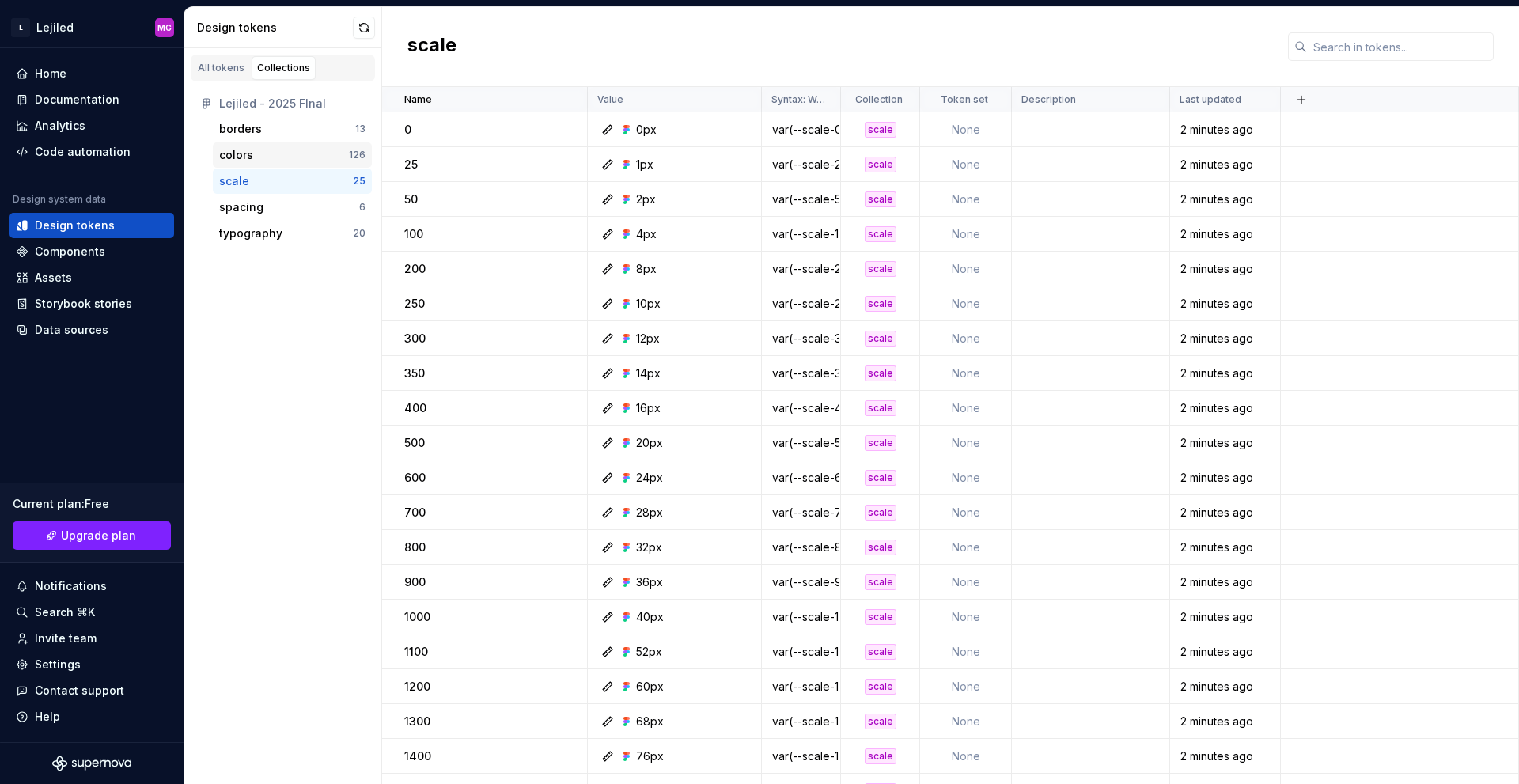
click at [258, 154] on div "colors" at bounding box center [285, 155] width 130 height 16
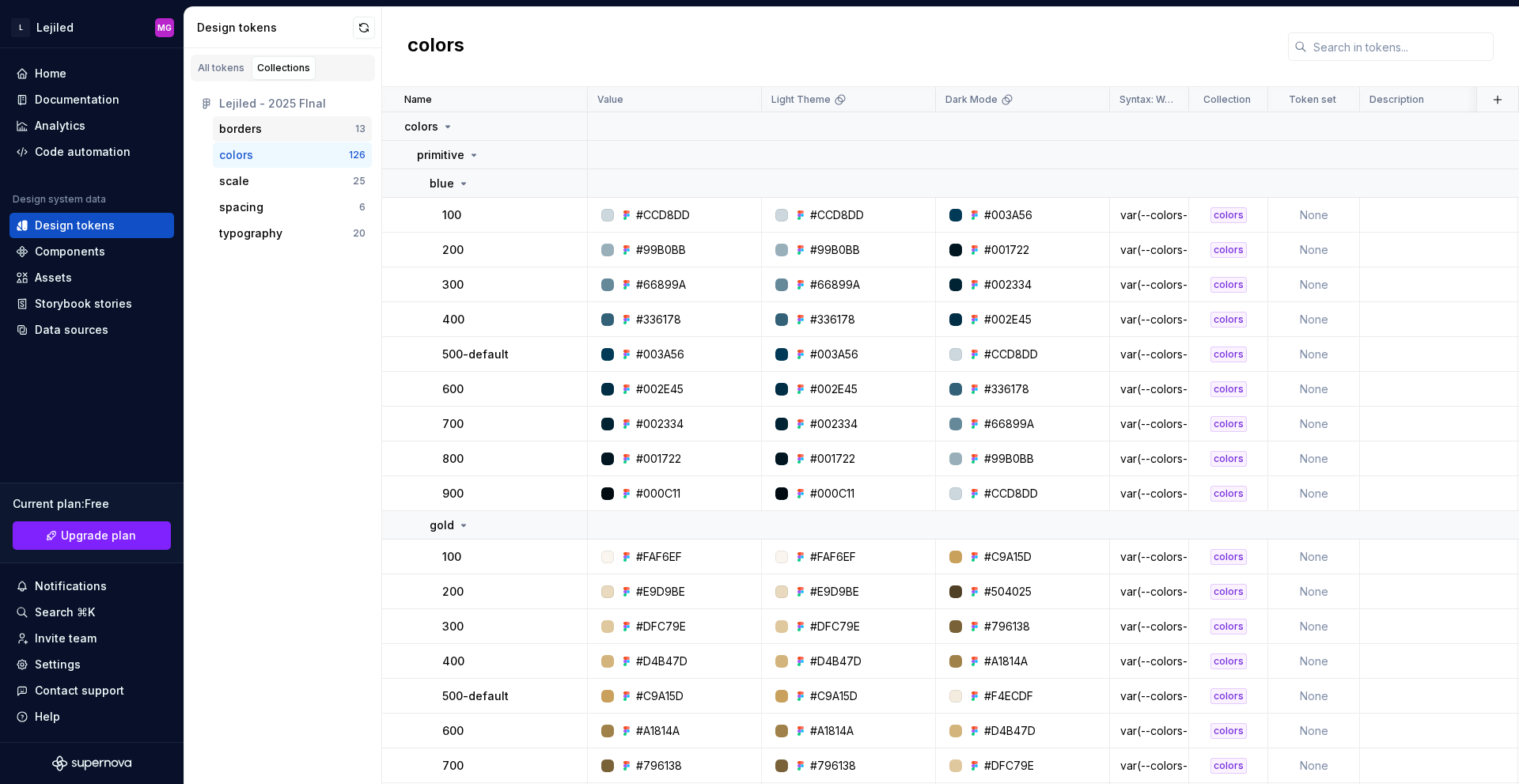
click at [260, 131] on div "borders" at bounding box center [240, 129] width 42 height 16
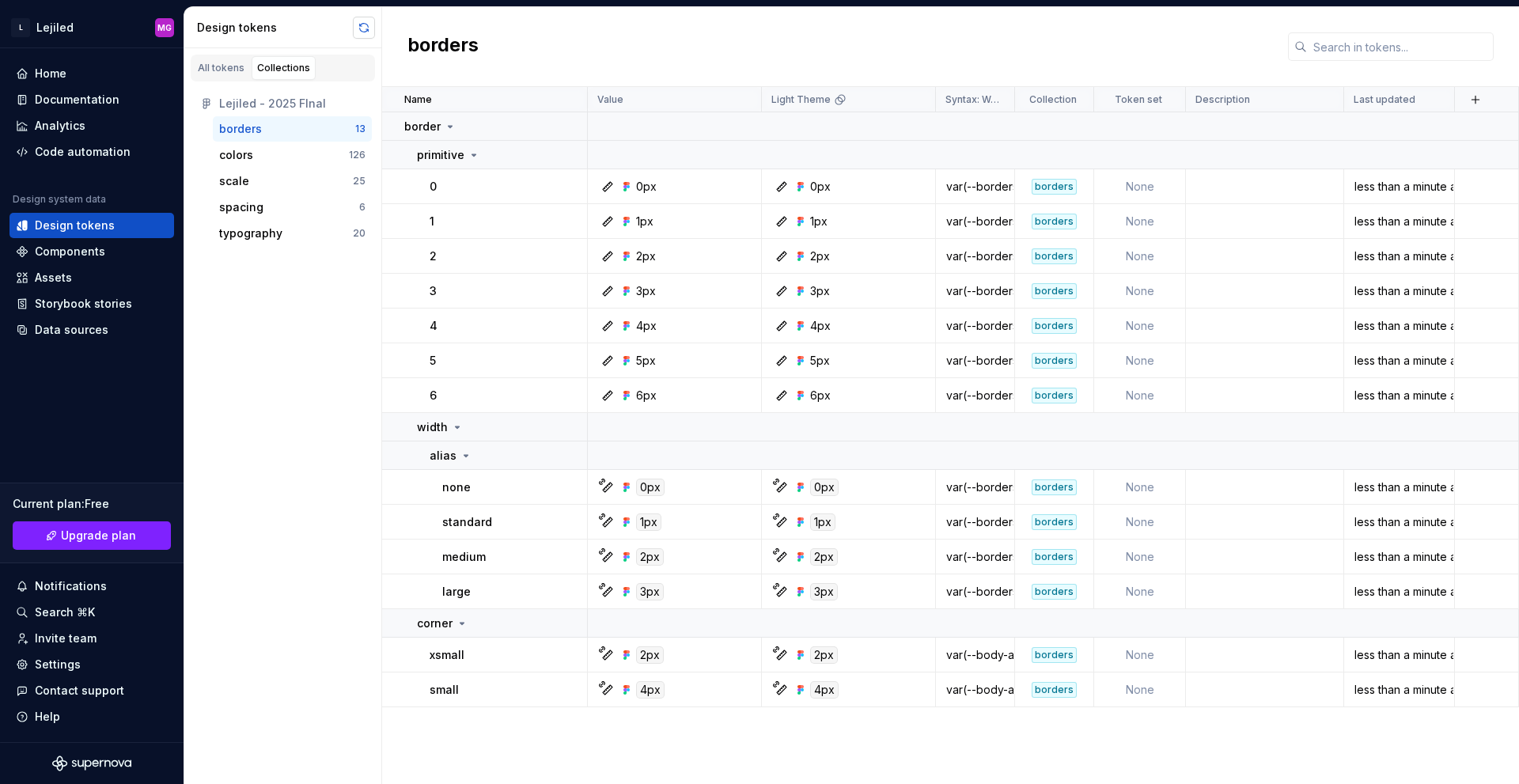
click at [360, 31] on button "button" at bounding box center [364, 27] width 23 height 23
click at [328, 149] on div "colors" at bounding box center [285, 155] width 130 height 16
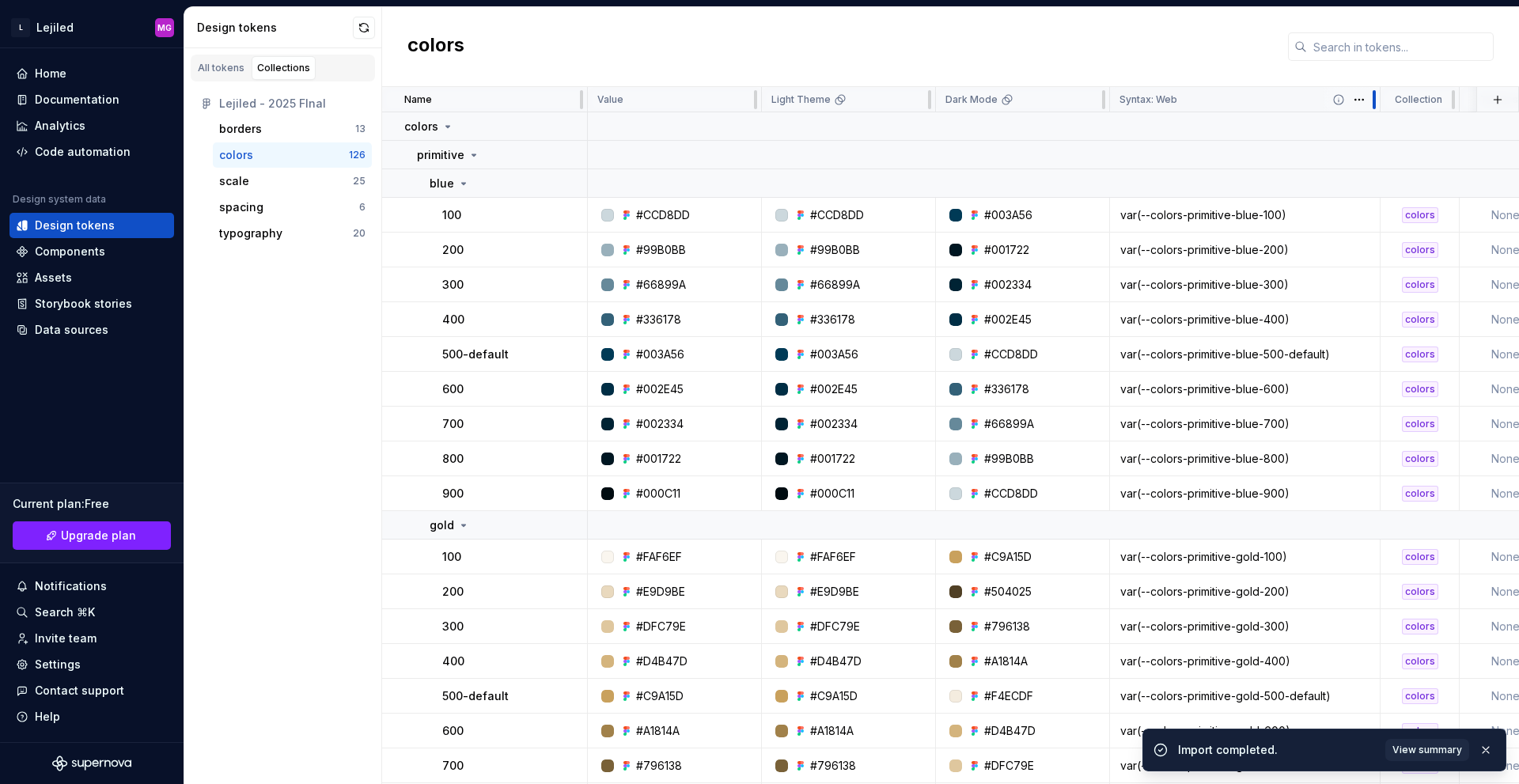
drag, startPoint x: 1187, startPoint y: 103, endPoint x: 1377, endPoint y: 98, distance: 190.1
click at [1377, 98] on div at bounding box center [1374, 99] width 13 height 25
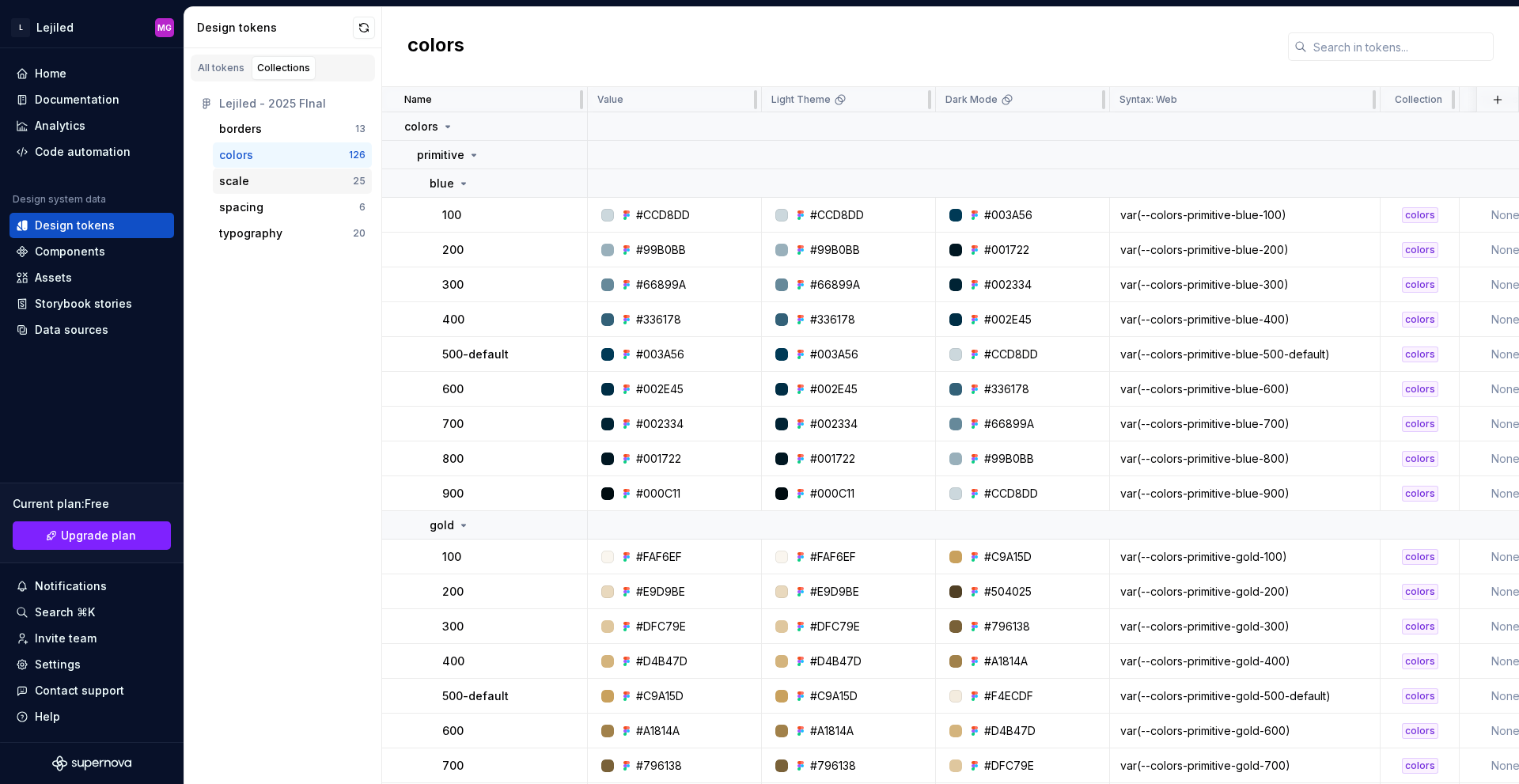
click at [274, 178] on div "scale" at bounding box center [286, 182] width 134 height 16
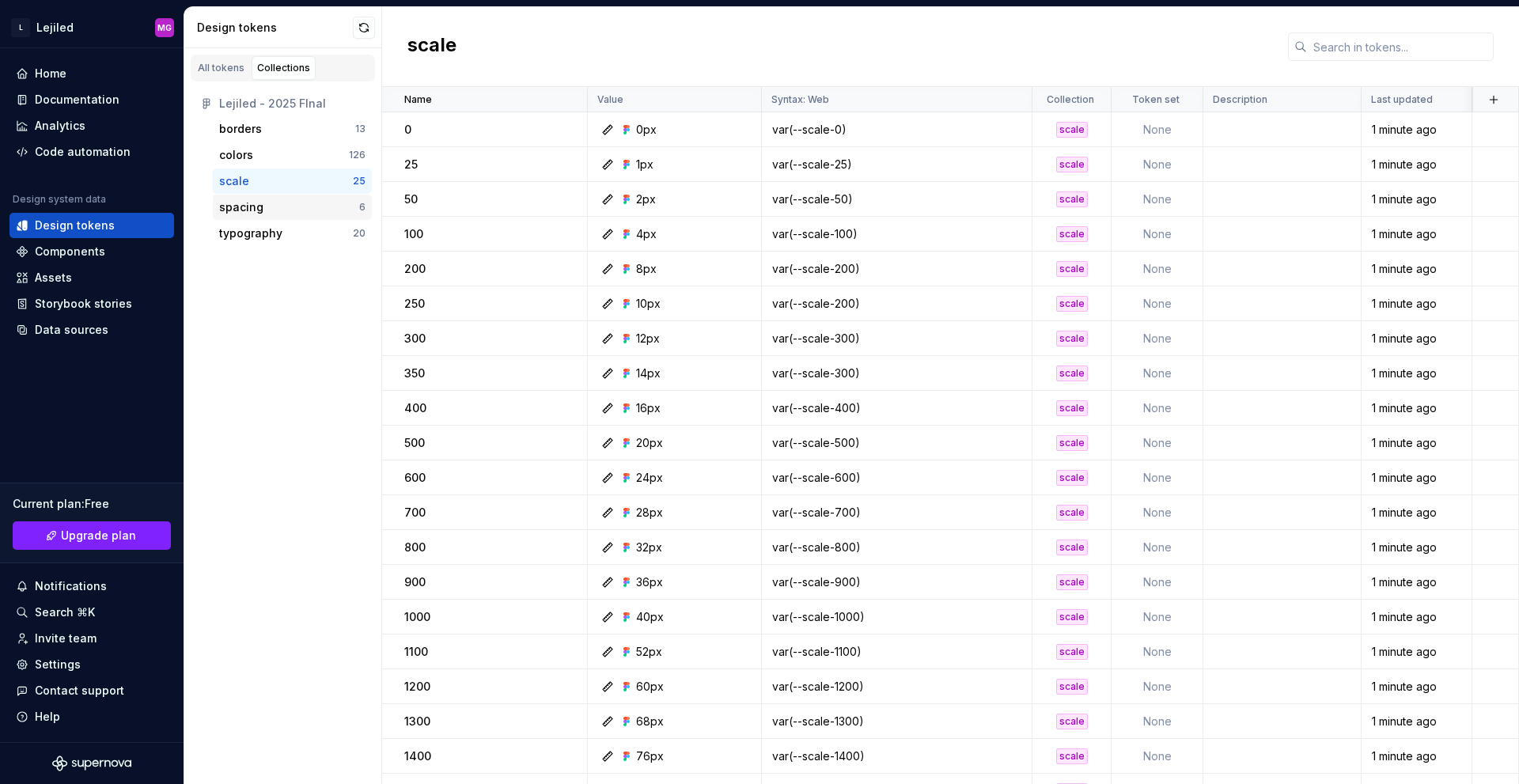
click at [237, 208] on div "spacing" at bounding box center [241, 208] width 44 height 16
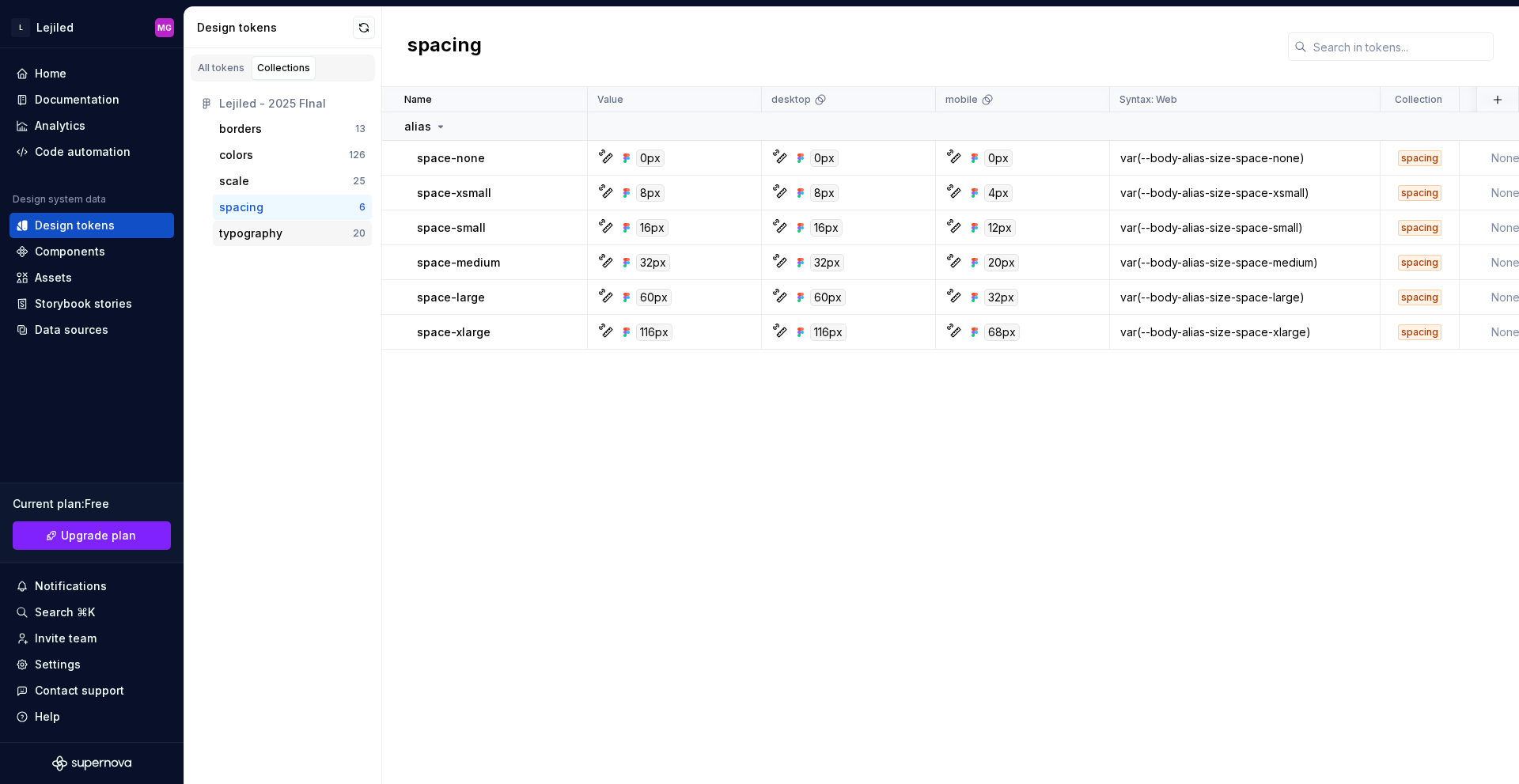
click at [289, 238] on div "typography" at bounding box center [286, 234] width 134 height 16
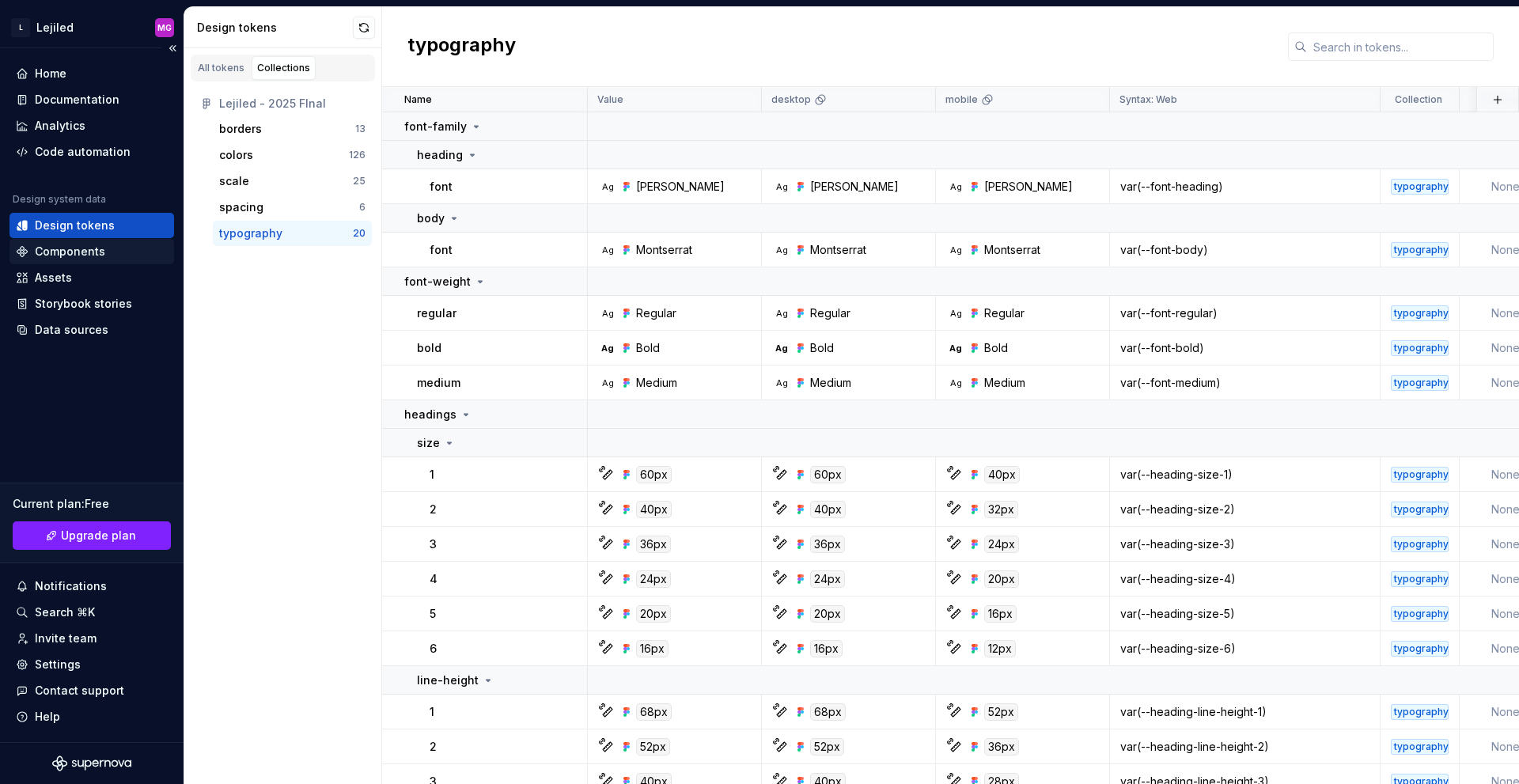
click at [112, 248] on div "Components" at bounding box center [92, 252] width 152 height 16
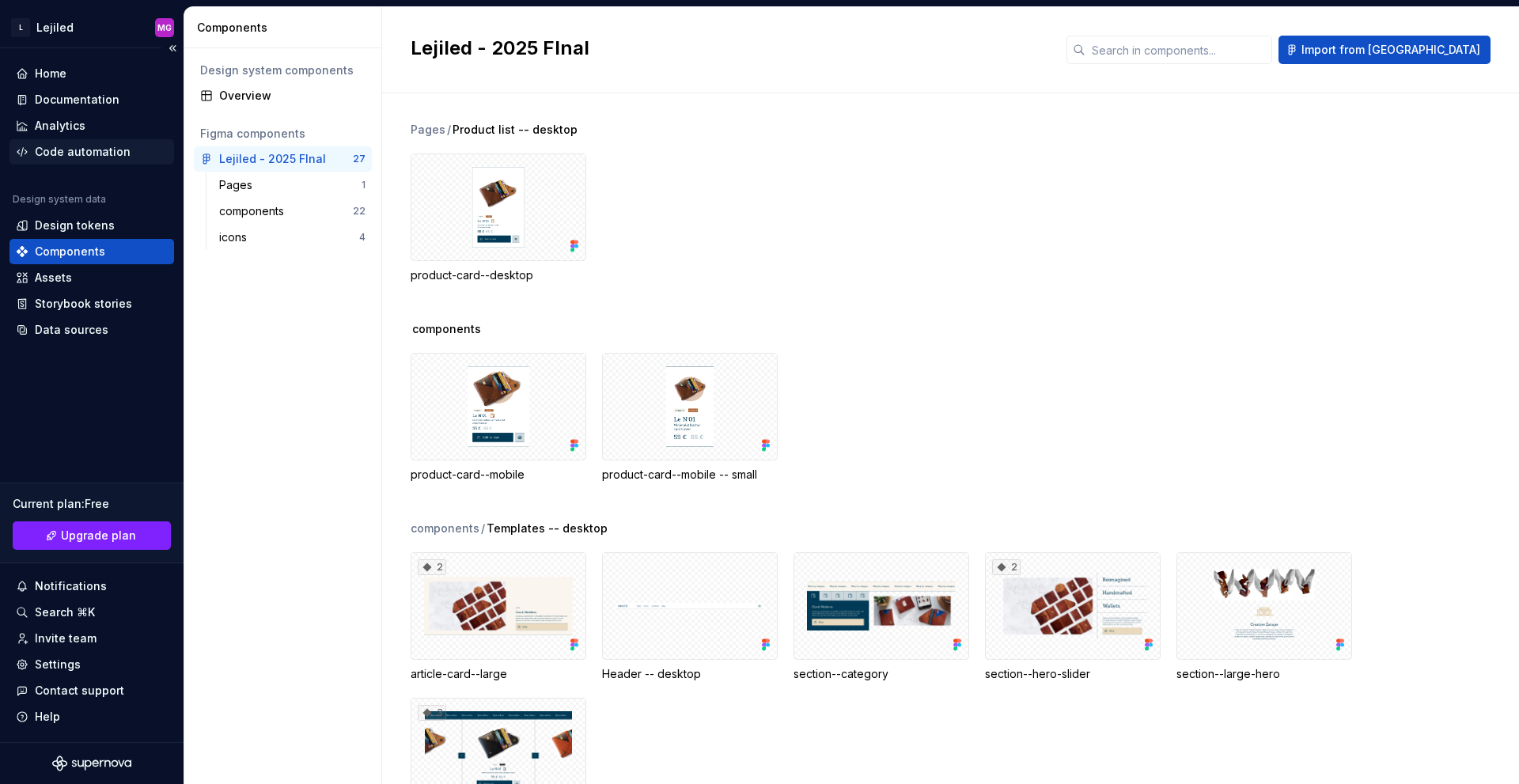
click at [89, 163] on div "Code automation" at bounding box center [92, 152] width 164 height 25
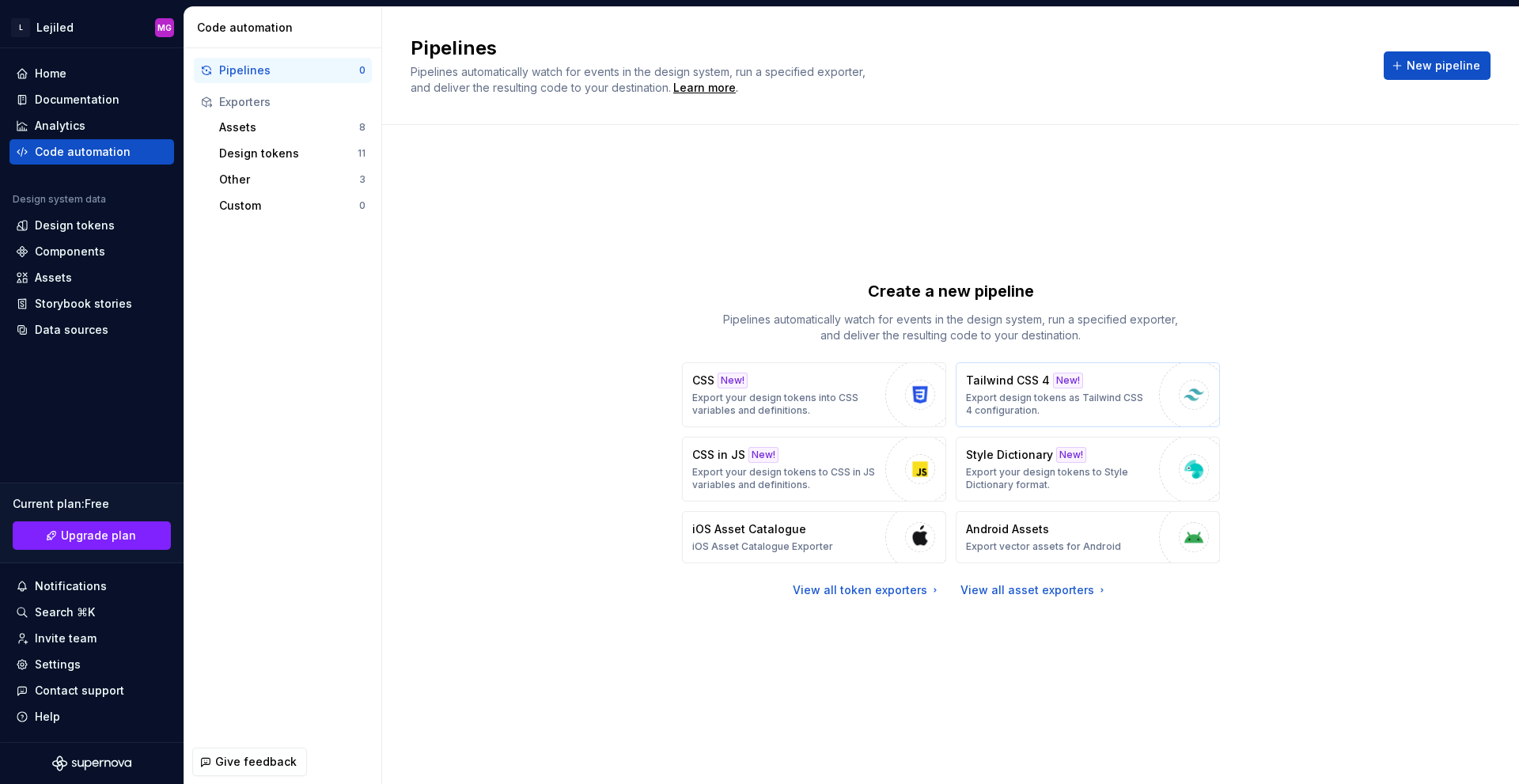
click at [981, 403] on p "Export design tokens as Tailwind CSS 4 configuration." at bounding box center [1058, 404] width 185 height 25
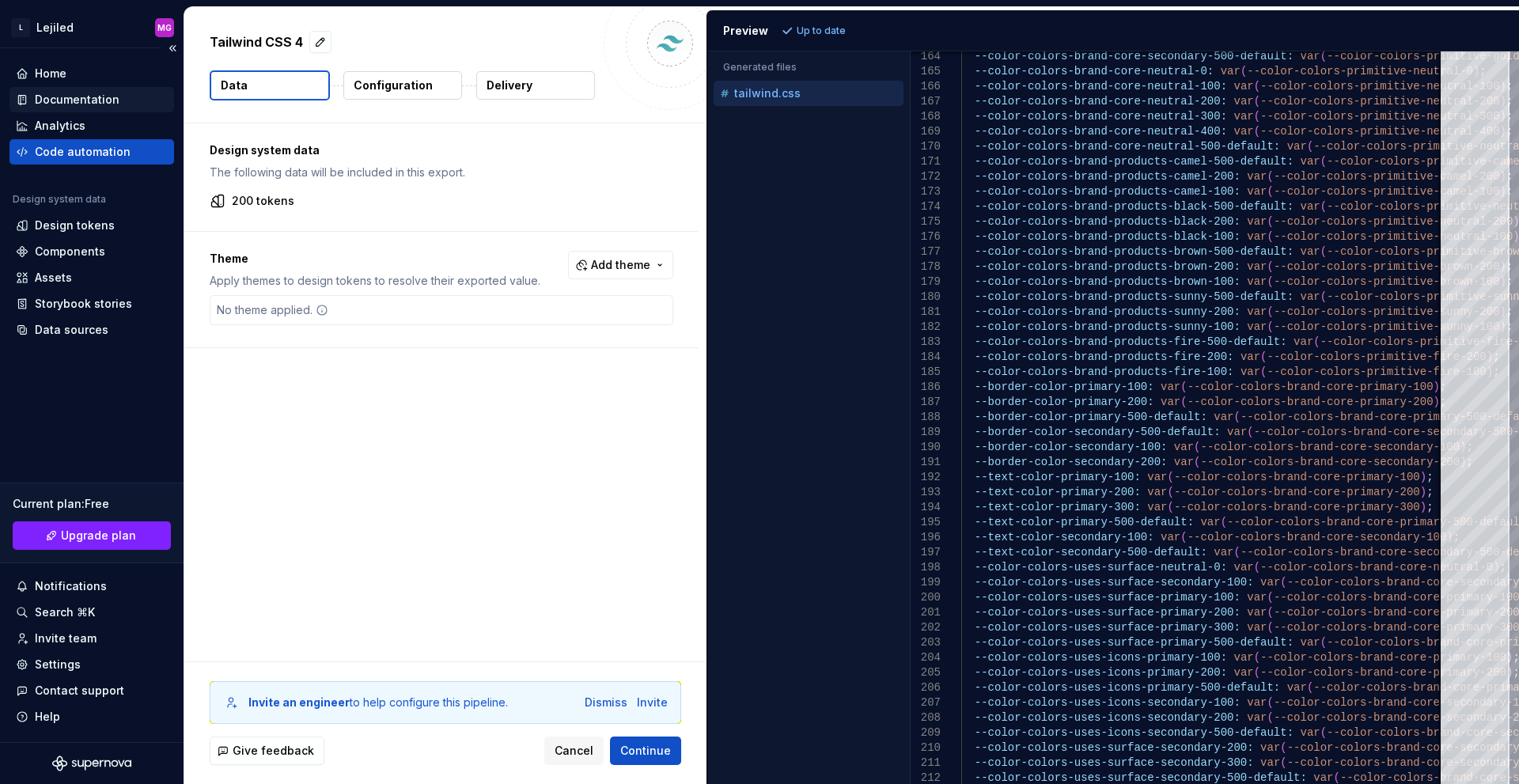
click at [86, 102] on div "Documentation" at bounding box center [78, 100] width 85 height 16
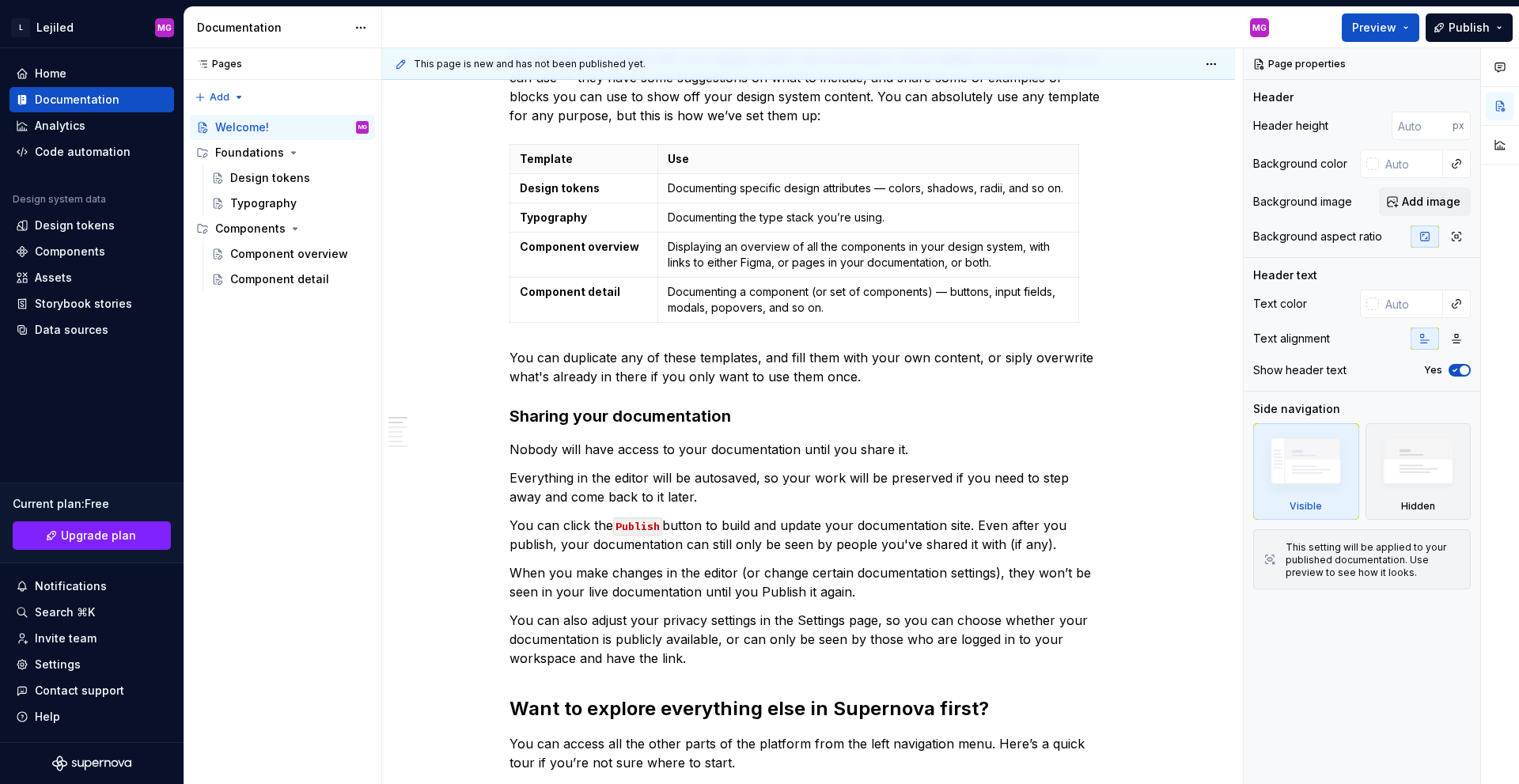
scroll to position [126, 0]
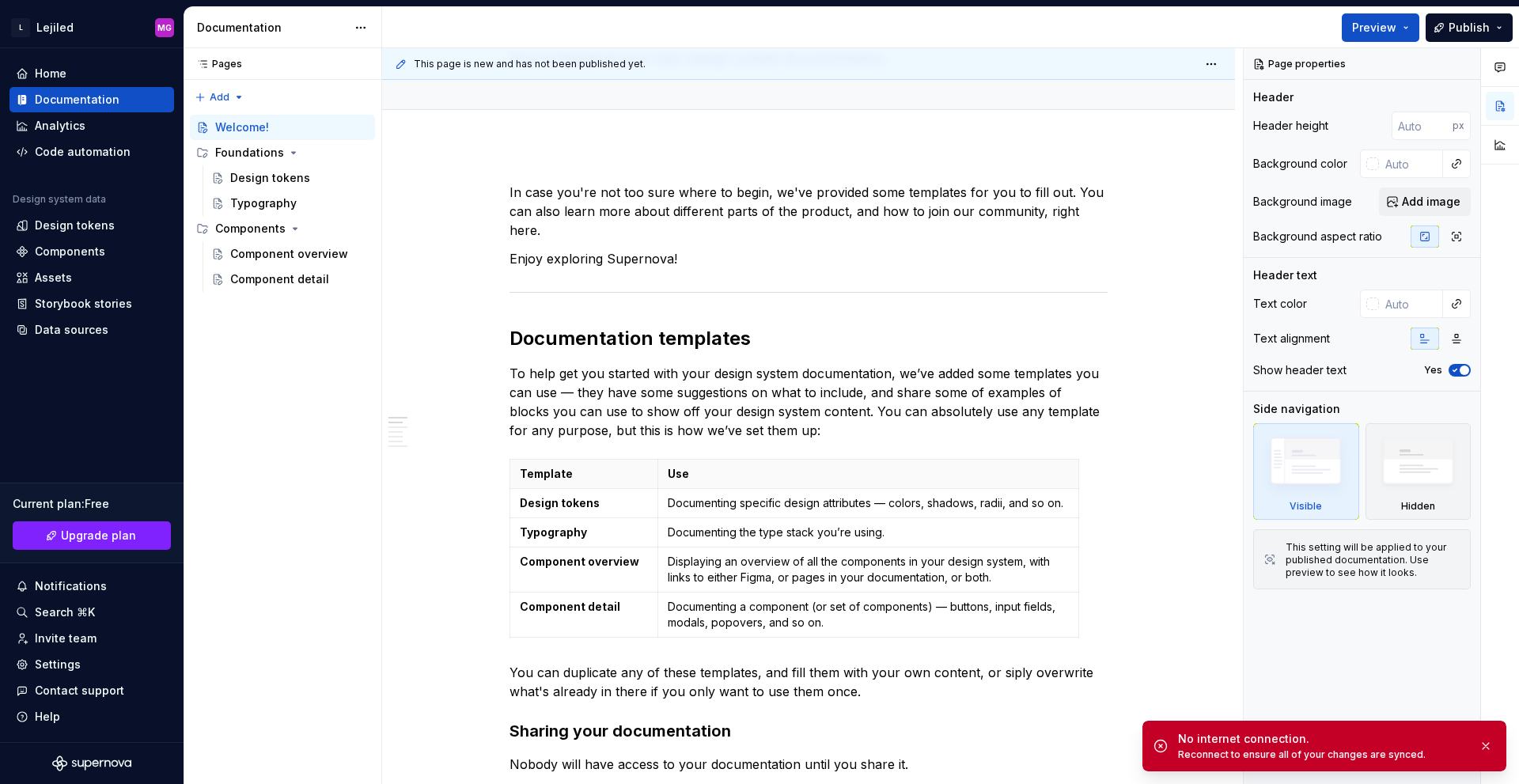
type textarea "*"
